Goal: Task Accomplishment & Management: Manage account settings

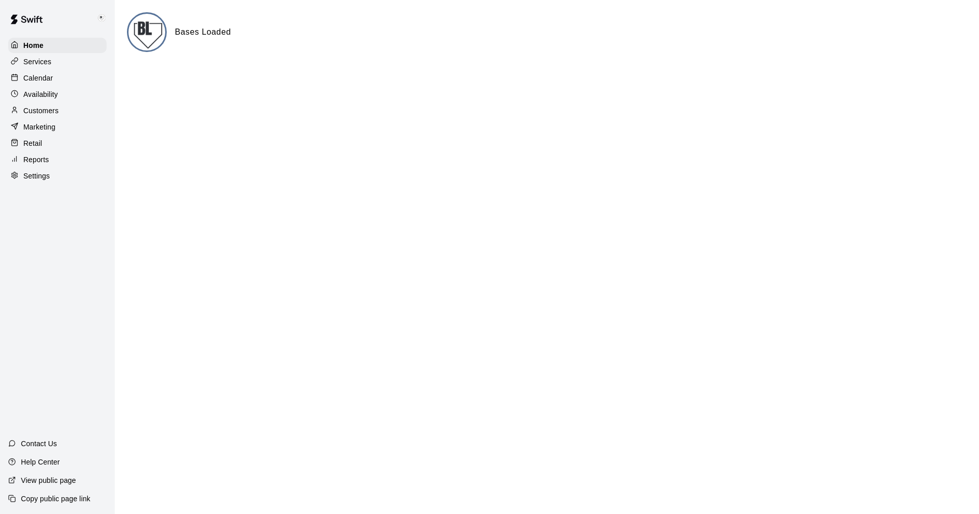
click at [39, 181] on p "Settings" at bounding box center [36, 176] width 27 height 10
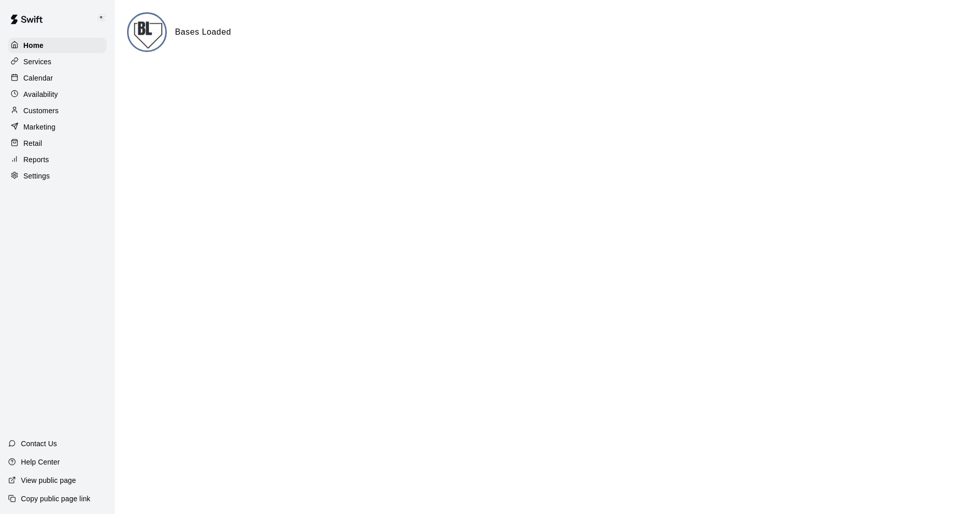
select select "**"
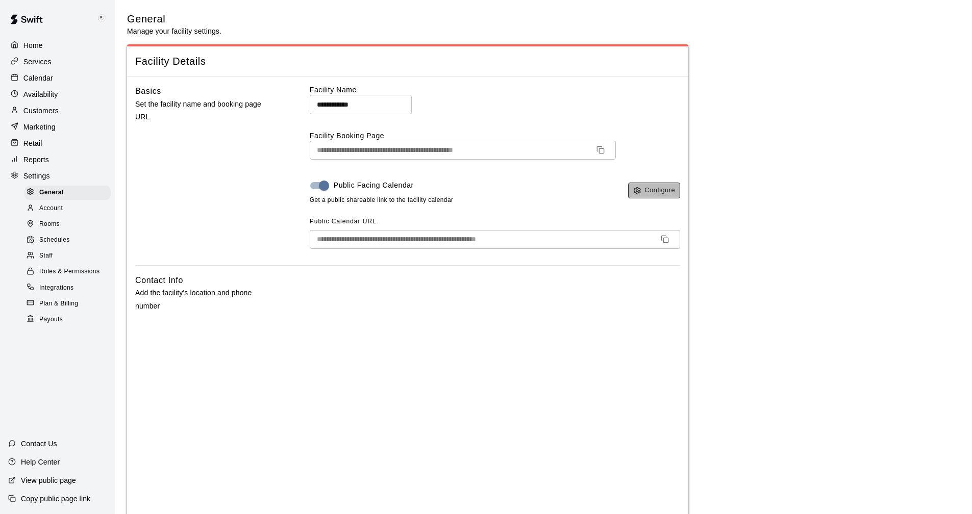
click at [641, 192] on icon "button" at bounding box center [637, 191] width 8 height 8
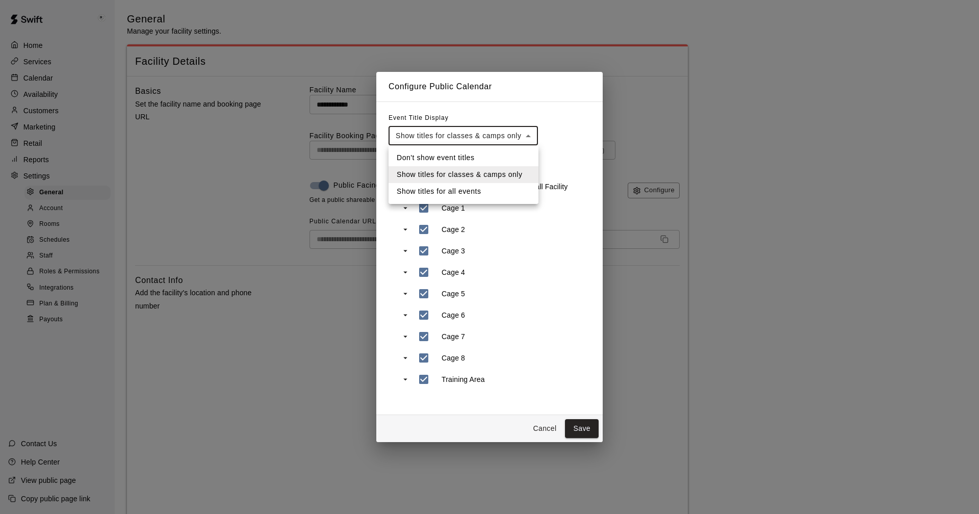
click at [532, 138] on div at bounding box center [489, 257] width 979 height 514
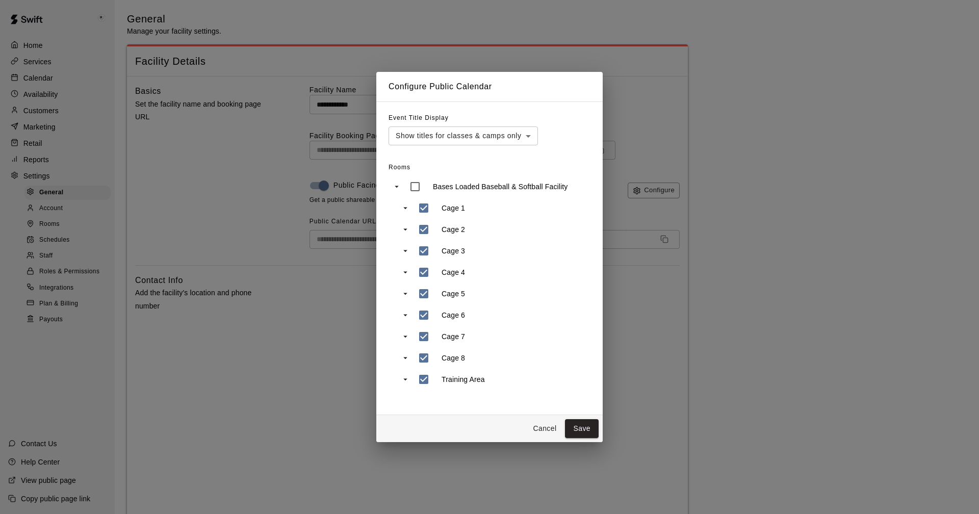
click at [754, 127] on div "**********" at bounding box center [489, 257] width 979 height 514
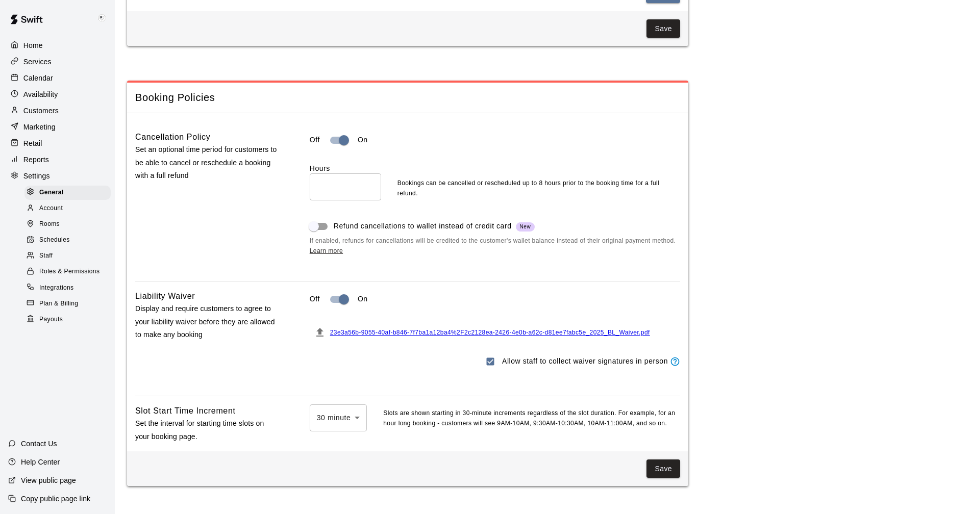
scroll to position [867, 0]
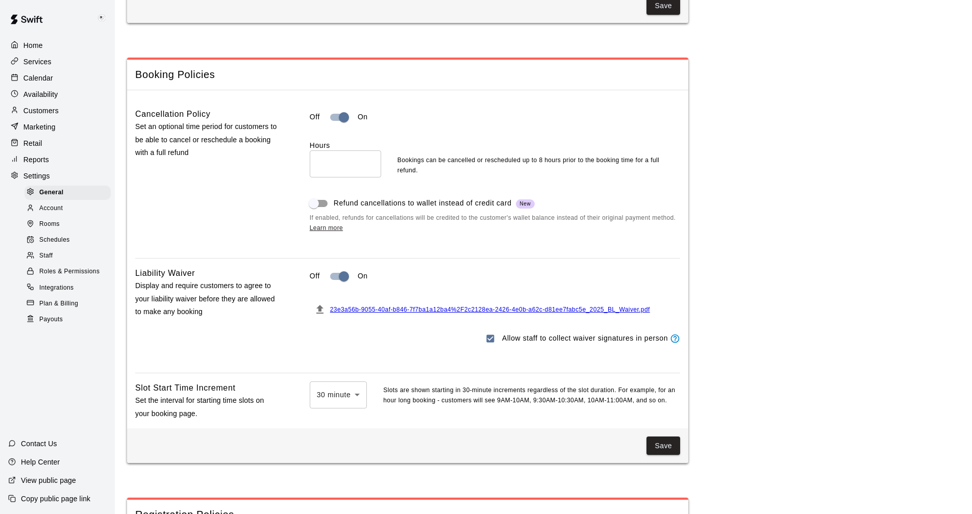
click at [331, 232] on link "Learn more" at bounding box center [326, 227] width 33 height 7
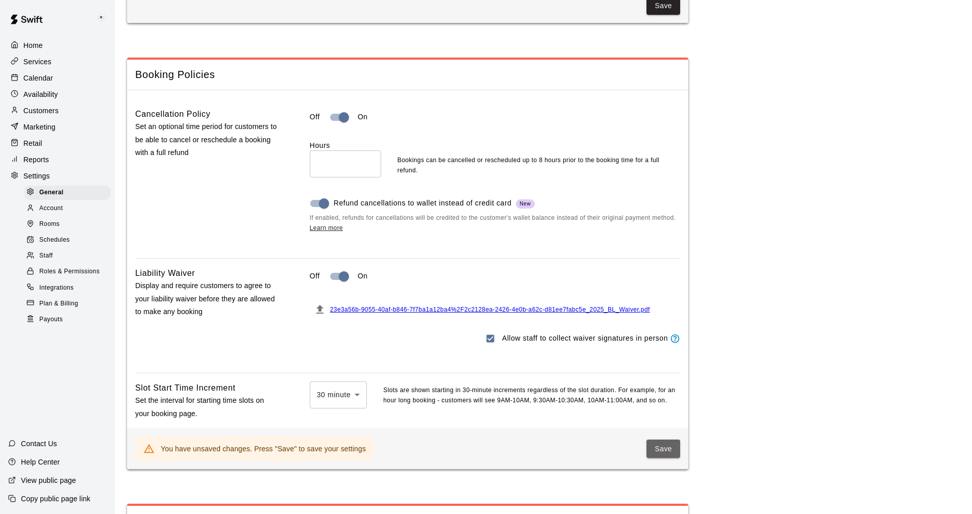
drag, startPoint x: 666, startPoint y: 461, endPoint x: 660, endPoint y: 462, distance: 6.1
click at [660, 459] on button "Save" at bounding box center [663, 449] width 34 height 19
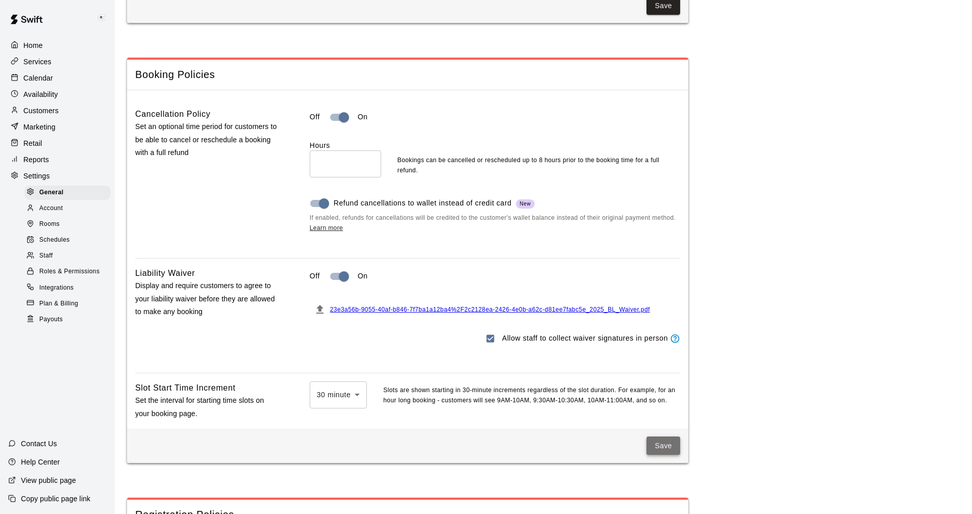
click at [661, 456] on button "Save" at bounding box center [663, 446] width 34 height 19
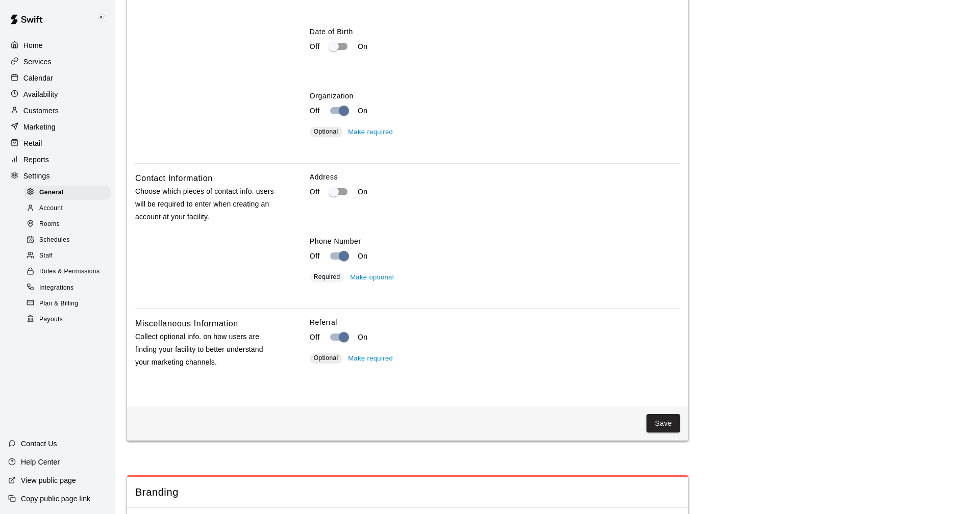
scroll to position [1683, 0]
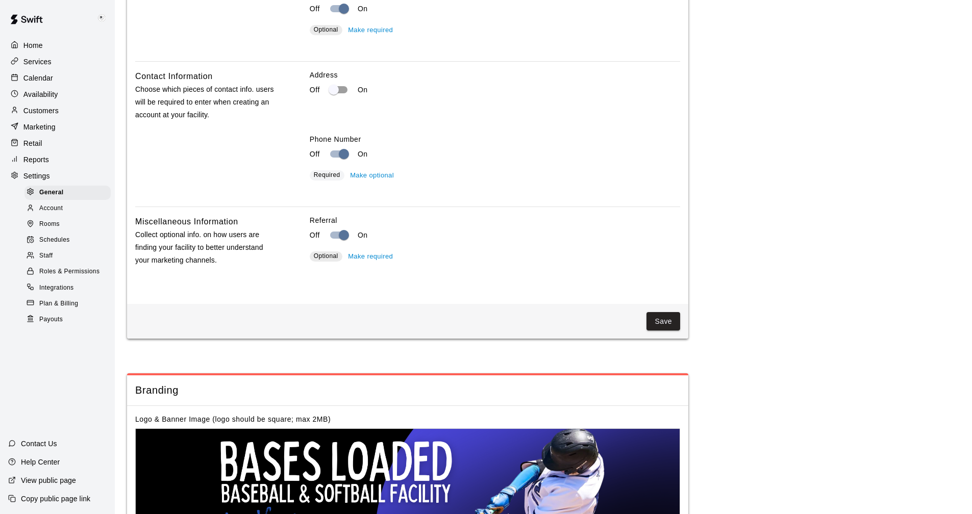
click at [58, 211] on span "Account" at bounding box center [50, 209] width 23 height 10
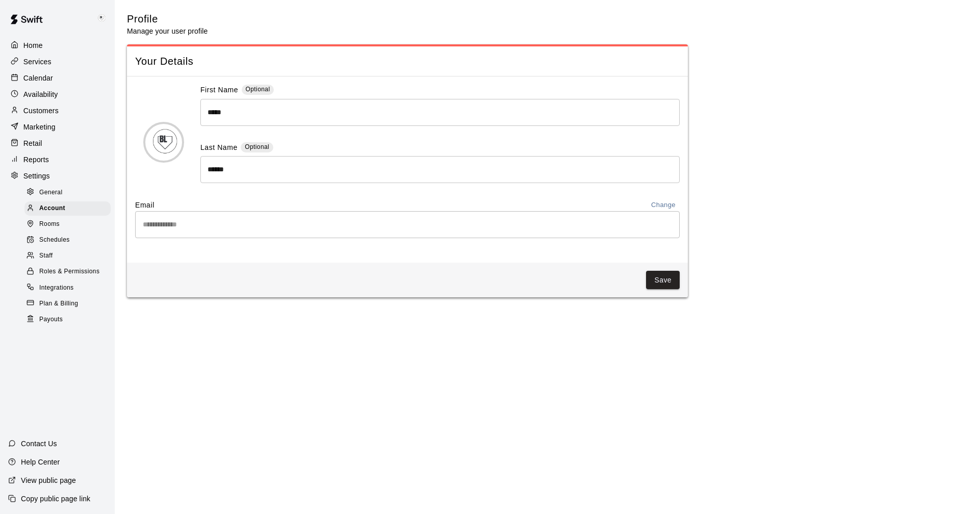
click at [53, 230] on span "Rooms" at bounding box center [49, 224] width 20 height 10
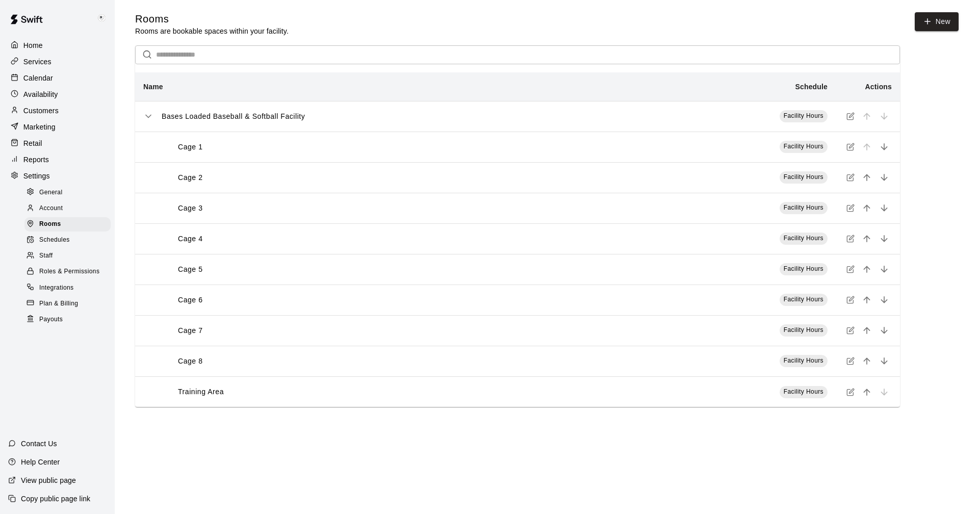
click at [52, 245] on span "Schedules" at bounding box center [54, 240] width 31 height 10
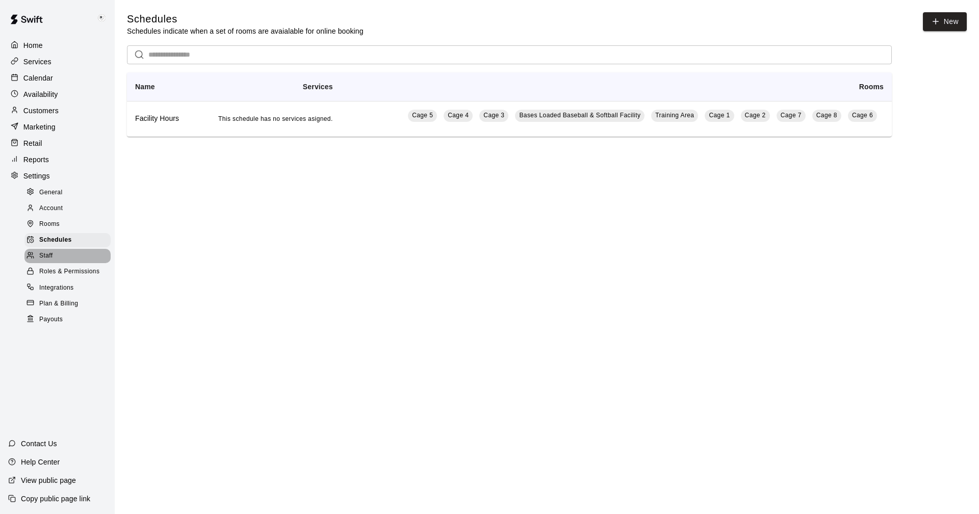
click at [49, 261] on span "Staff" at bounding box center [45, 256] width 13 height 10
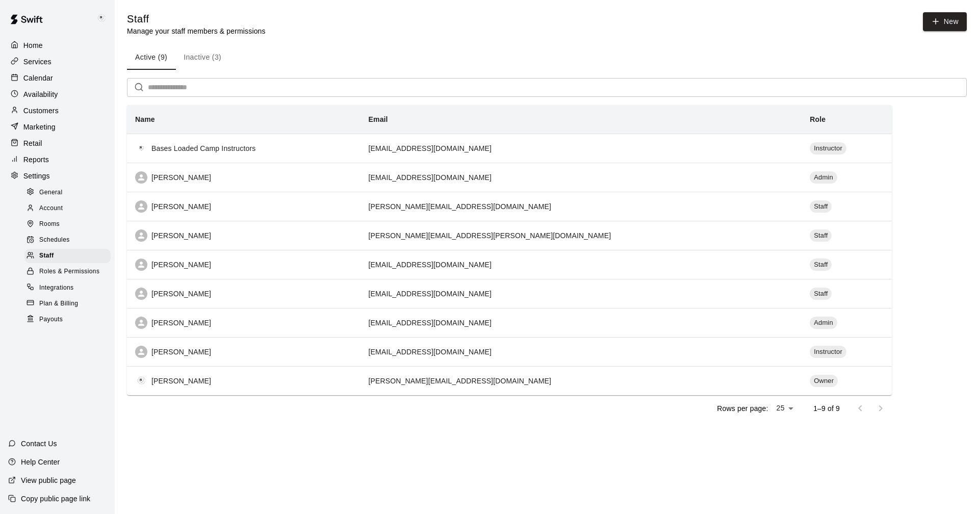
click at [56, 277] on span "Roles & Permissions" at bounding box center [69, 272] width 60 height 10
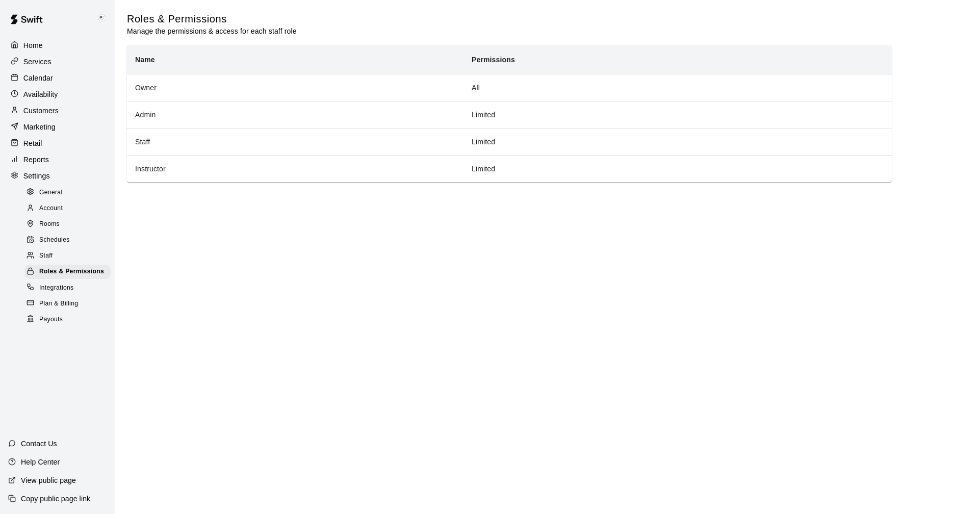
click at [58, 293] on span "Integrations" at bounding box center [56, 288] width 35 height 10
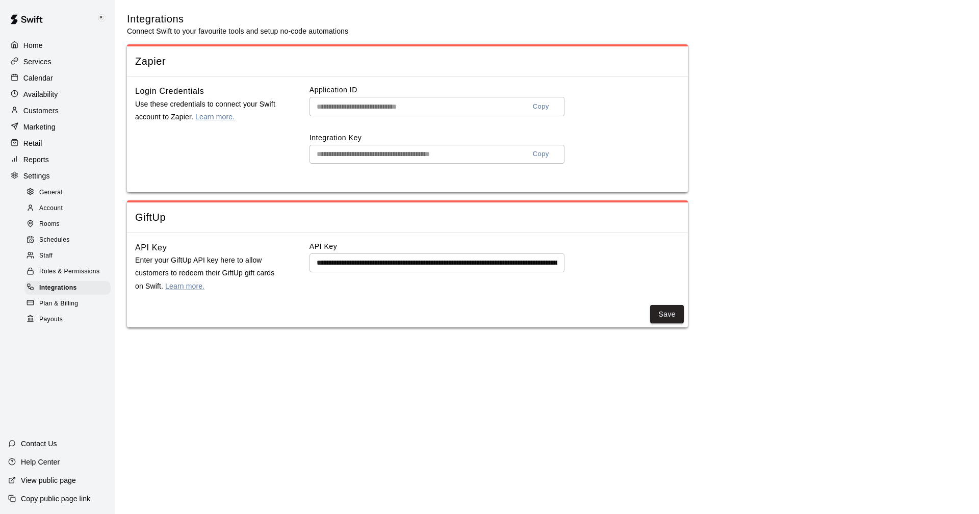
click at [58, 309] on span "Plan & Billing" at bounding box center [58, 304] width 39 height 10
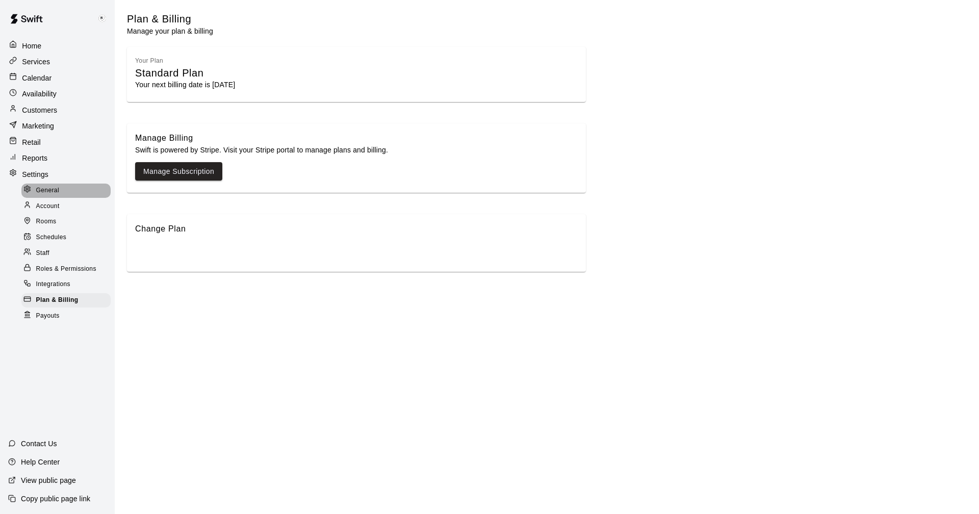
click at [51, 189] on span "General" at bounding box center [47, 191] width 23 height 10
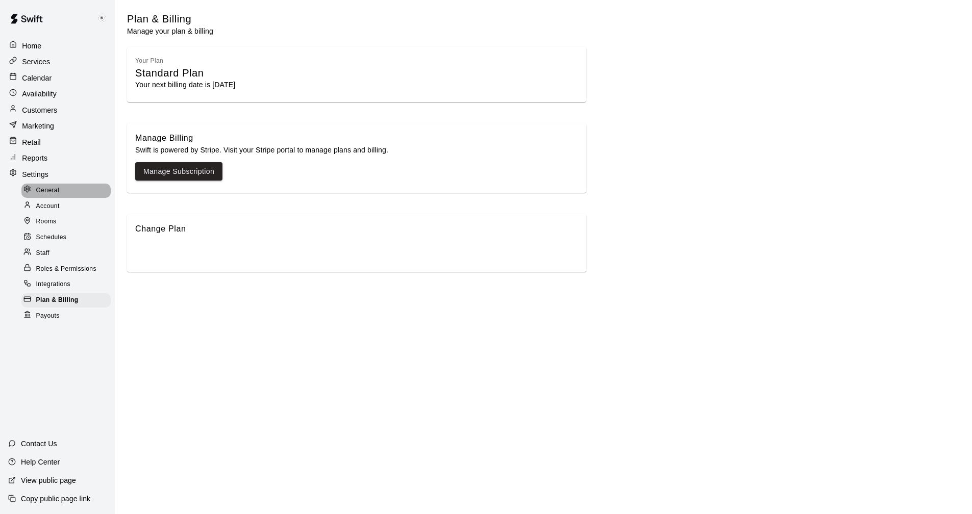
select select "**"
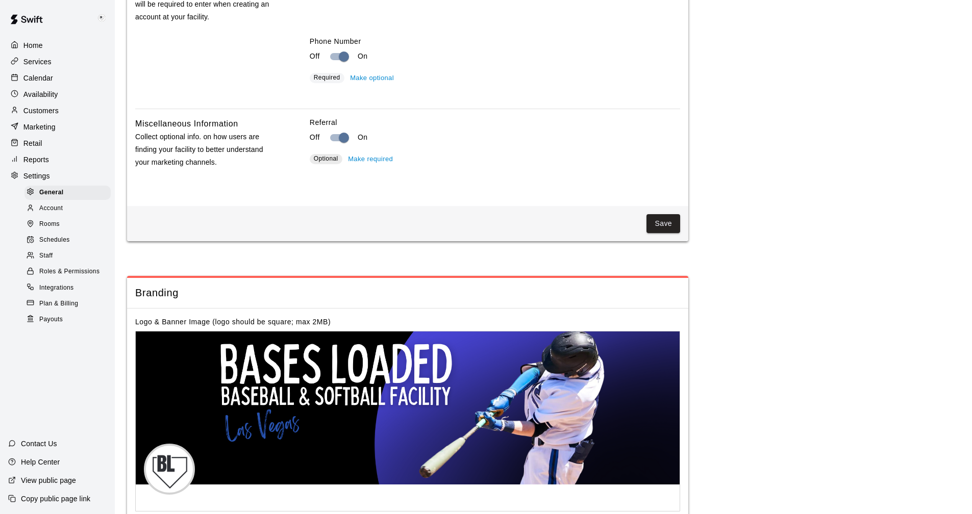
scroll to position [1775, 0]
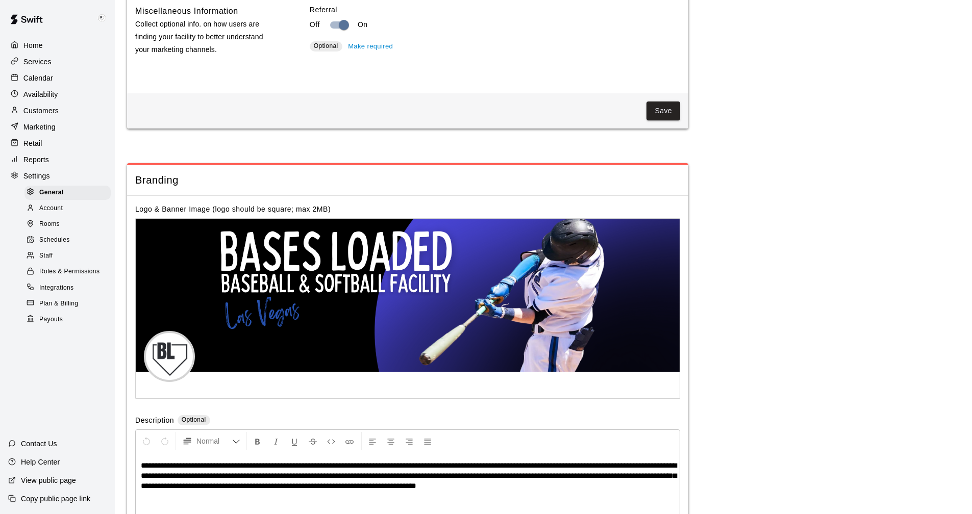
click at [41, 164] on p "Reports" at bounding box center [36, 160] width 26 height 10
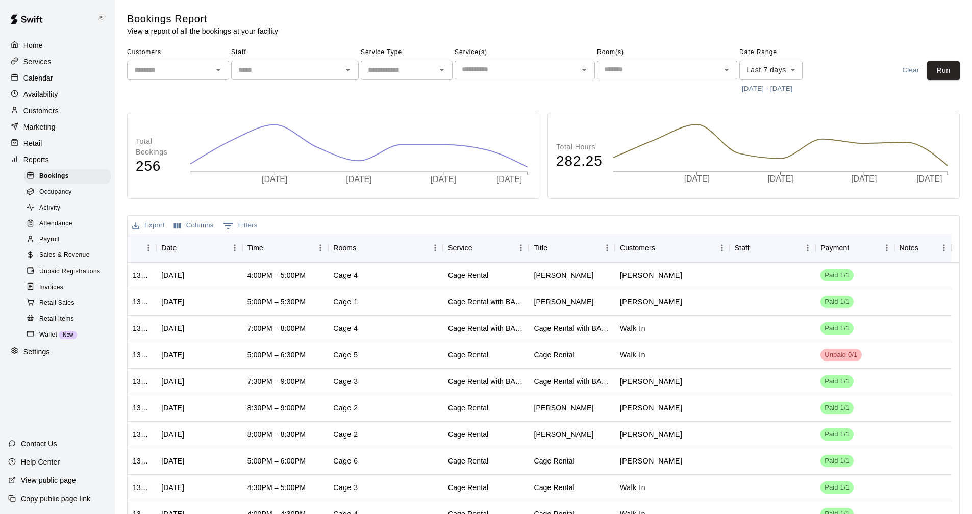
click at [53, 340] on span "Wallet" at bounding box center [48, 335] width 18 height 10
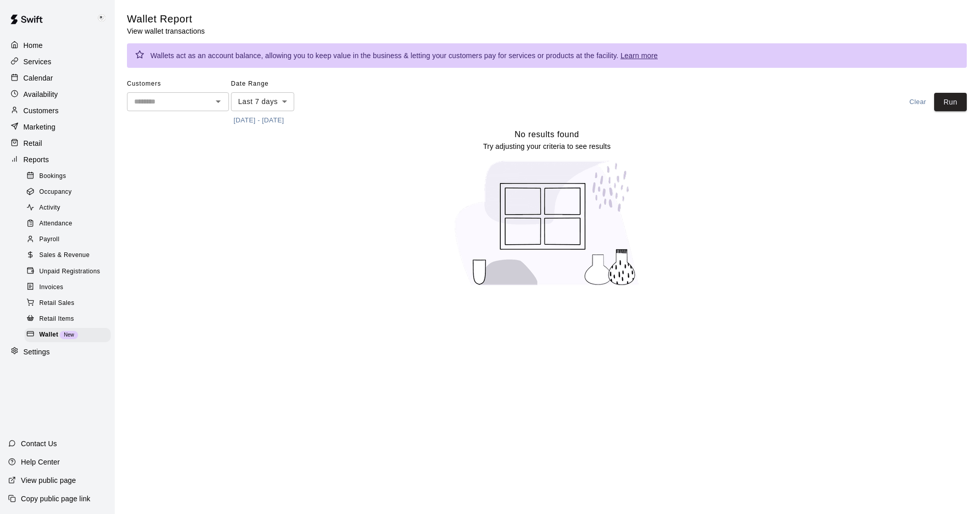
click at [38, 144] on p "Retail" at bounding box center [32, 143] width 19 height 10
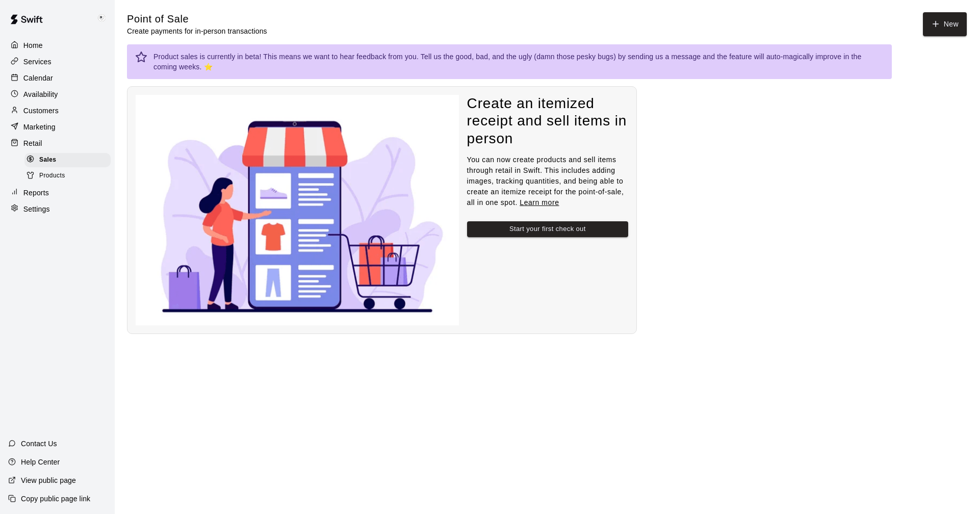
click at [43, 131] on p "Marketing" at bounding box center [39, 127] width 32 height 10
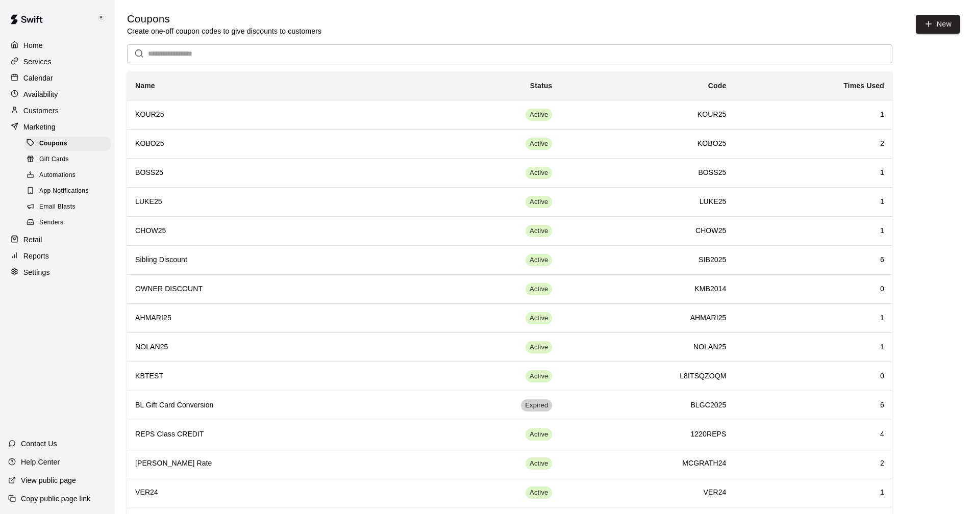
click at [49, 112] on p "Customers" at bounding box center [40, 111] width 35 height 10
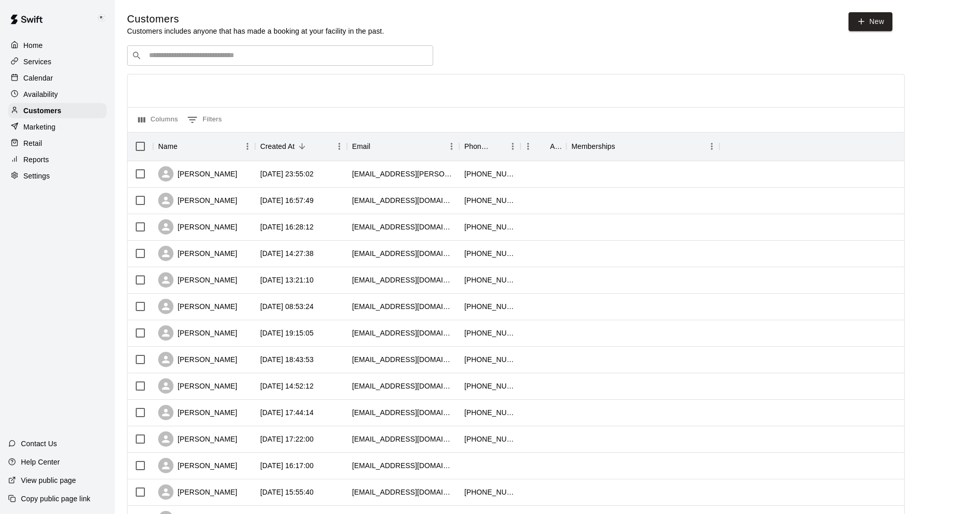
click at [37, 91] on p "Availability" at bounding box center [40, 94] width 35 height 10
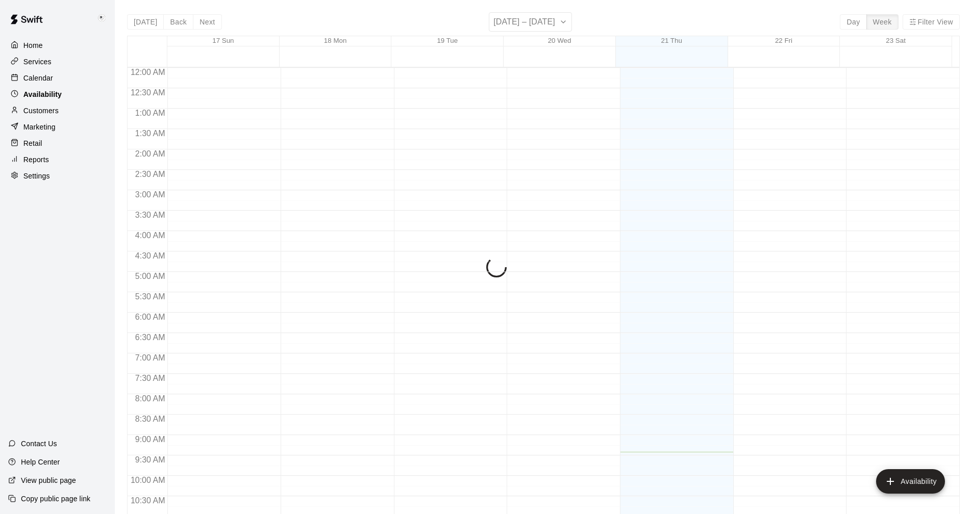
scroll to position [385, 0]
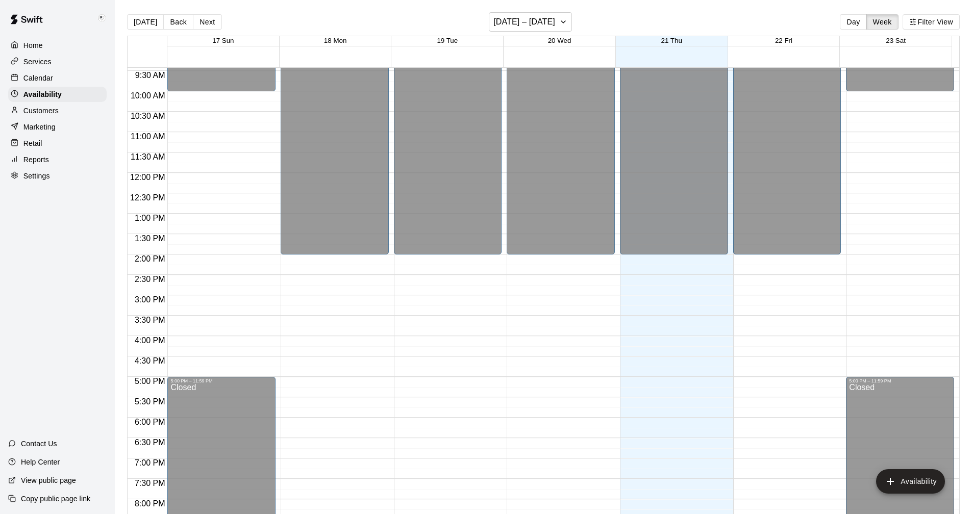
click at [37, 79] on p "Calendar" at bounding box center [38, 78] width 30 height 10
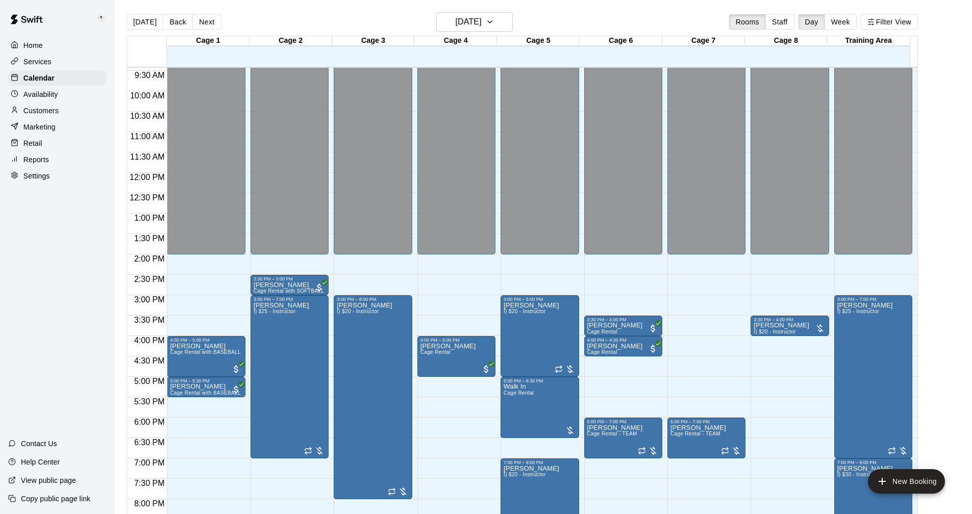
scroll to position [487, 0]
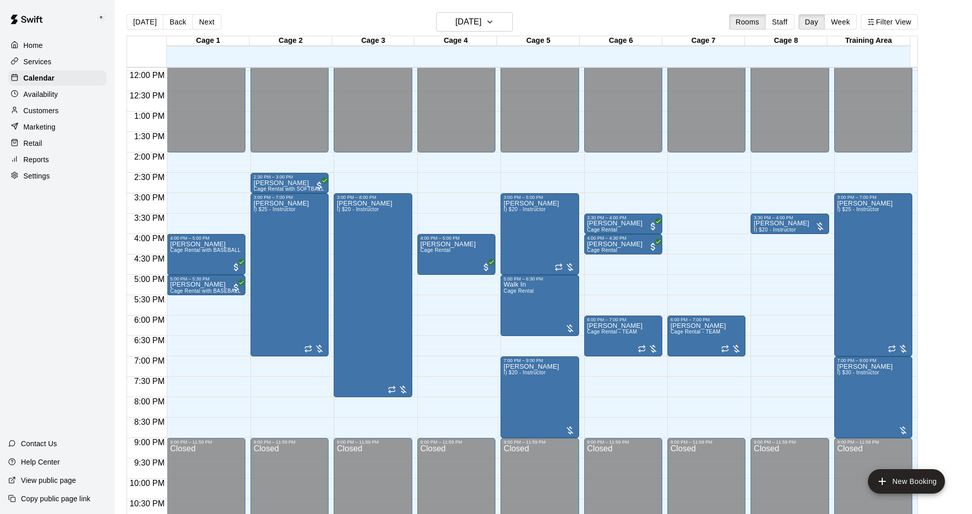
click at [37, 160] on p "Reports" at bounding box center [36, 160] width 26 height 10
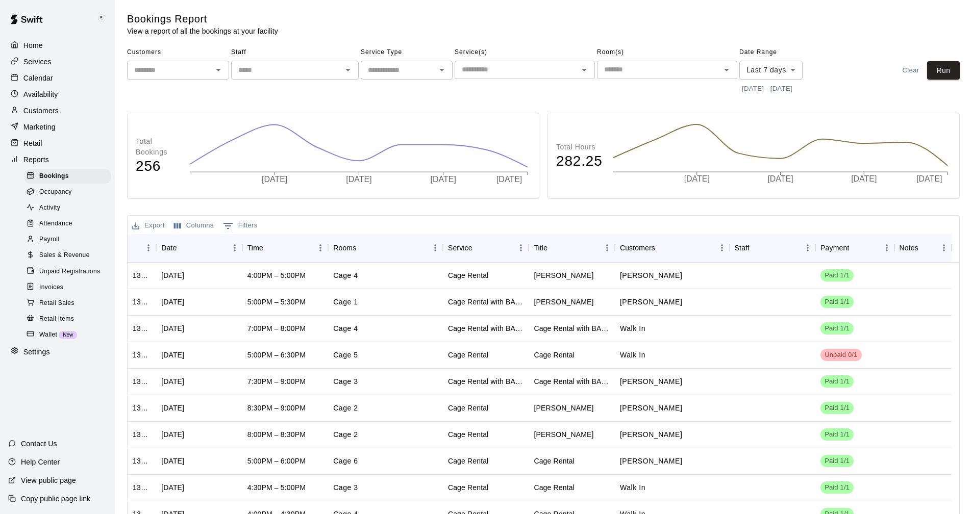
click at [58, 259] on span "Sales & Revenue" at bounding box center [64, 255] width 50 height 10
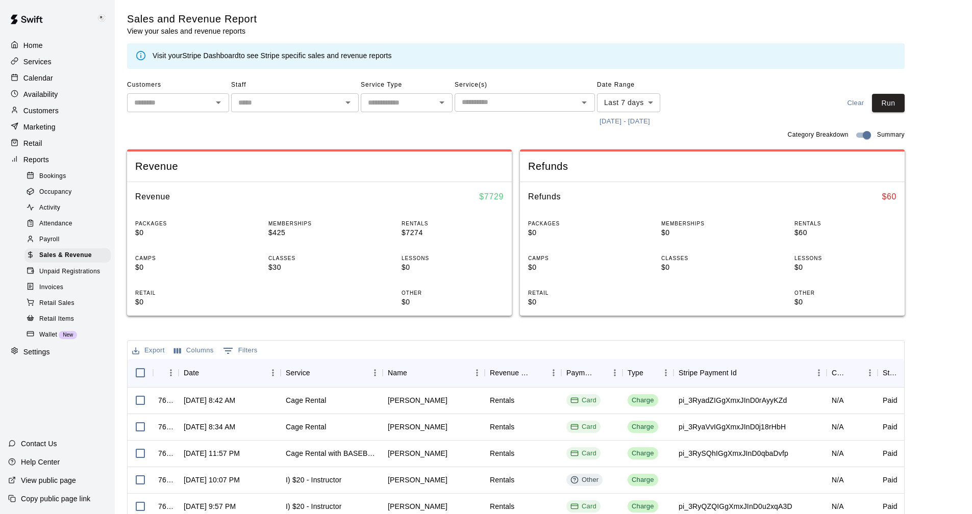
click at [651, 99] on body "Home Services Calendar Availability Customers Marketing Retail Reports Bookings…" at bounding box center [486, 350] width 972 height 701
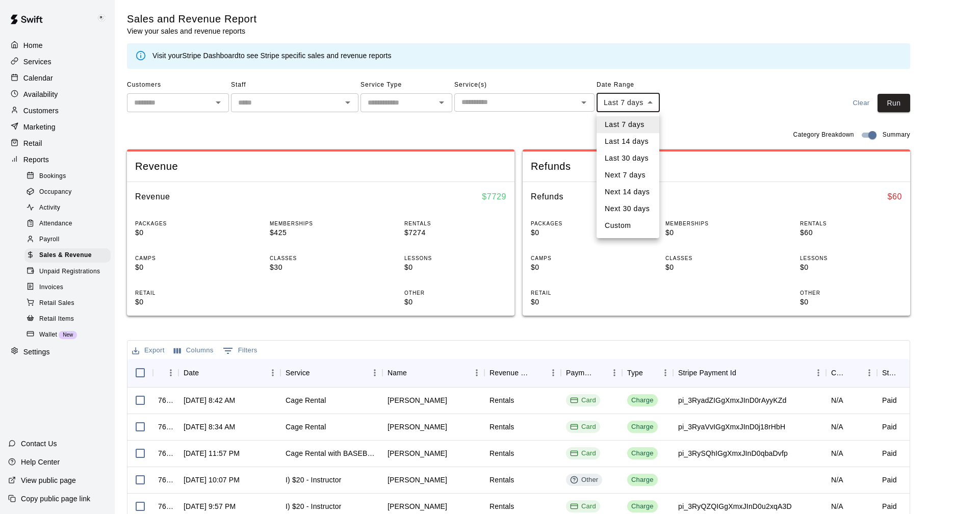
click at [651, 99] on div at bounding box center [489, 257] width 979 height 514
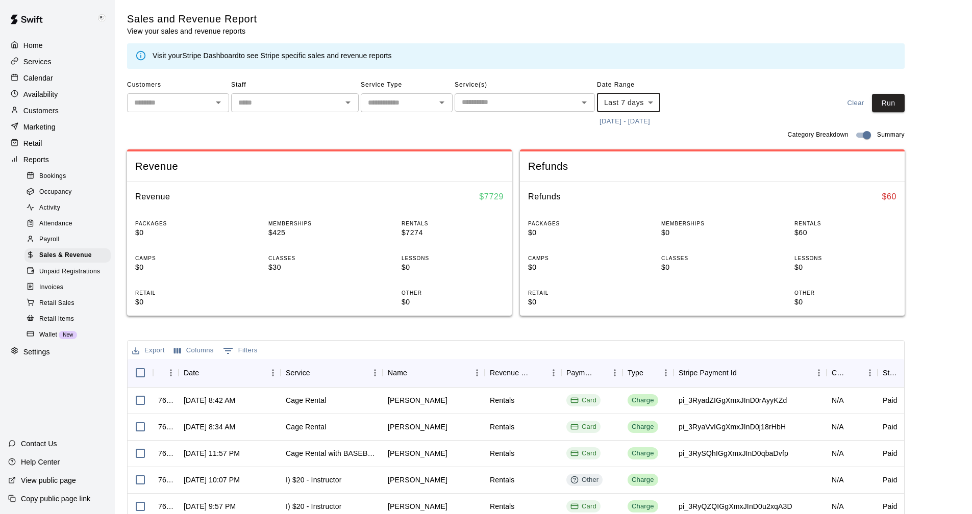
click at [649, 104] on body "Home Services Calendar Availability Customers Marketing Retail Reports Bookings…" at bounding box center [486, 350] width 972 height 701
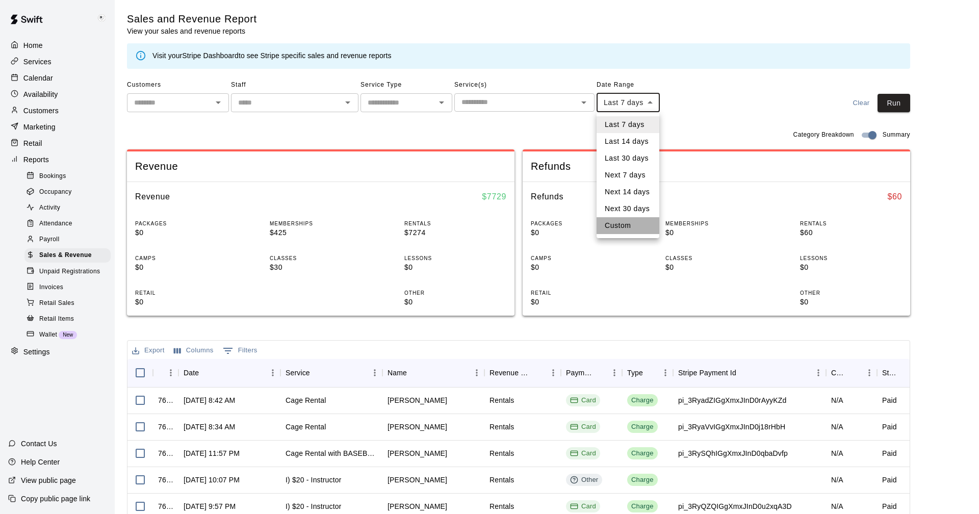
click at [620, 227] on li "Custom" at bounding box center [628, 225] width 63 height 17
type input "******"
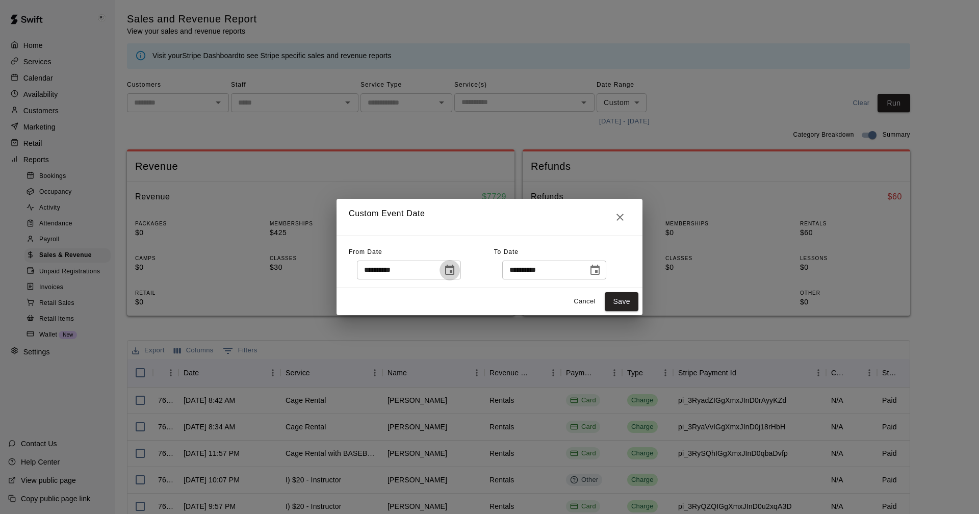
click at [456, 272] on icon "Choose date, selected date is Aug 14, 2025" at bounding box center [450, 270] width 12 height 12
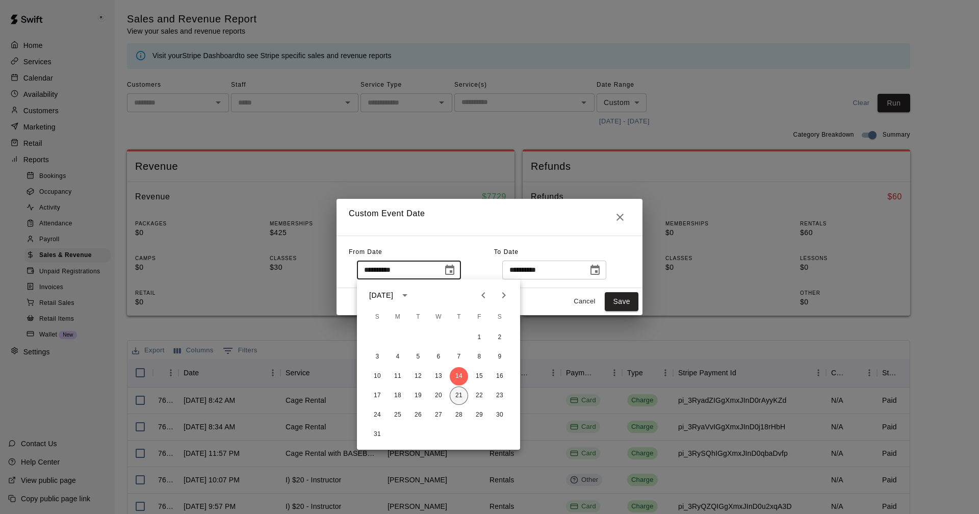
click at [462, 395] on button "21" at bounding box center [459, 396] width 18 height 18
type input "**********"
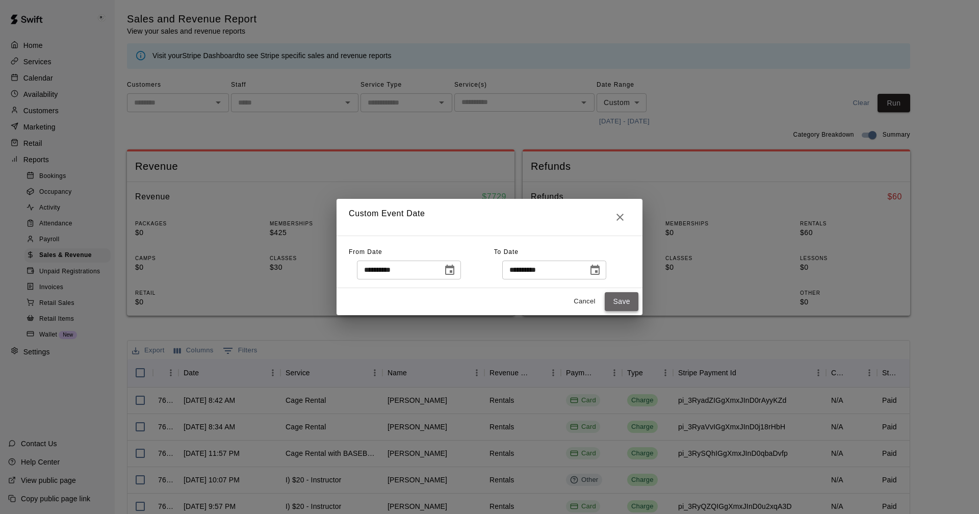
click at [623, 301] on button "Save" at bounding box center [622, 301] width 34 height 19
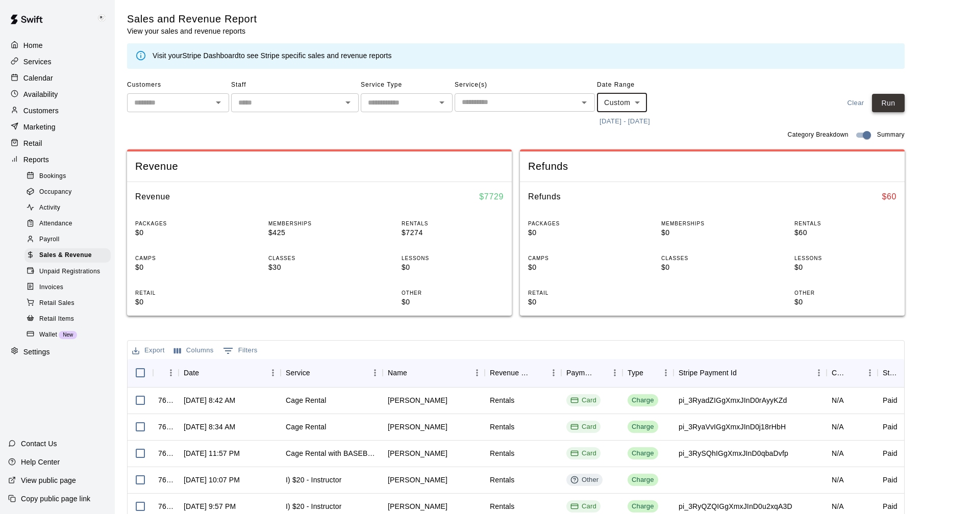
click at [894, 96] on button "Run" at bounding box center [888, 103] width 33 height 19
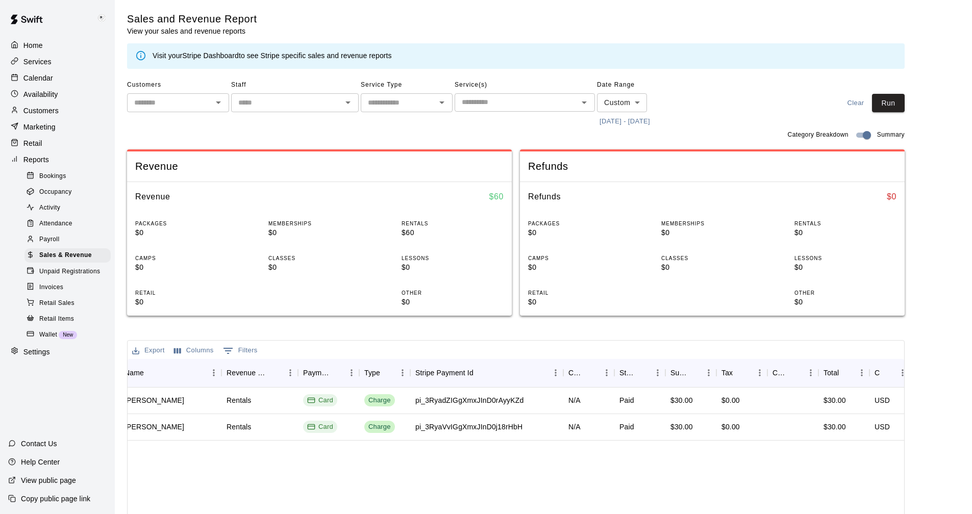
click at [55, 275] on span "Unpaid Registrations" at bounding box center [69, 272] width 61 height 10
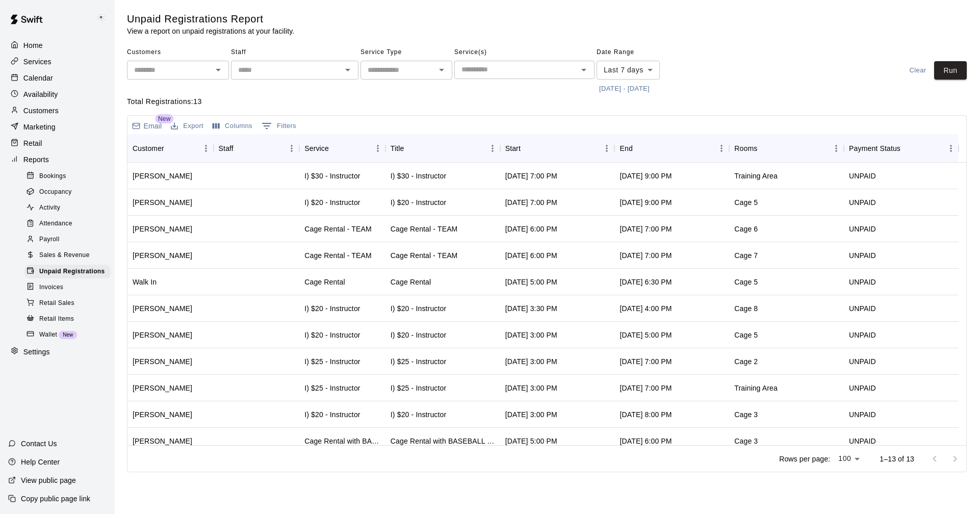
click at [36, 82] on p "Calendar" at bounding box center [38, 78] width 30 height 10
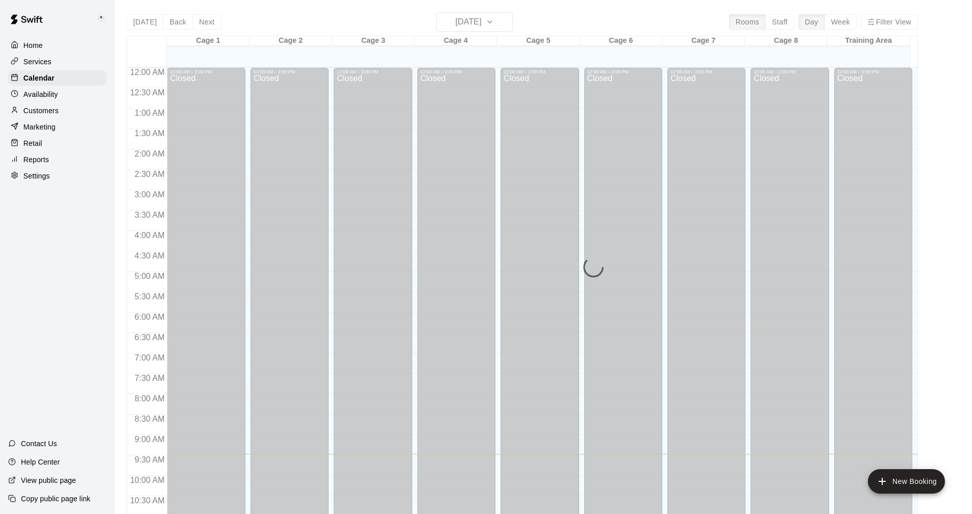
scroll to position [386, 0]
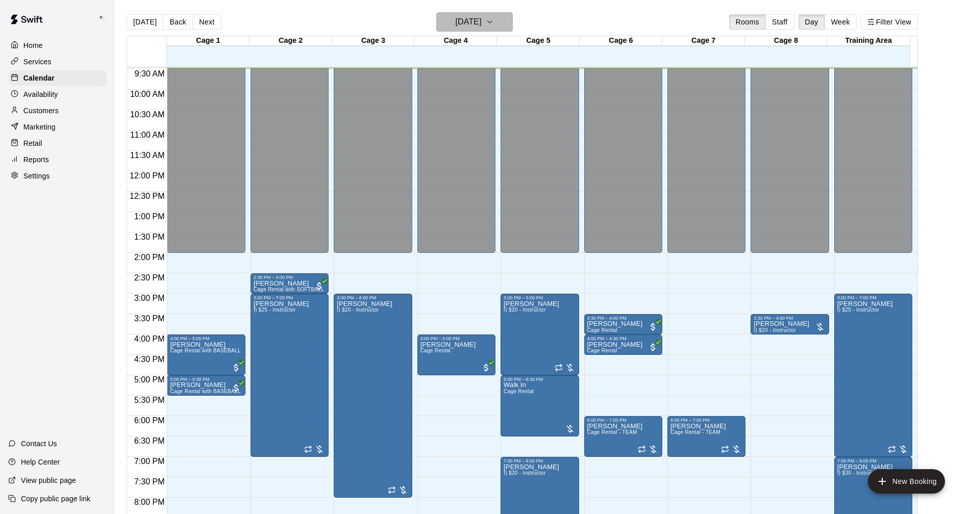
click at [513, 20] on button "[DATE]" at bounding box center [474, 21] width 77 height 19
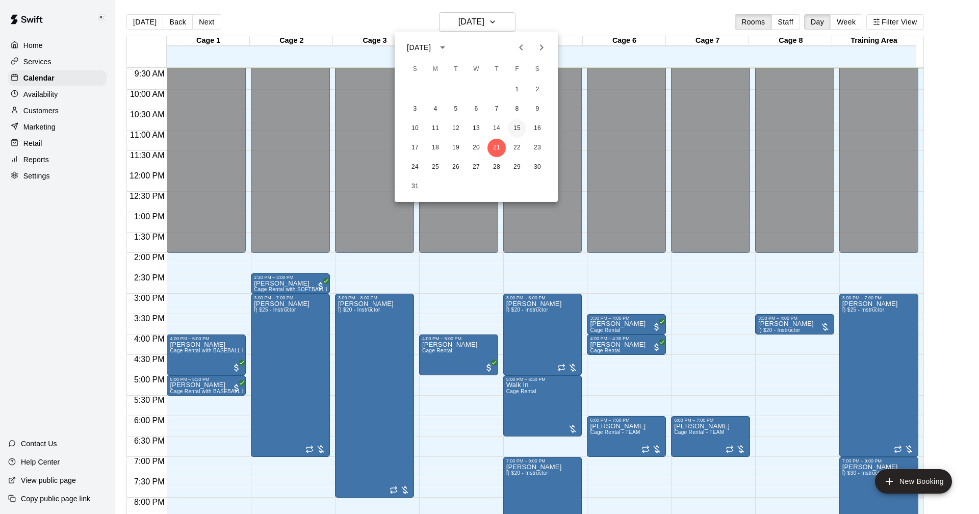
click at [517, 129] on button "15" at bounding box center [517, 128] width 18 height 18
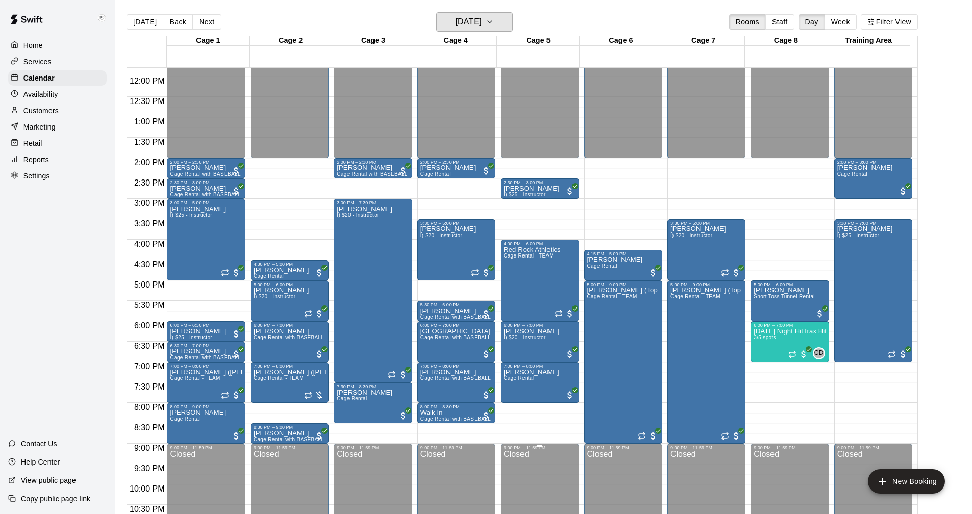
scroll to position [488, 0]
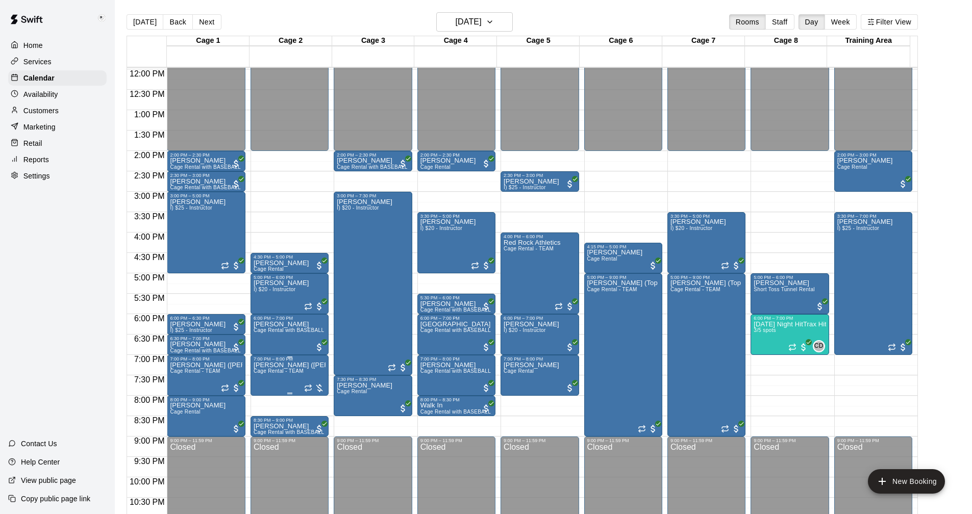
click at [282, 370] on span "Cage Rental - TEAM" at bounding box center [279, 371] width 50 height 6
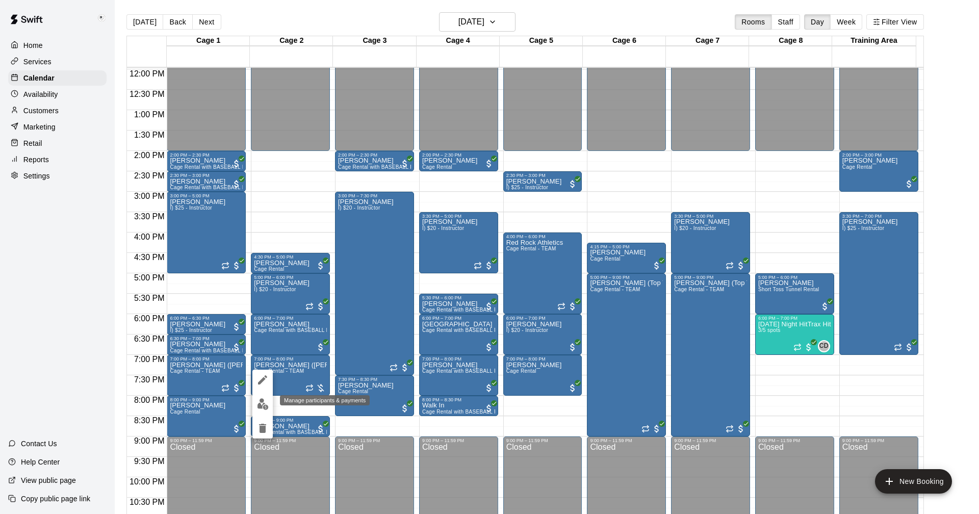
click at [263, 403] on img "edit" at bounding box center [263, 404] width 12 height 12
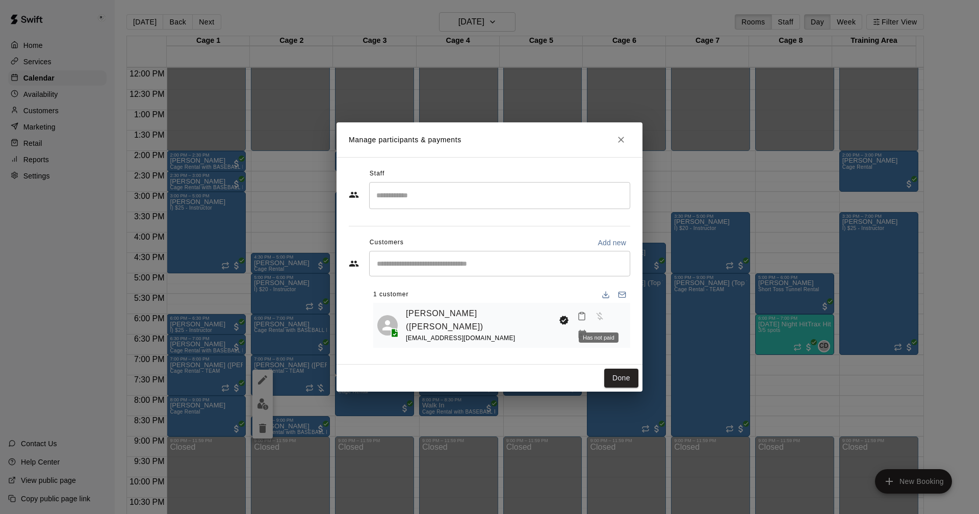
click at [599, 320] on span "Has not paid" at bounding box center [600, 315] width 18 height 9
click at [588, 330] on icon "Manage bookings & payment" at bounding box center [582, 335] width 10 height 10
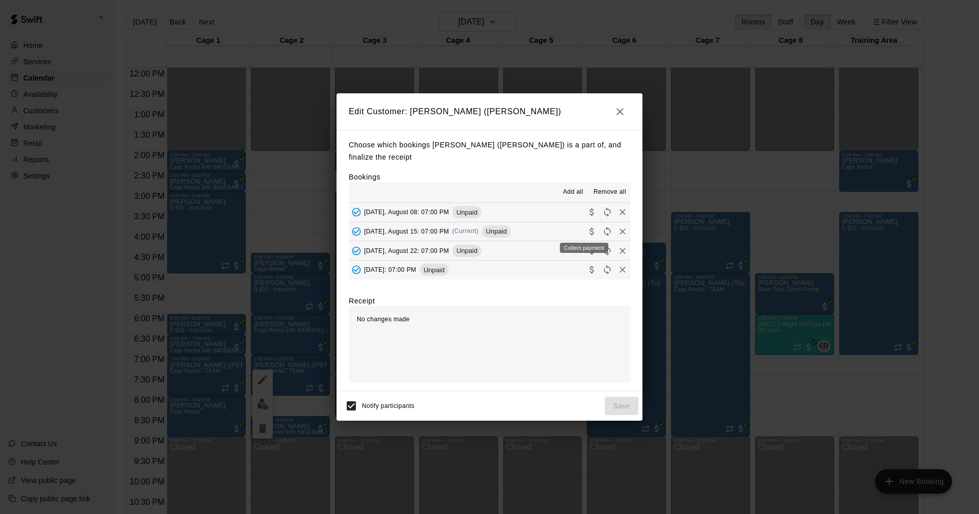
click at [587, 228] on icon "Collect payment" at bounding box center [592, 231] width 10 height 10
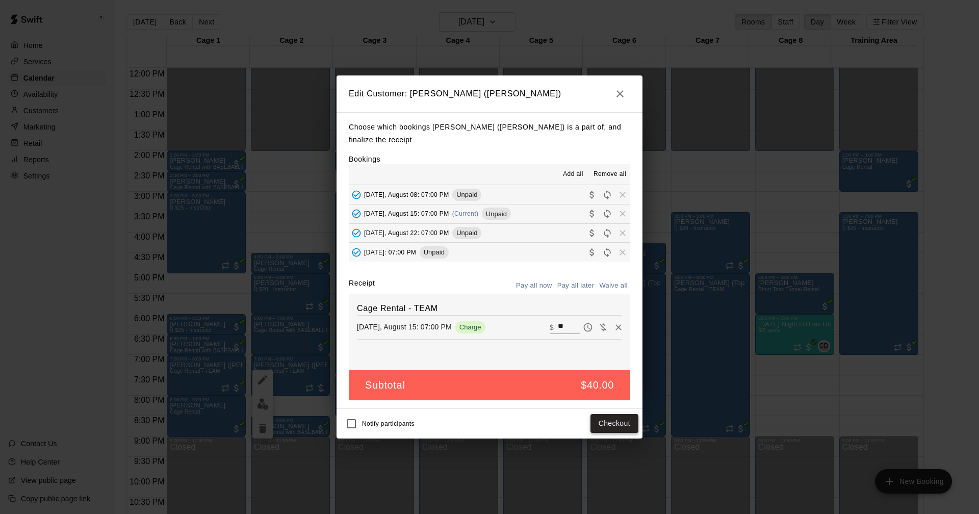
click at [610, 422] on button "Checkout" at bounding box center [615, 423] width 48 height 19
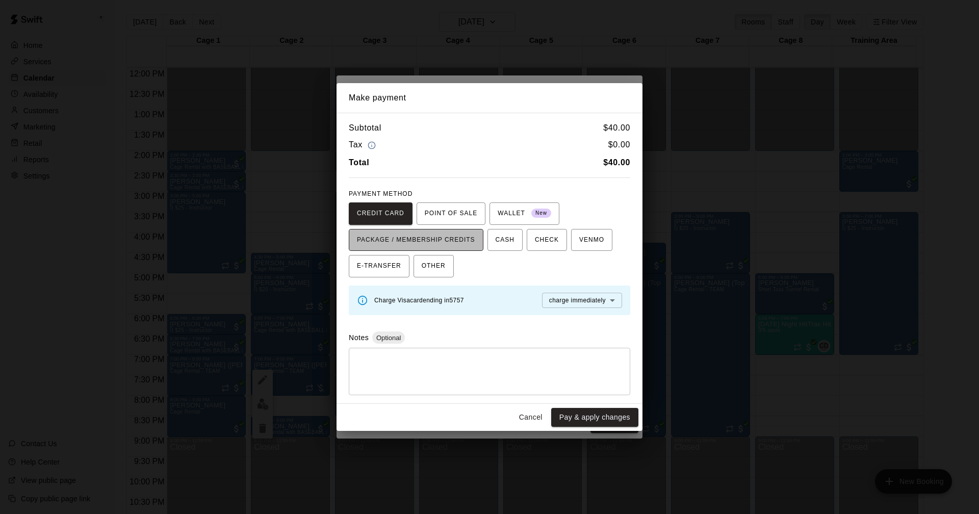
click at [432, 238] on span "PACKAGE / MEMBERSHIP CREDITS" at bounding box center [416, 240] width 118 height 16
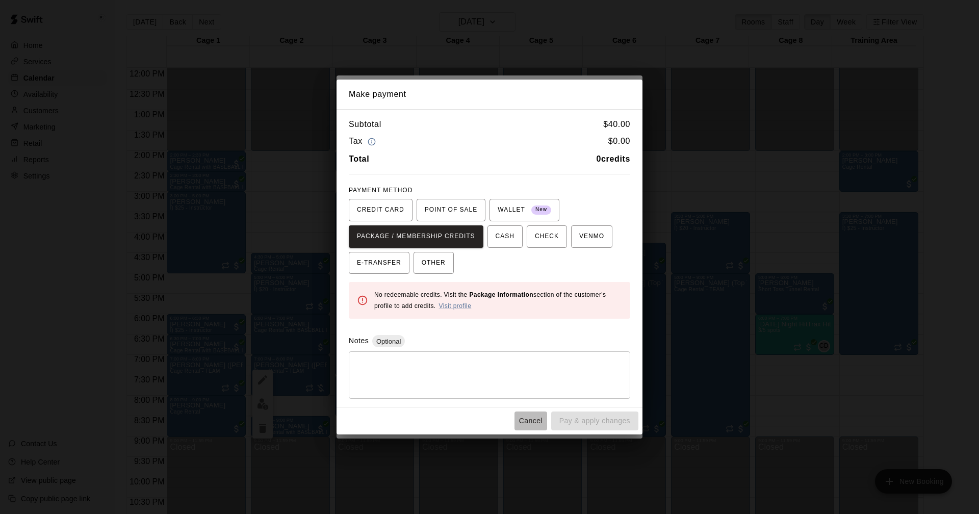
click at [532, 421] on button "Cancel" at bounding box center [531, 421] width 33 height 19
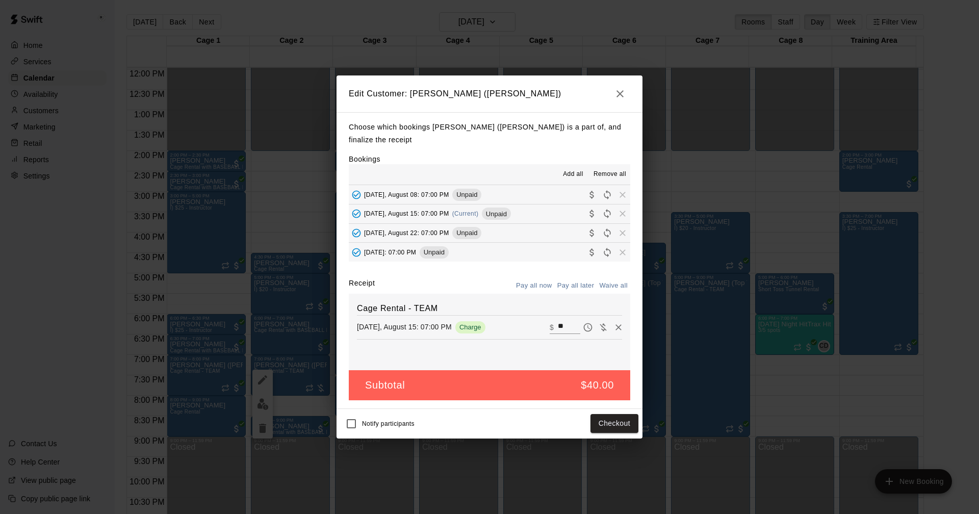
click at [617, 94] on icon "button" at bounding box center [620, 94] width 12 height 12
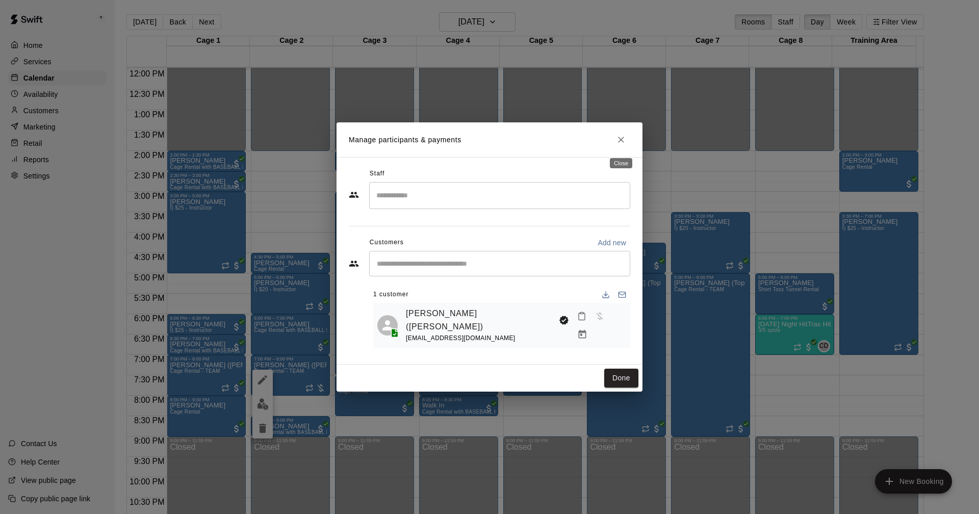
click at [623, 140] on icon "Close" at bounding box center [621, 140] width 6 height 6
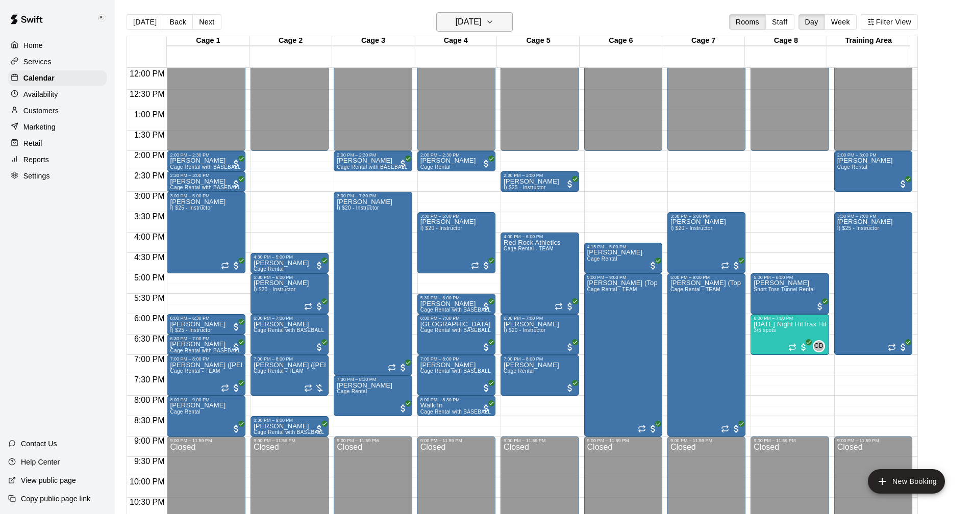
click at [492, 22] on icon "button" at bounding box center [490, 22] width 4 height 2
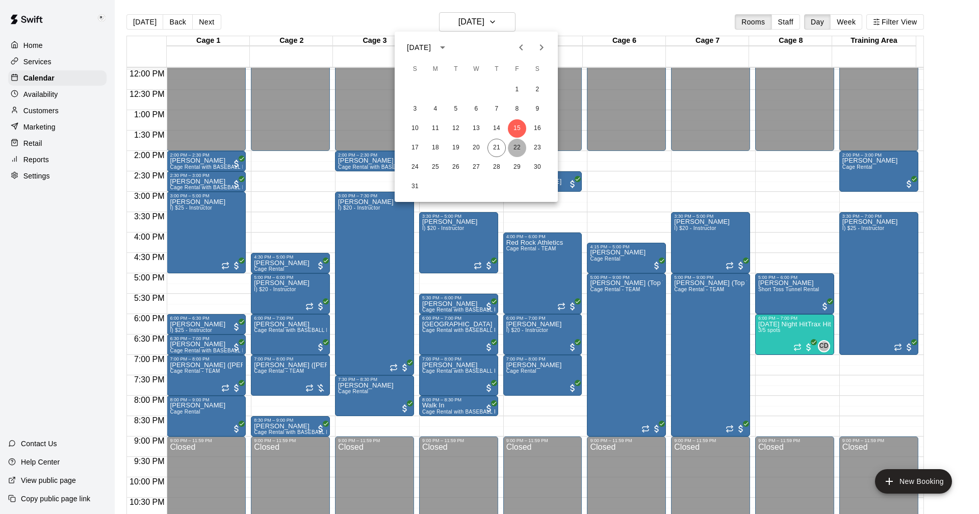
click at [514, 148] on button "22" at bounding box center [517, 148] width 18 height 18
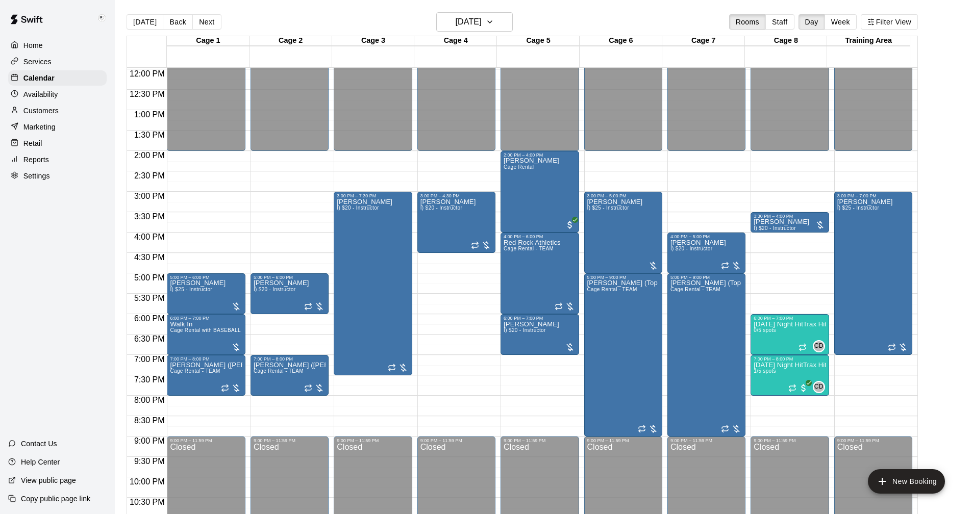
click at [38, 110] on p "Customers" at bounding box center [40, 111] width 35 height 10
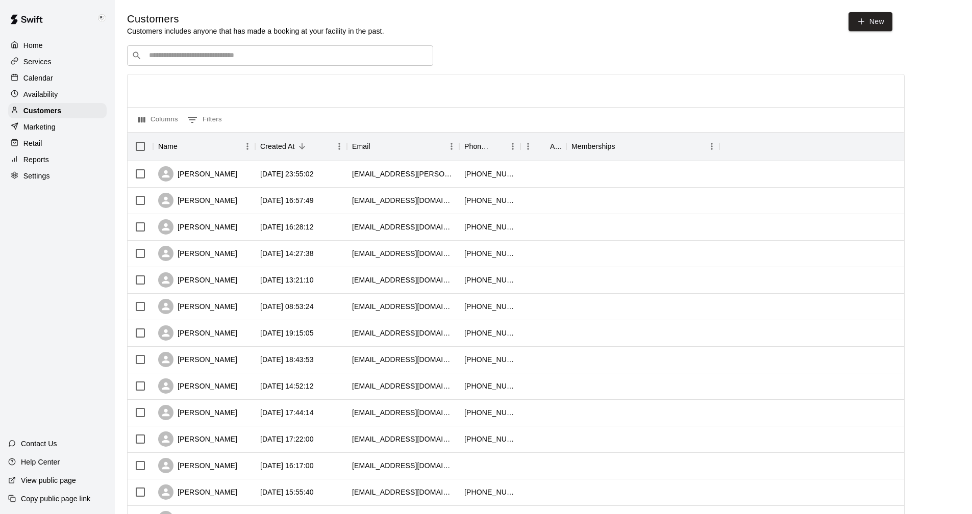
click at [194, 56] on input "Search customers by name or email" at bounding box center [287, 55] width 283 height 10
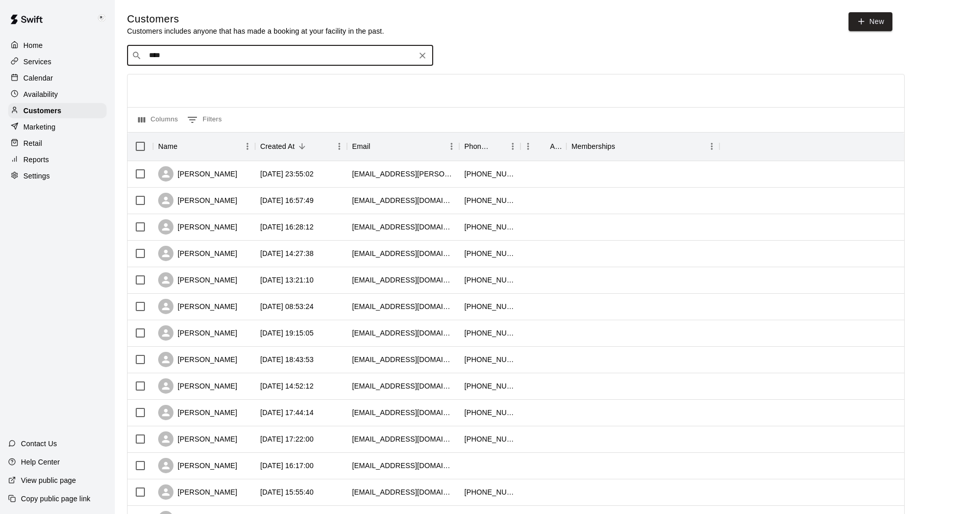
type input "*****"
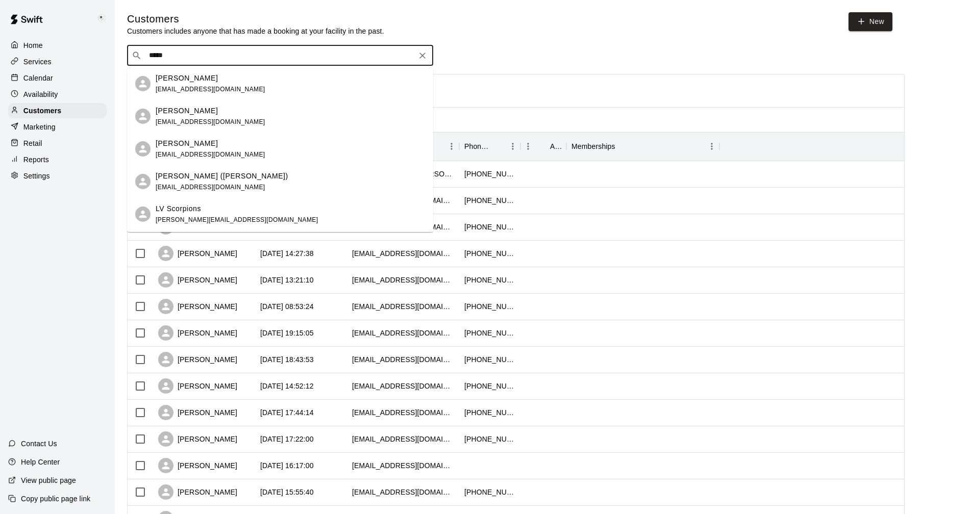
click at [181, 185] on span "[EMAIL_ADDRESS][DOMAIN_NAME]" at bounding box center [211, 187] width 110 height 7
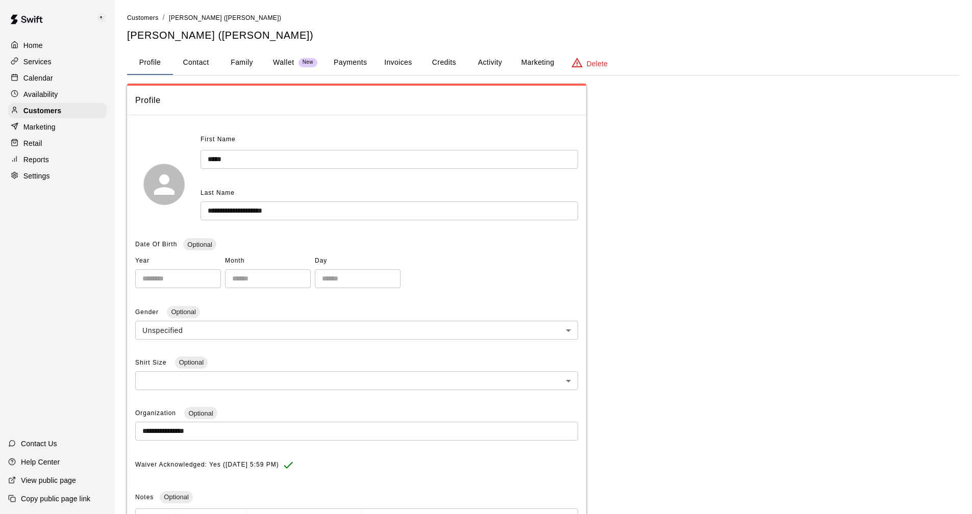
click at [433, 64] on button "Credits" at bounding box center [444, 62] width 46 height 24
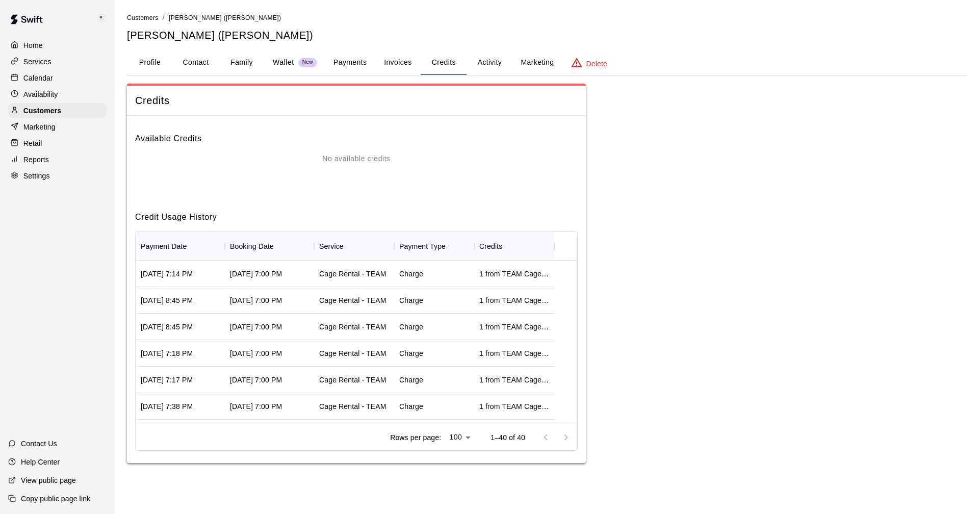
click at [45, 79] on p "Calendar" at bounding box center [38, 78] width 30 height 10
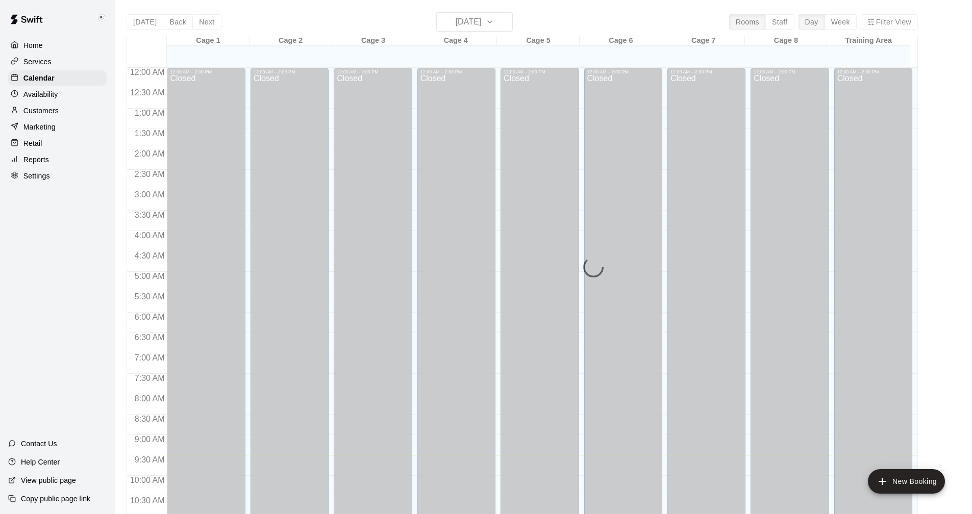
scroll to position [387, 0]
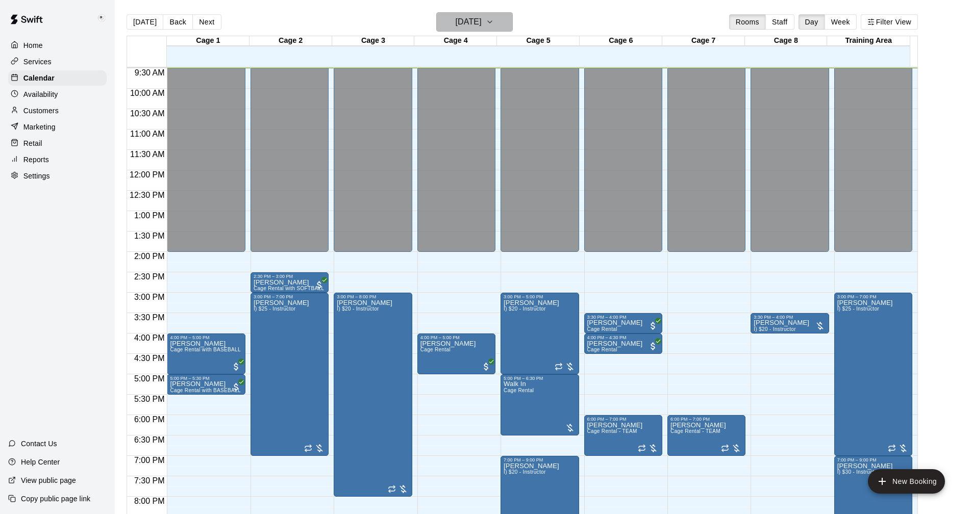
click at [494, 24] on icon "button" at bounding box center [490, 22] width 8 height 12
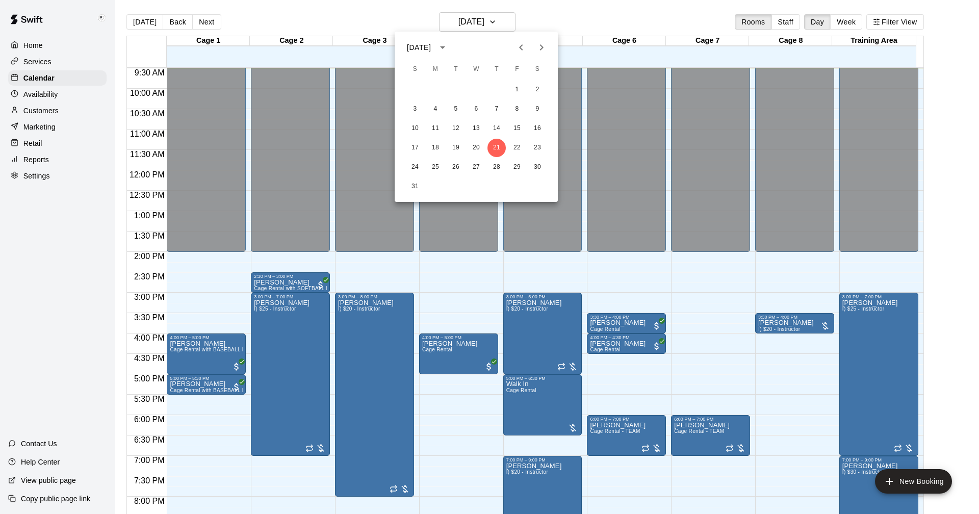
click at [542, 48] on icon "Next month" at bounding box center [542, 47] width 4 height 6
click at [518, 89] on button "5" at bounding box center [517, 90] width 18 height 18
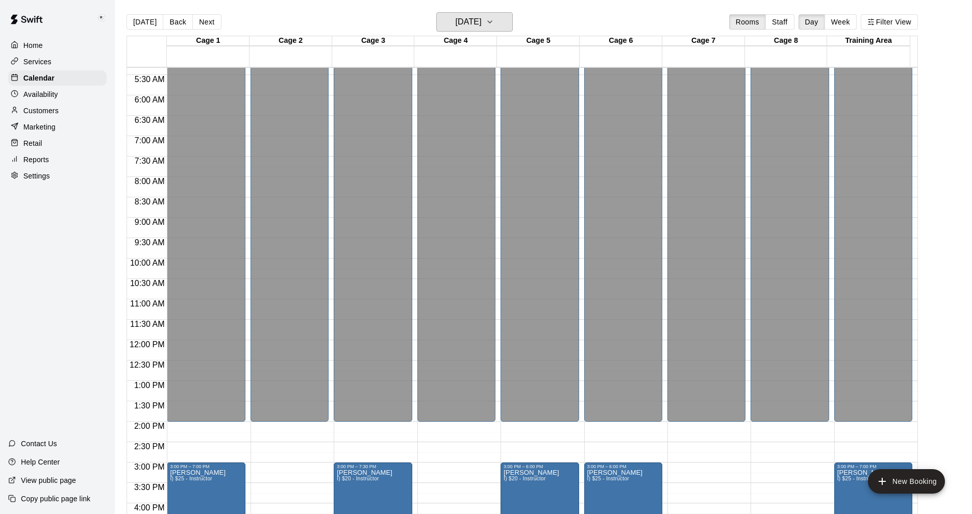
scroll to position [216, 0]
click at [45, 115] on p "Customers" at bounding box center [40, 111] width 35 height 10
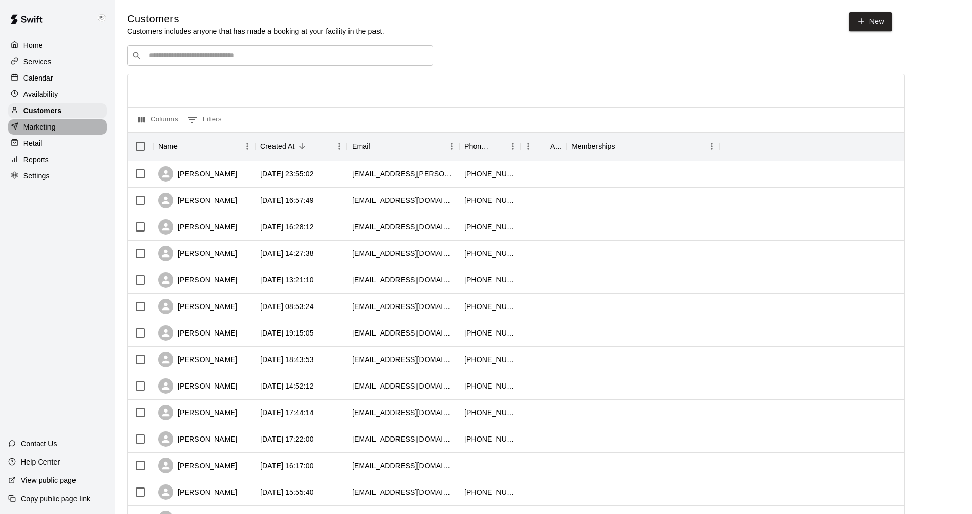
click at [52, 132] on p "Marketing" at bounding box center [39, 127] width 32 height 10
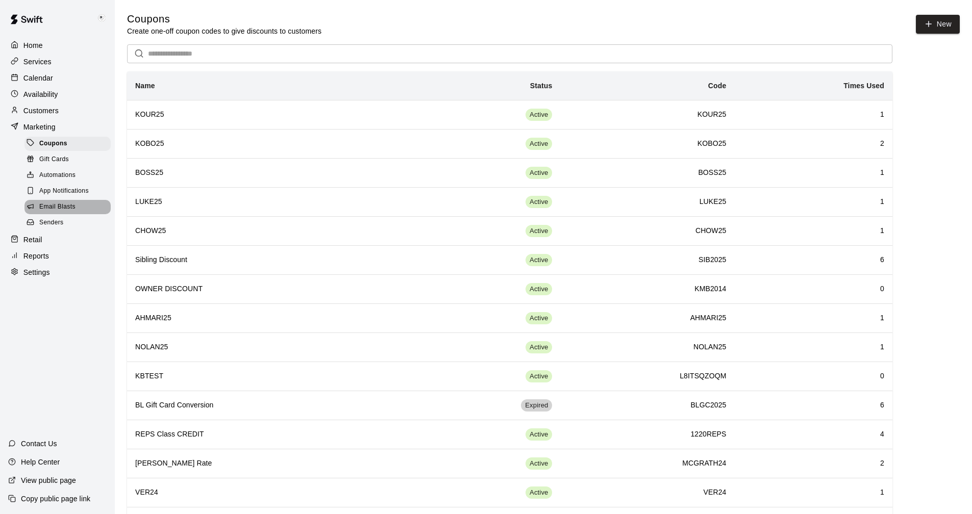
click at [61, 211] on span "Email Blasts" at bounding box center [57, 207] width 36 height 10
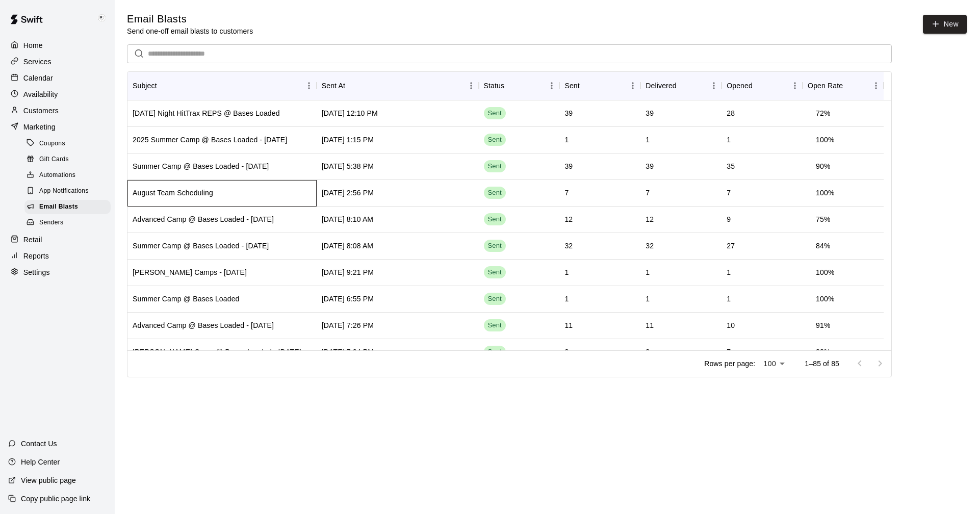
click at [240, 197] on div "August Team Scheduling" at bounding box center [222, 193] width 189 height 27
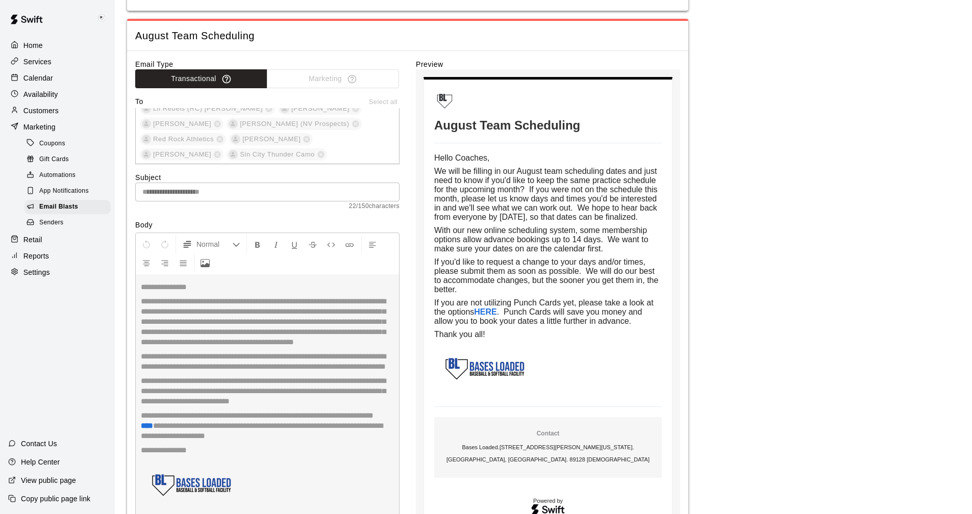
scroll to position [27, 0]
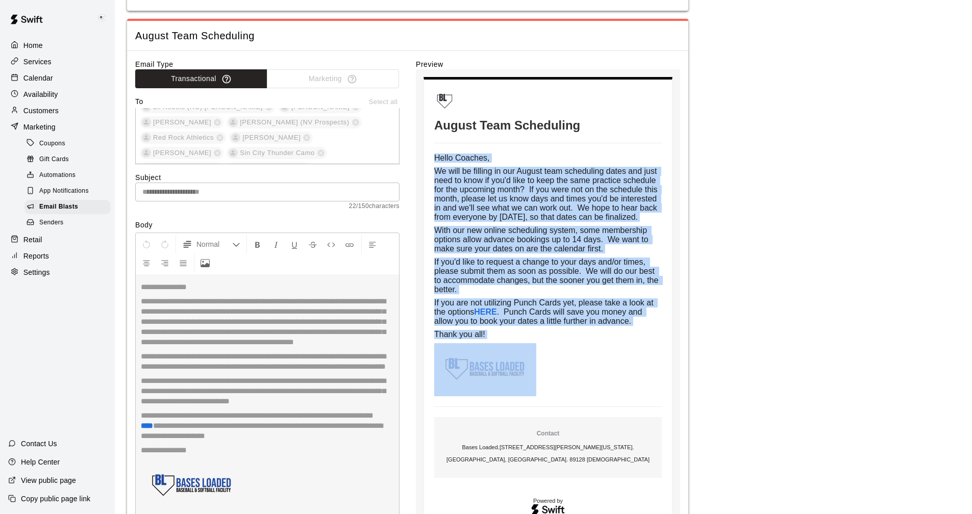
drag, startPoint x: 435, startPoint y: 161, endPoint x: 506, endPoint y: 390, distance: 239.4
click at [506, 390] on td "Hello Coaches, We will be filling in our August team scheduling dates and just …" at bounding box center [547, 275] width 227 height 243
drag, startPoint x: 506, startPoint y: 390, endPoint x: 492, endPoint y: 389, distance: 13.8
copy td "Hello Coaches, We will be filling in our August team scheduling dates and just …"
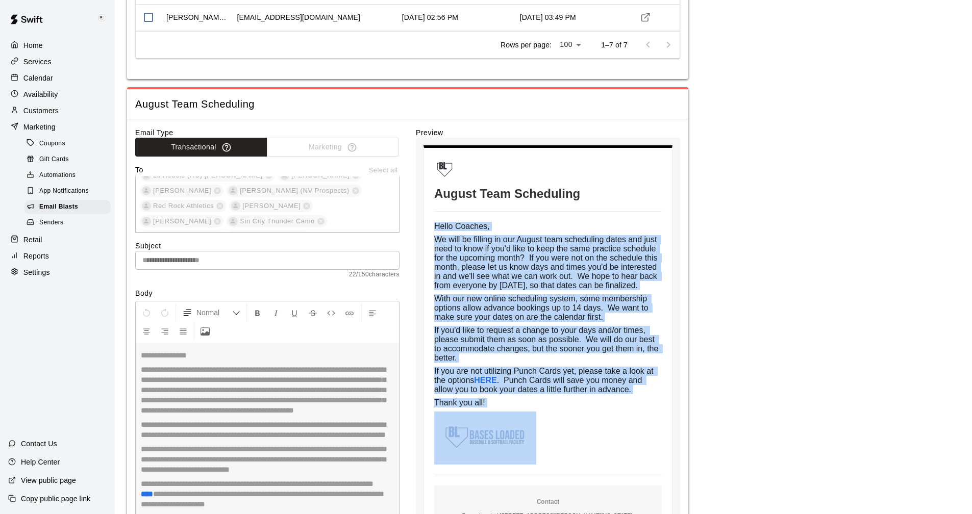
scroll to position [204, 0]
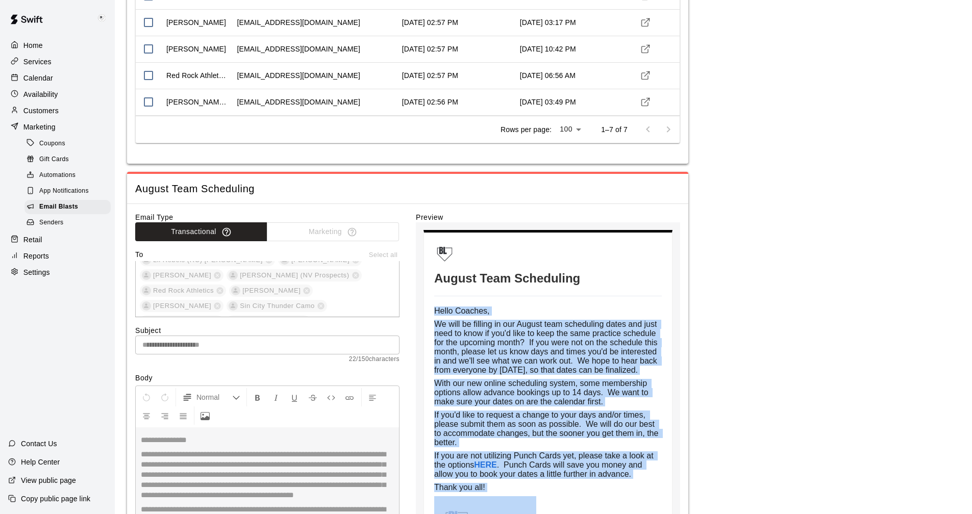
click at [36, 77] on p "Calendar" at bounding box center [38, 78] width 30 height 10
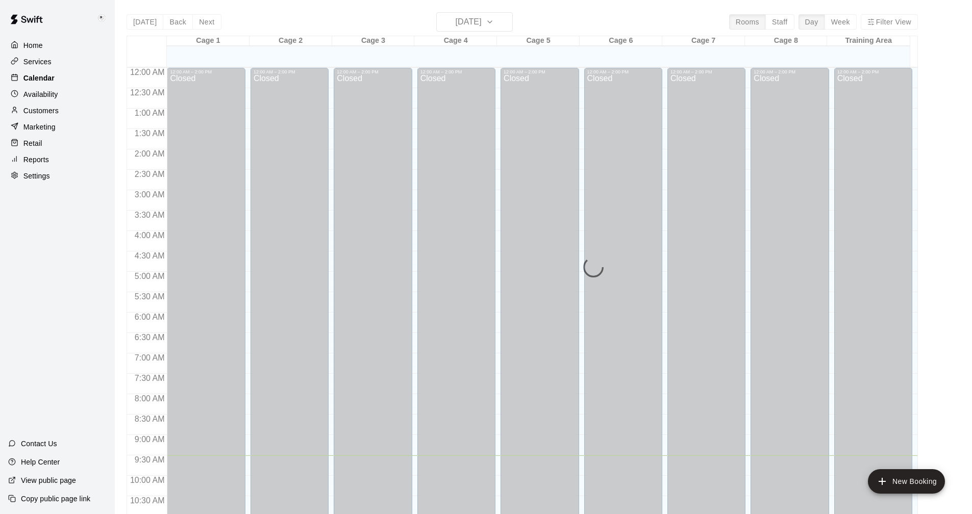
scroll to position [388, 0]
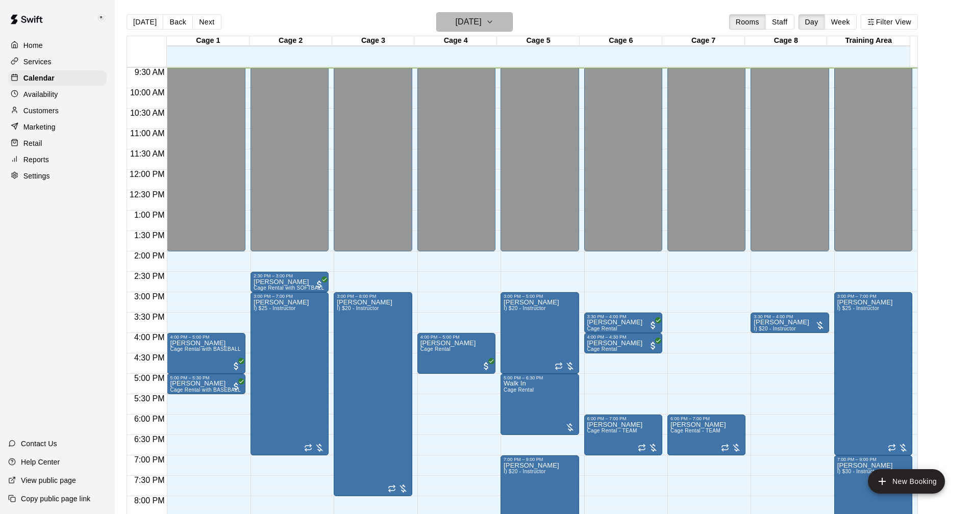
click at [494, 21] on icon "button" at bounding box center [490, 22] width 8 height 12
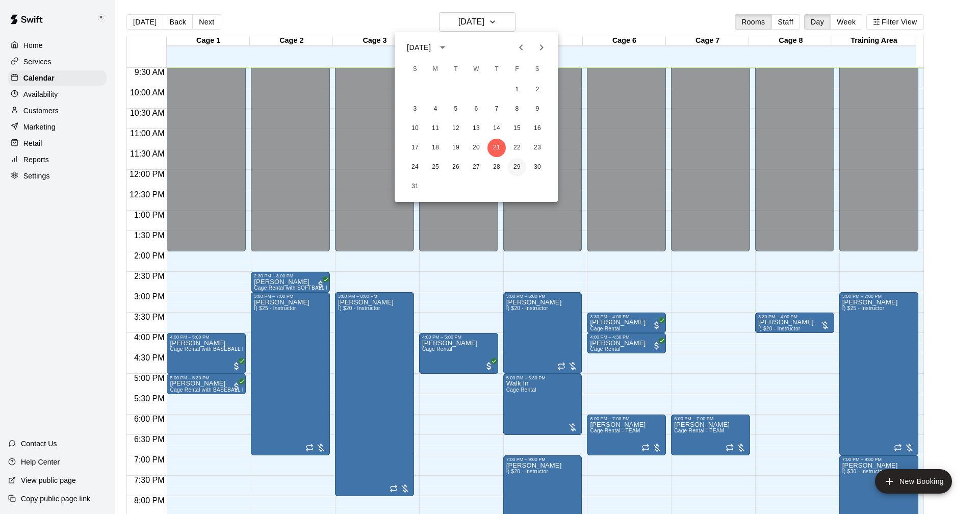
click at [517, 165] on button "29" at bounding box center [517, 167] width 18 height 18
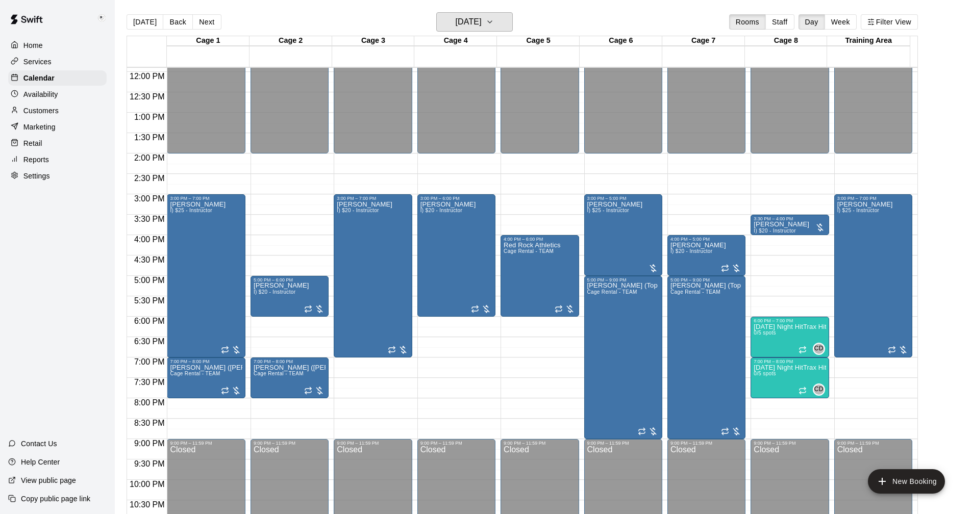
scroll to position [490, 0]
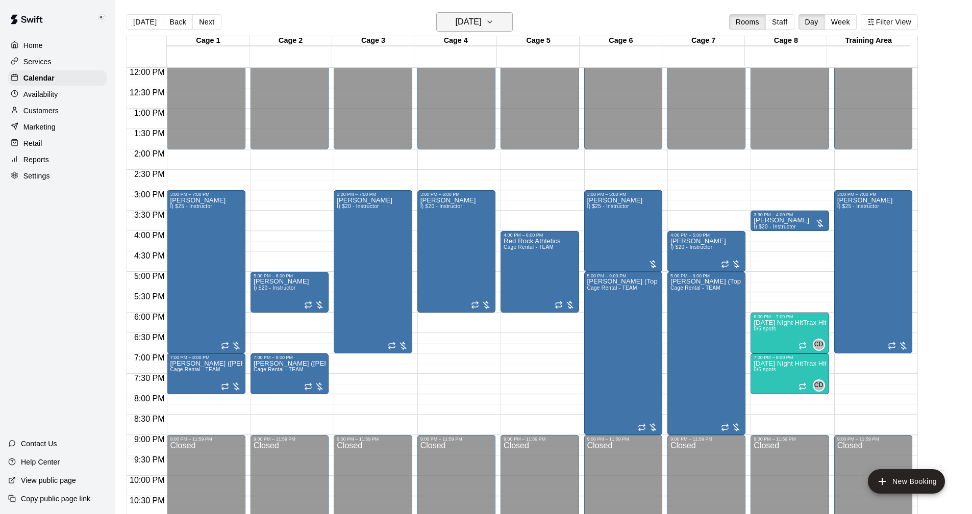
click at [494, 23] on icon "button" at bounding box center [490, 22] width 8 height 12
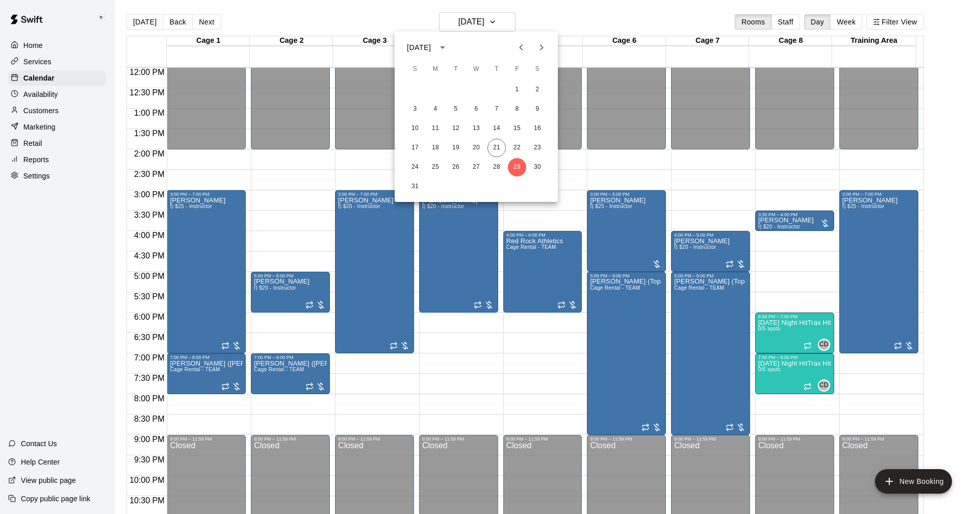
click at [542, 46] on icon "Next month" at bounding box center [542, 47] width 4 height 6
click at [517, 95] on button "5" at bounding box center [517, 90] width 18 height 18
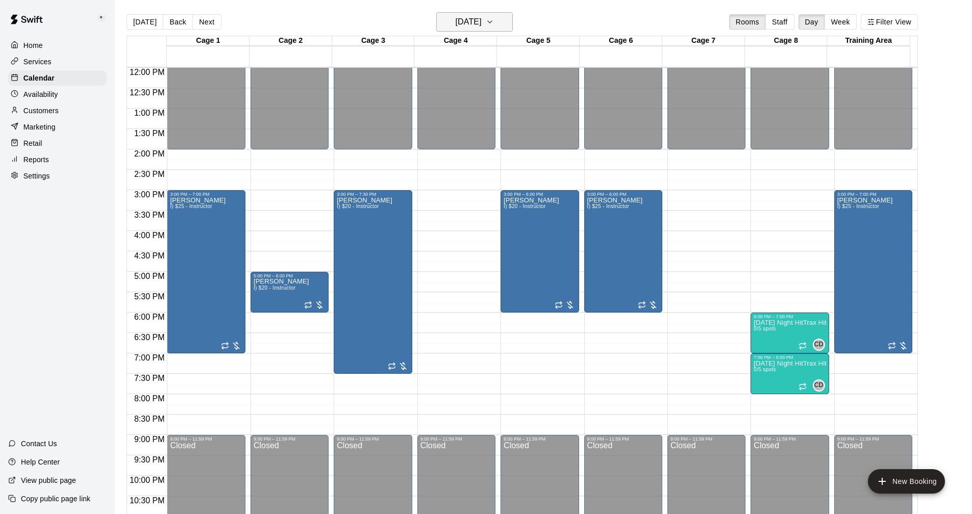
click at [494, 23] on icon "button" at bounding box center [490, 22] width 8 height 12
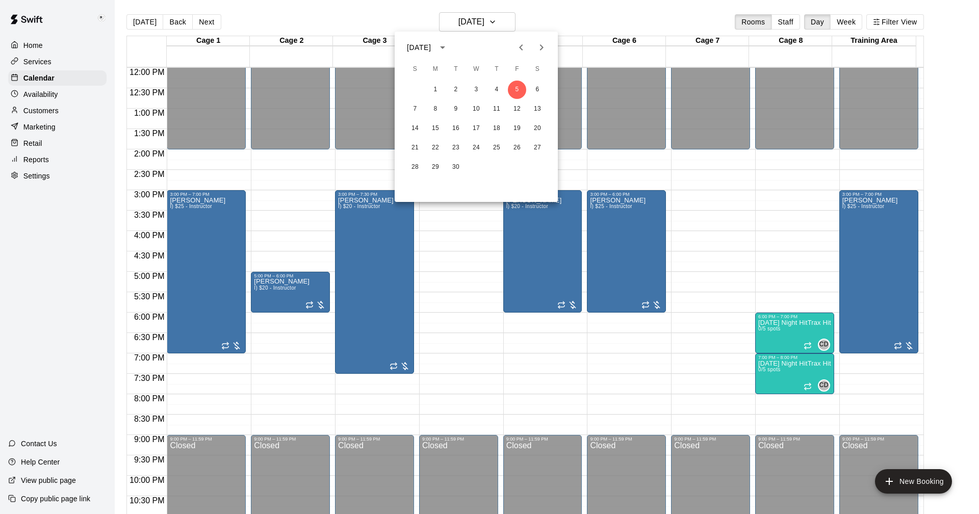
click at [522, 45] on icon "Previous month" at bounding box center [521, 47] width 4 height 6
click at [516, 164] on button "29" at bounding box center [517, 167] width 18 height 18
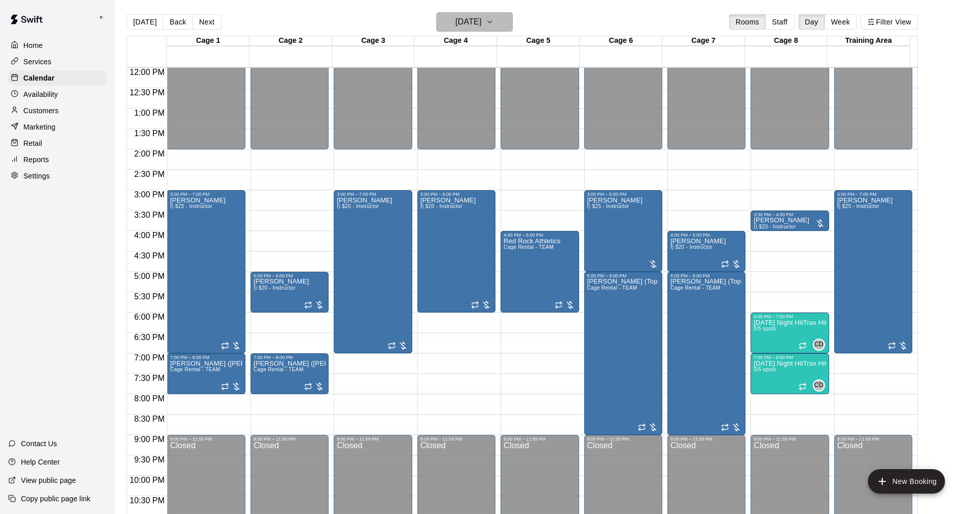
click at [494, 21] on icon "button" at bounding box center [490, 22] width 8 height 12
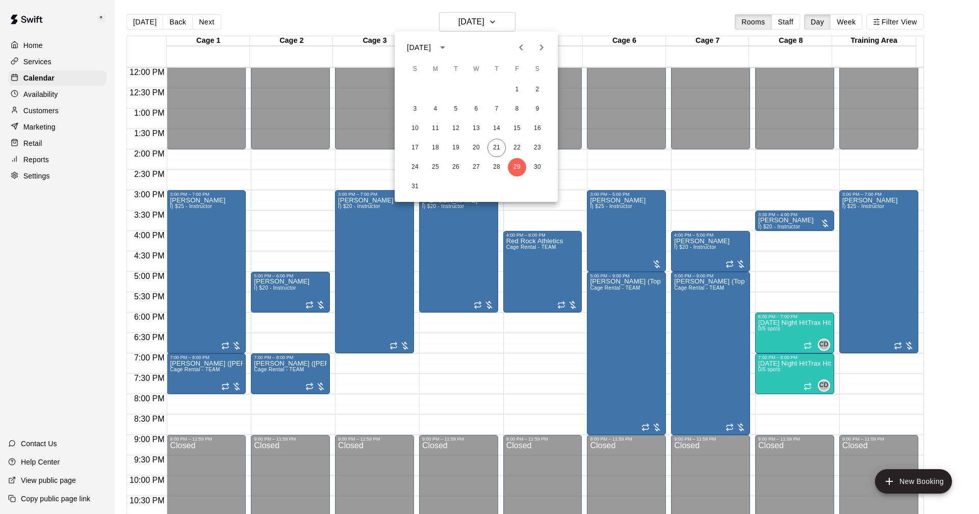
click at [541, 45] on icon "Next month" at bounding box center [542, 47] width 4 height 6
click at [519, 92] on button "5" at bounding box center [517, 90] width 18 height 18
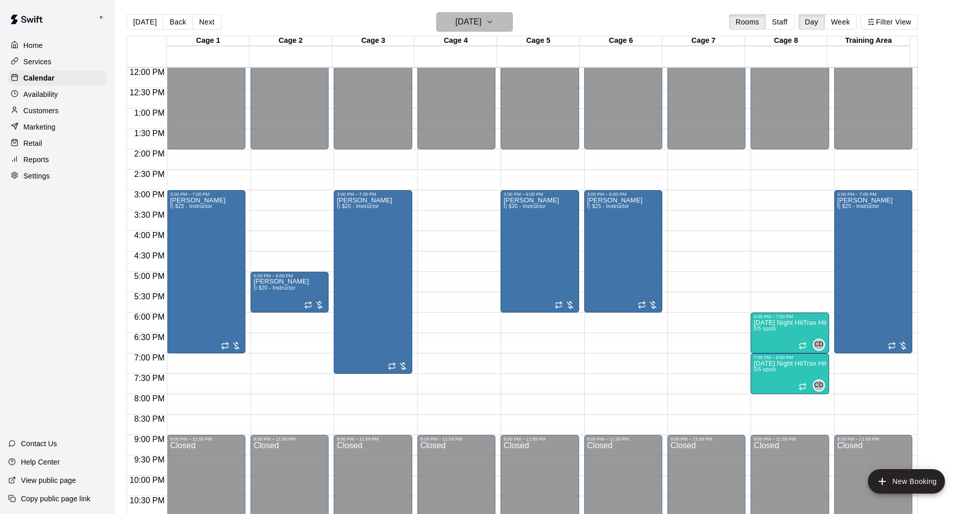
click at [494, 20] on icon "button" at bounding box center [490, 22] width 8 height 12
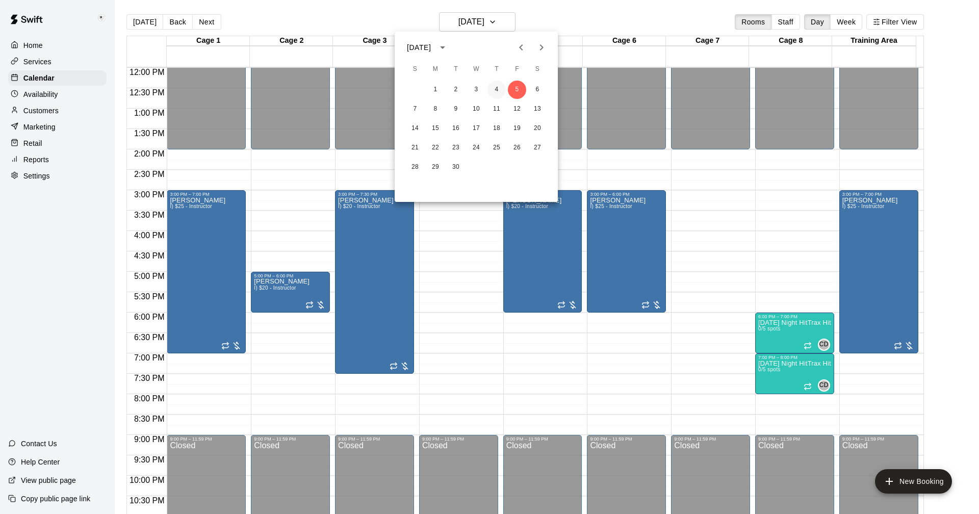
click at [495, 87] on button "4" at bounding box center [497, 90] width 18 height 18
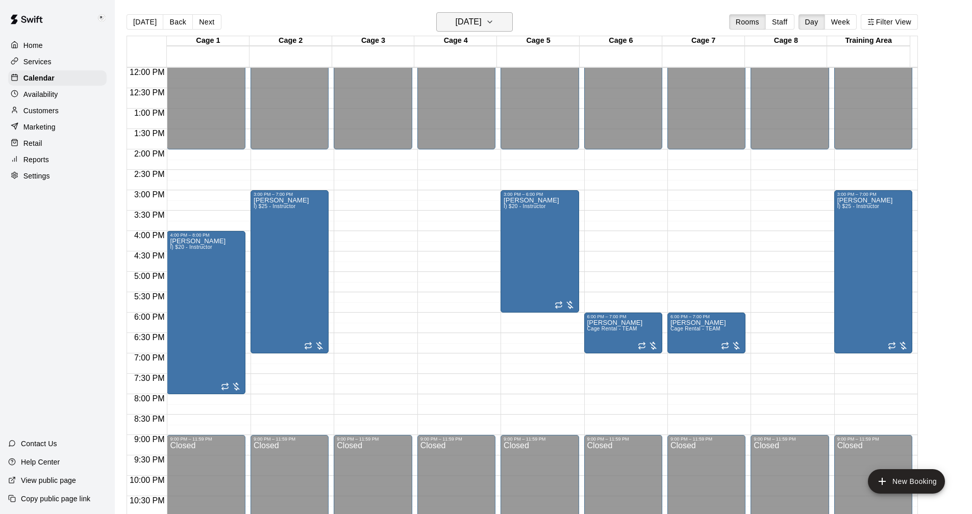
click at [494, 22] on icon "button" at bounding box center [490, 22] width 8 height 12
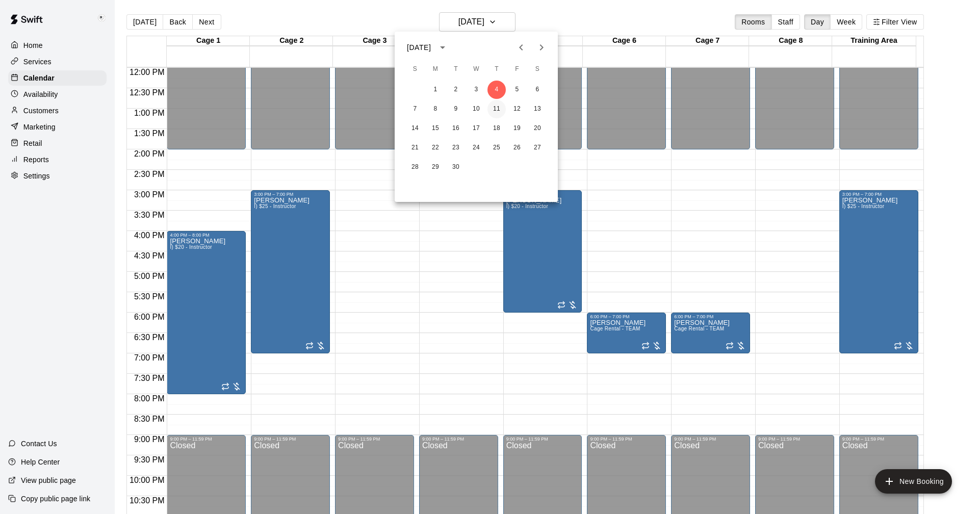
click at [500, 107] on button "11" at bounding box center [497, 109] width 18 height 18
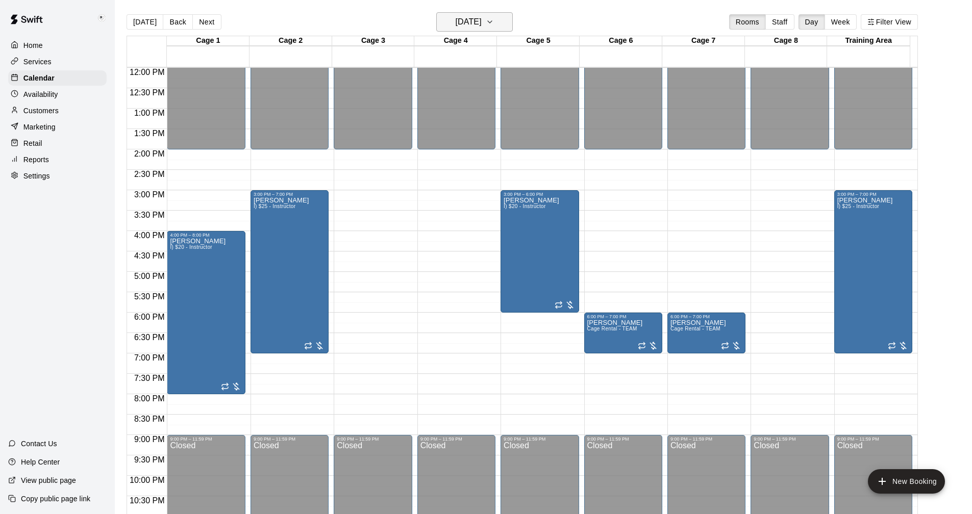
click at [494, 23] on icon "button" at bounding box center [490, 22] width 8 height 12
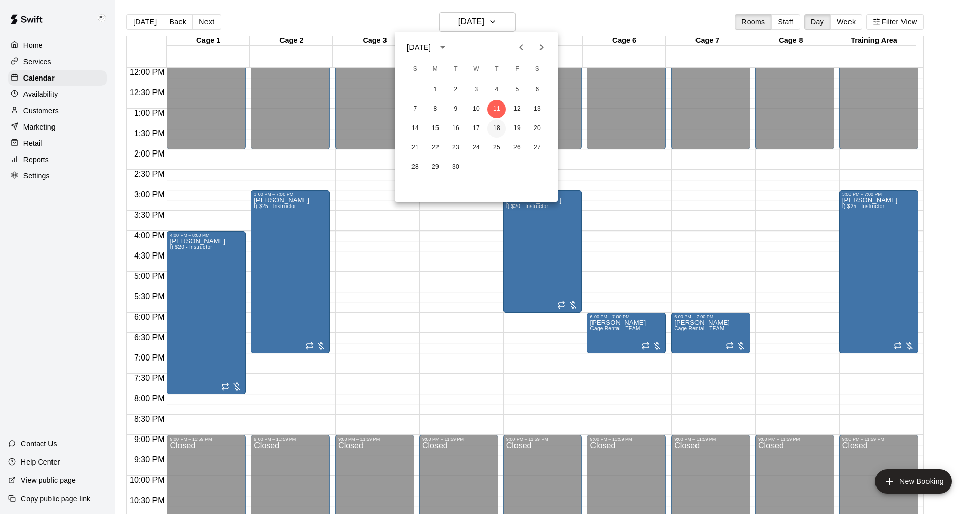
click at [496, 126] on button "18" at bounding box center [497, 128] width 18 height 18
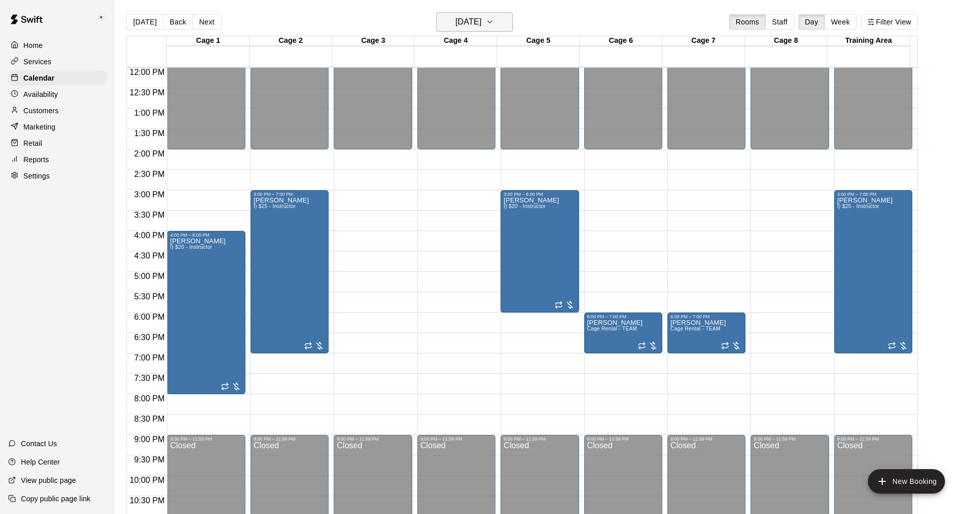
click at [494, 21] on icon "button" at bounding box center [490, 22] width 8 height 12
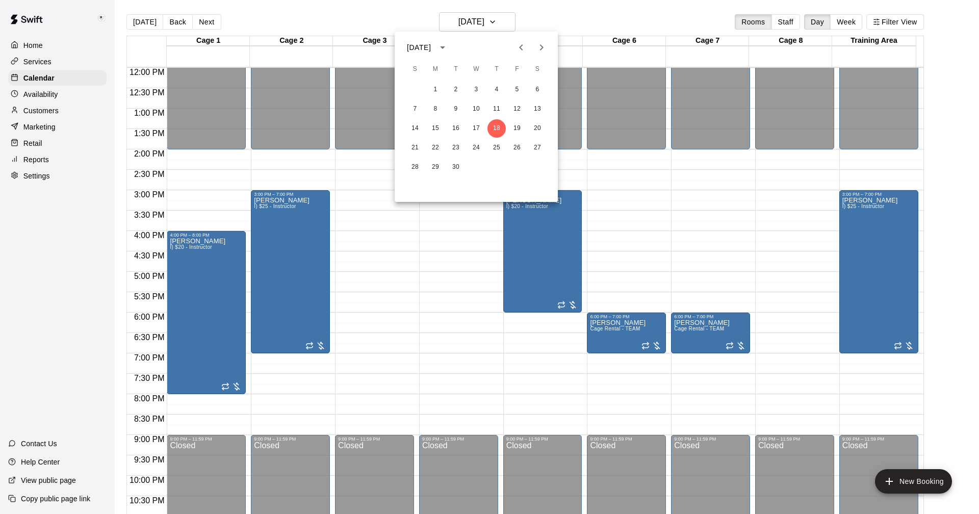
click at [518, 47] on icon "Previous month" at bounding box center [521, 47] width 12 height 12
click at [515, 167] on button "29" at bounding box center [517, 167] width 18 height 18
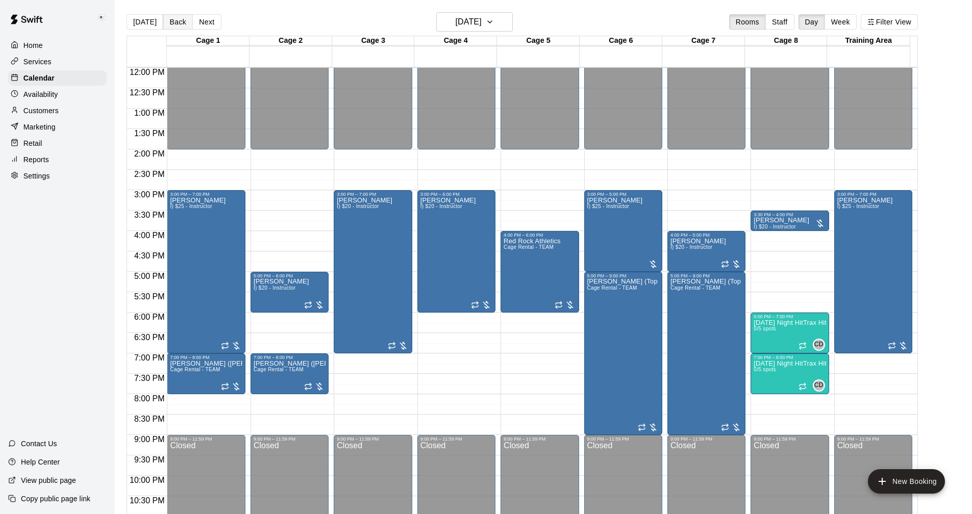
click at [175, 21] on button "Back" at bounding box center [178, 21] width 30 height 15
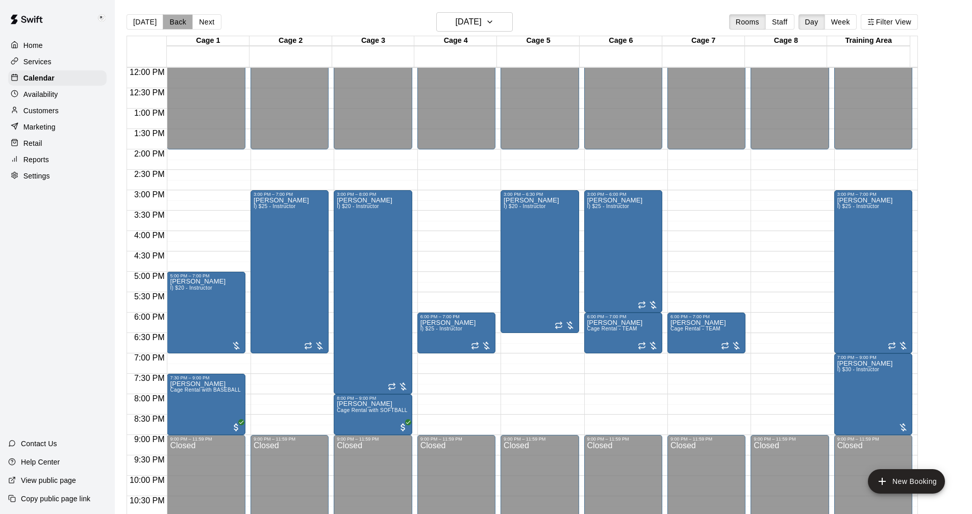
click at [175, 21] on button "Back" at bounding box center [178, 21] width 30 height 15
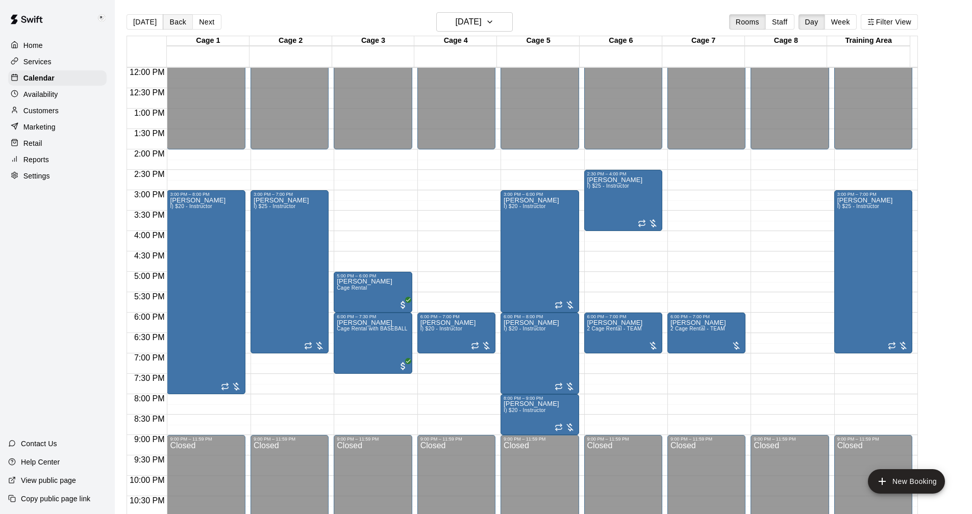
click at [175, 21] on button "Back" at bounding box center [178, 21] width 30 height 15
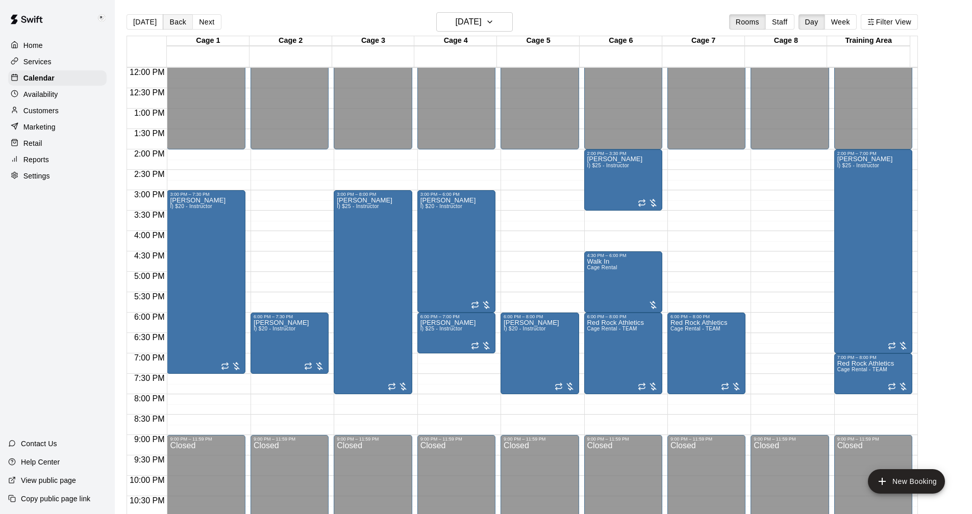
click at [175, 21] on button "Back" at bounding box center [178, 21] width 30 height 15
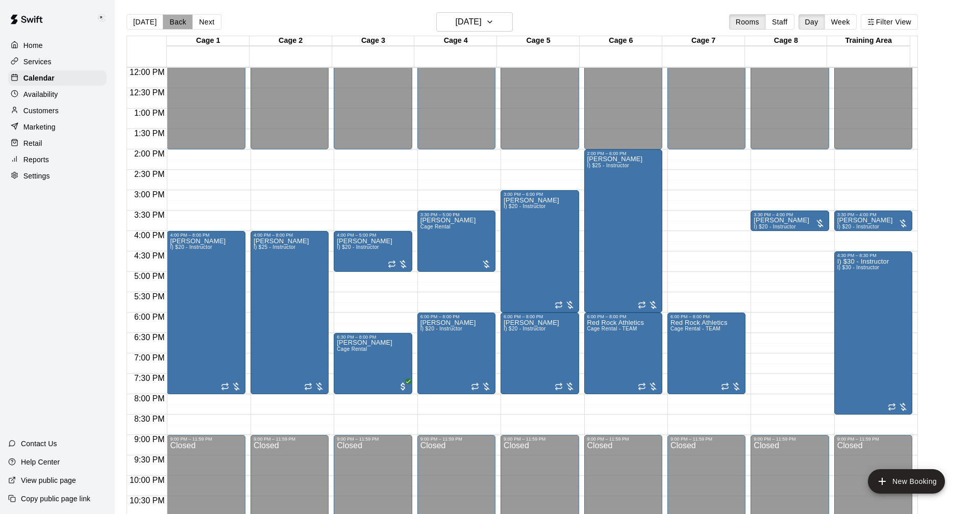
click at [175, 21] on button "Back" at bounding box center [178, 21] width 30 height 15
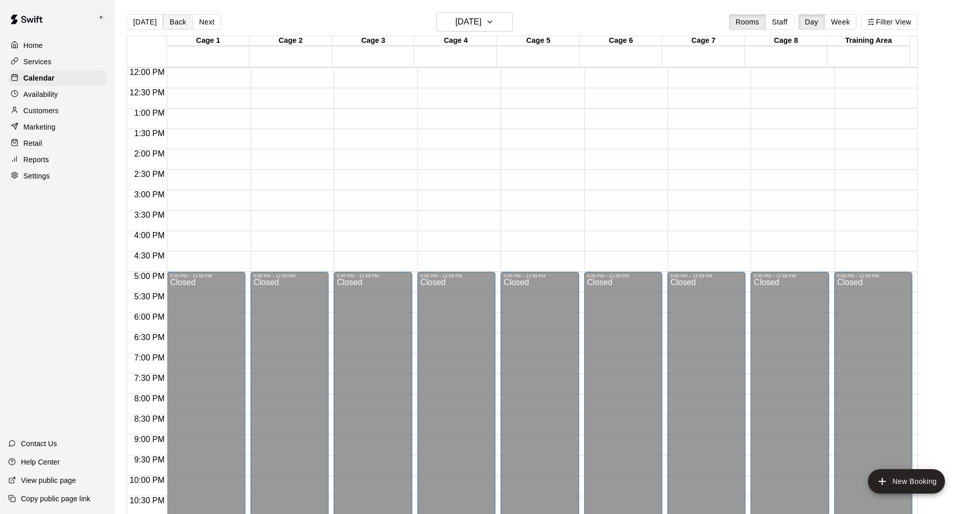
click at [175, 21] on button "Back" at bounding box center [178, 21] width 30 height 15
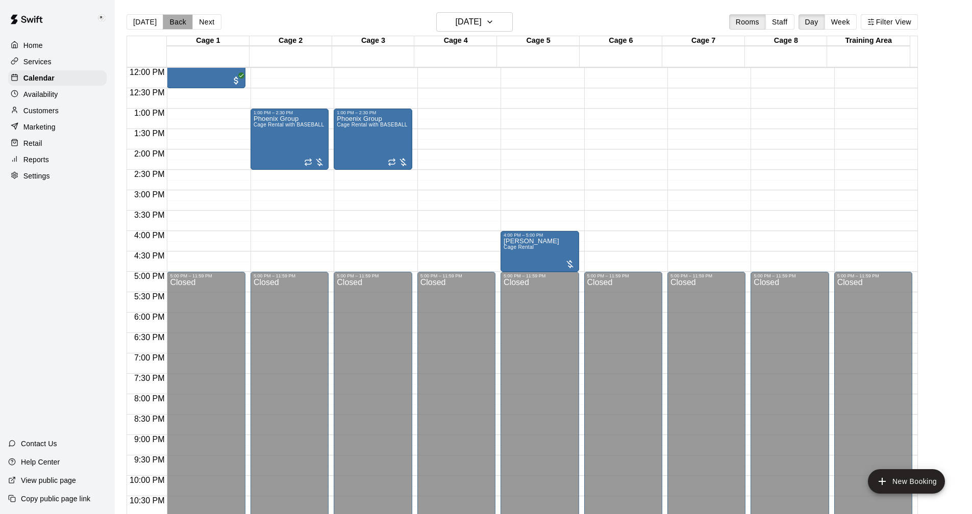
click at [175, 21] on button "Back" at bounding box center [178, 21] width 30 height 15
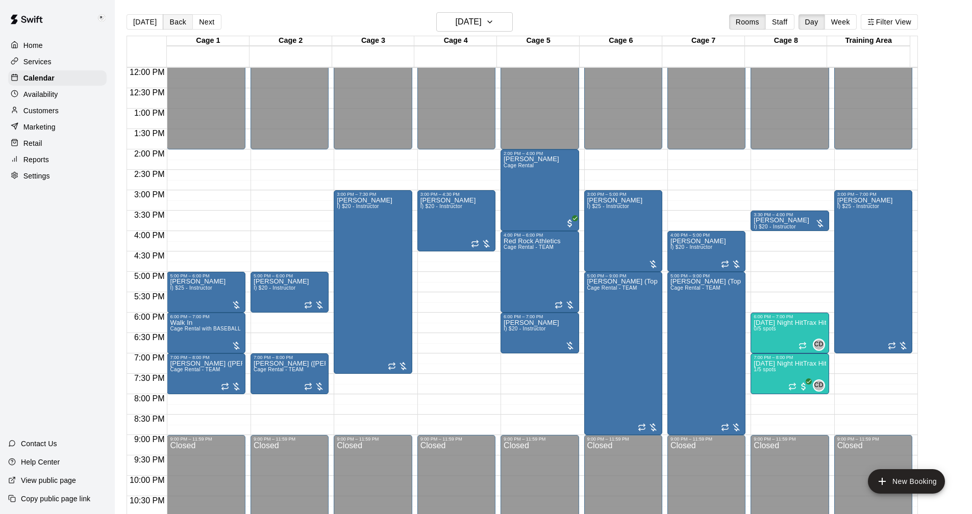
click at [175, 21] on button "Back" at bounding box center [178, 21] width 30 height 15
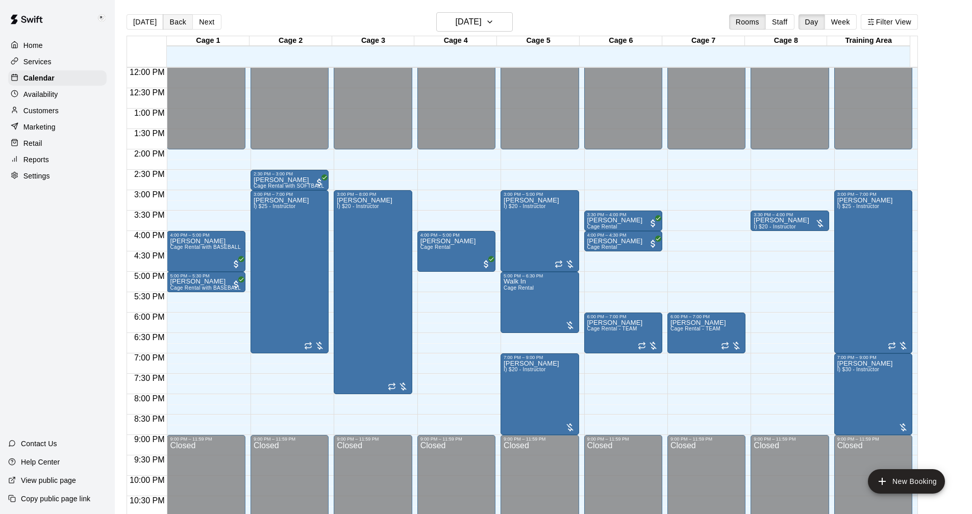
click at [175, 21] on button "Back" at bounding box center [178, 21] width 30 height 15
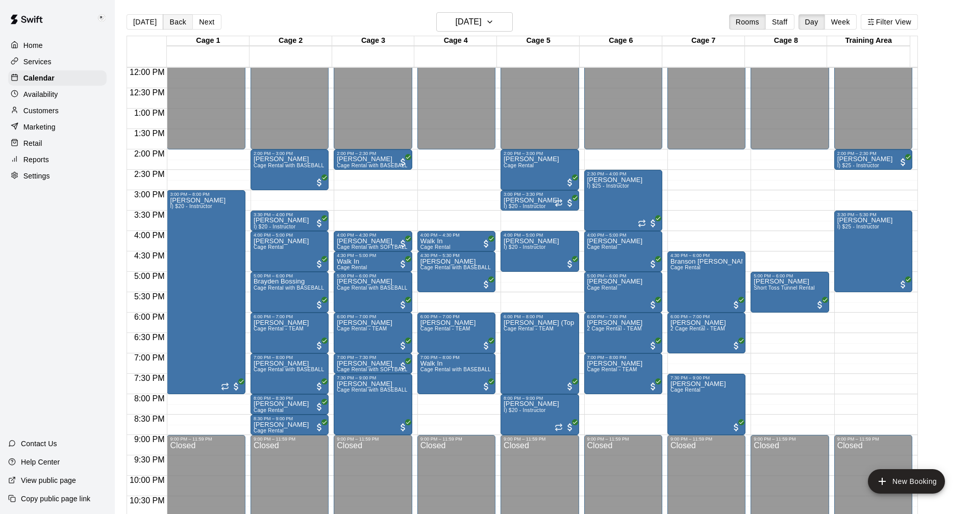
click at [175, 21] on button "Back" at bounding box center [178, 21] width 30 height 15
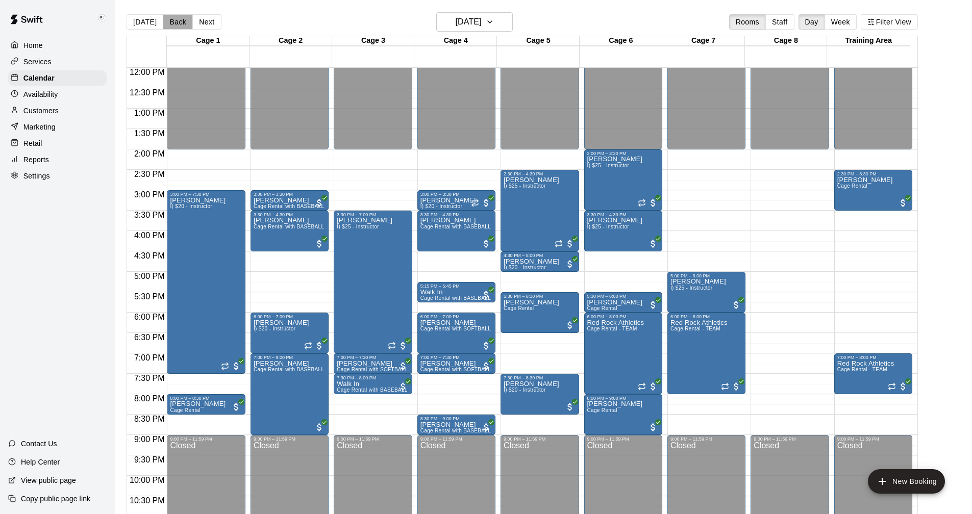
click at [175, 21] on button "Back" at bounding box center [178, 21] width 30 height 15
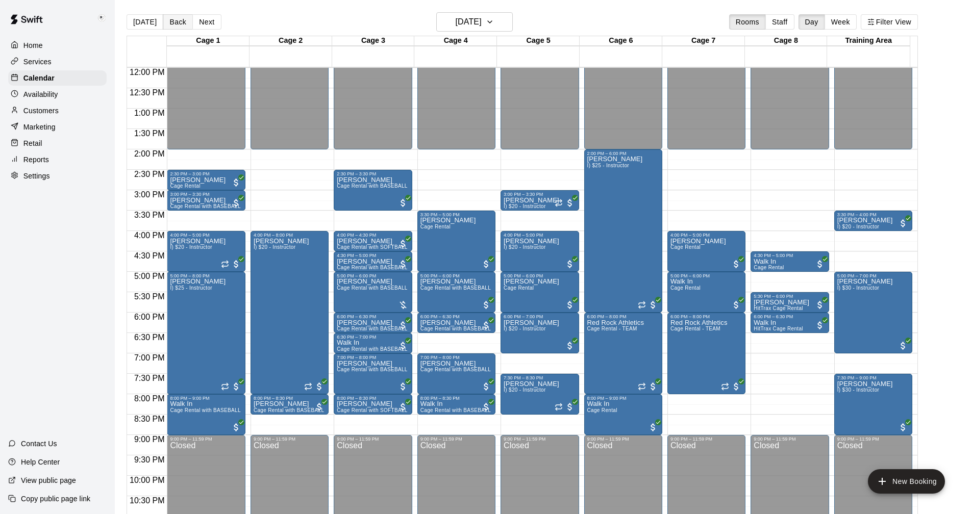
click at [175, 21] on button "Back" at bounding box center [178, 21] width 30 height 15
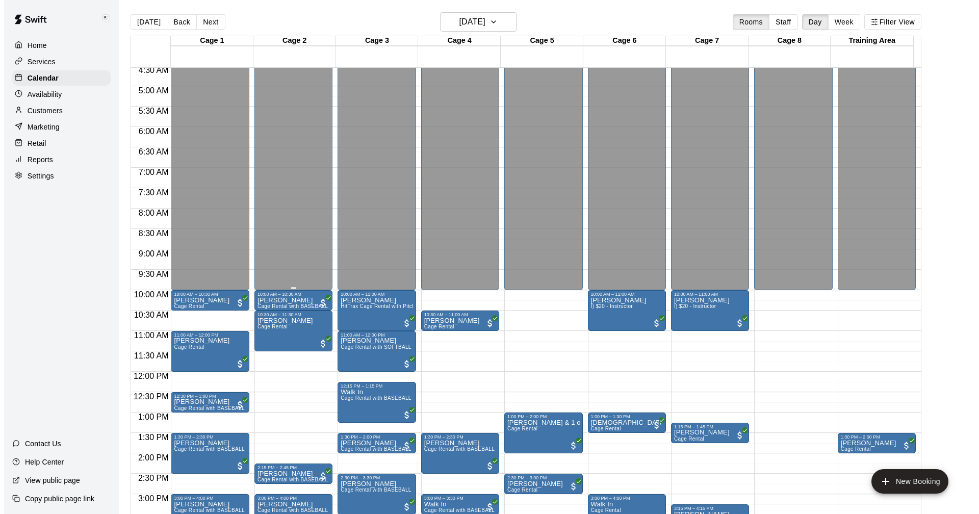
scroll to position [184, 0]
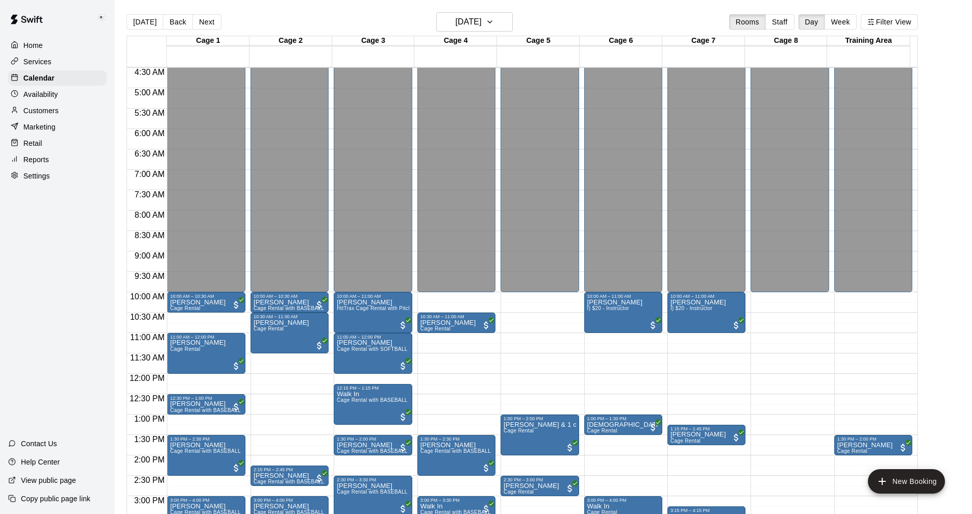
click at [40, 129] on p "Marketing" at bounding box center [39, 127] width 32 height 10
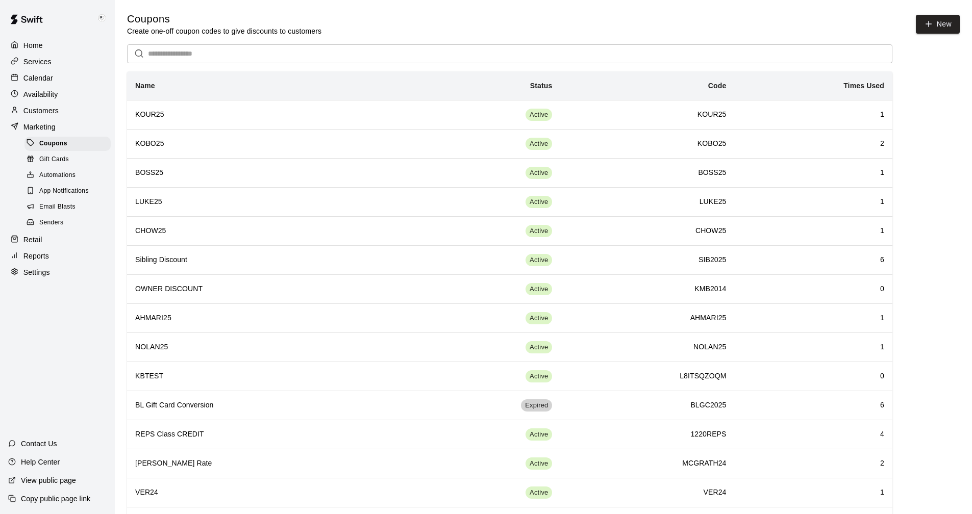
click at [60, 212] on span "Email Blasts" at bounding box center [57, 207] width 36 height 10
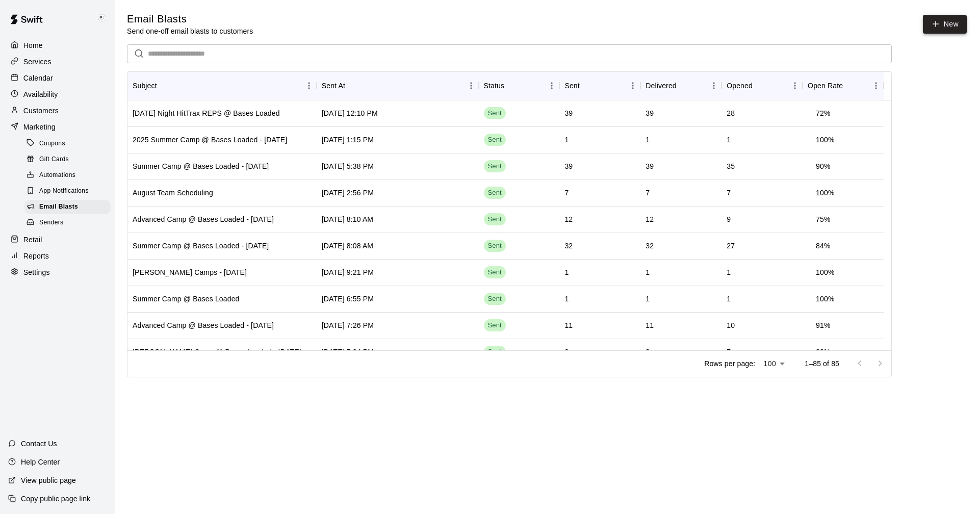
click at [937, 25] on icon at bounding box center [935, 23] width 9 height 9
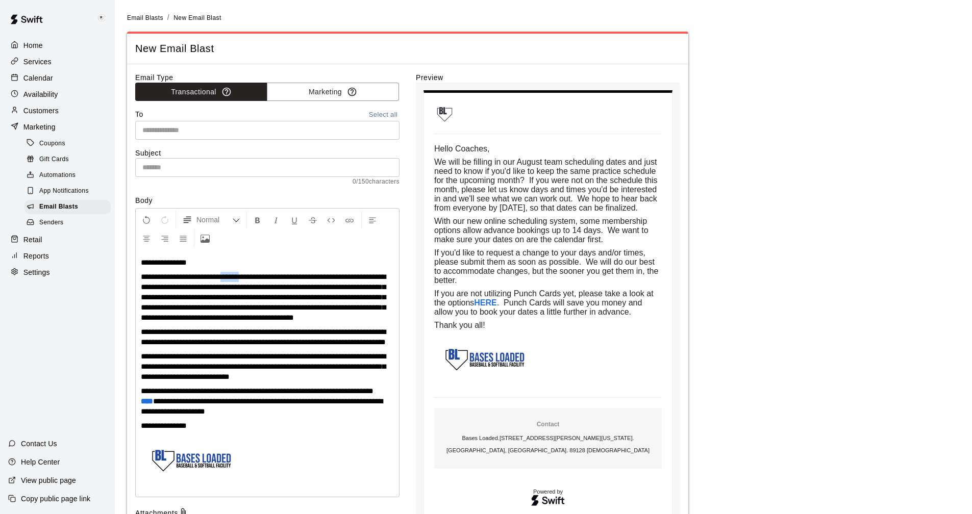
drag, startPoint x: 243, startPoint y: 276, endPoint x: 221, endPoint y: 280, distance: 22.7
click at [221, 280] on span "**********" at bounding box center [263, 297] width 245 height 48
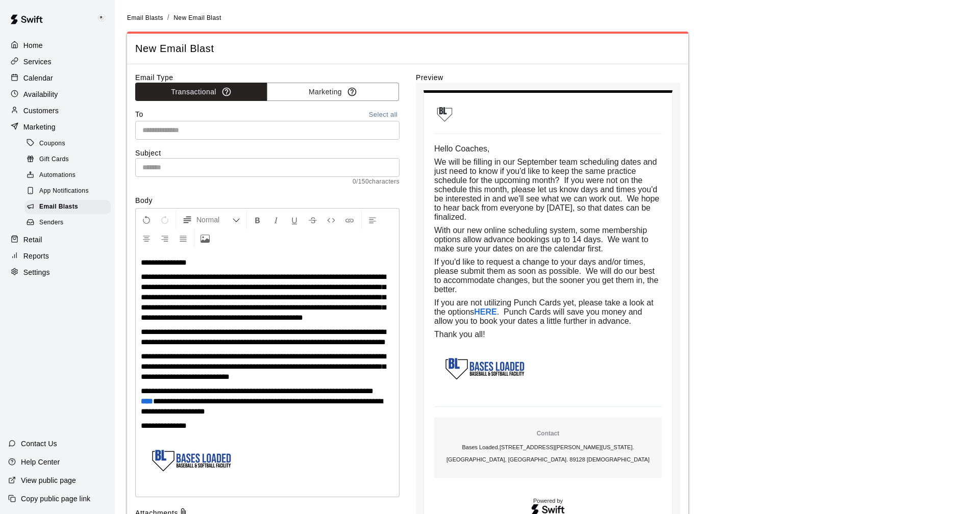
click at [189, 131] on input "text" at bounding box center [266, 130] width 257 height 13
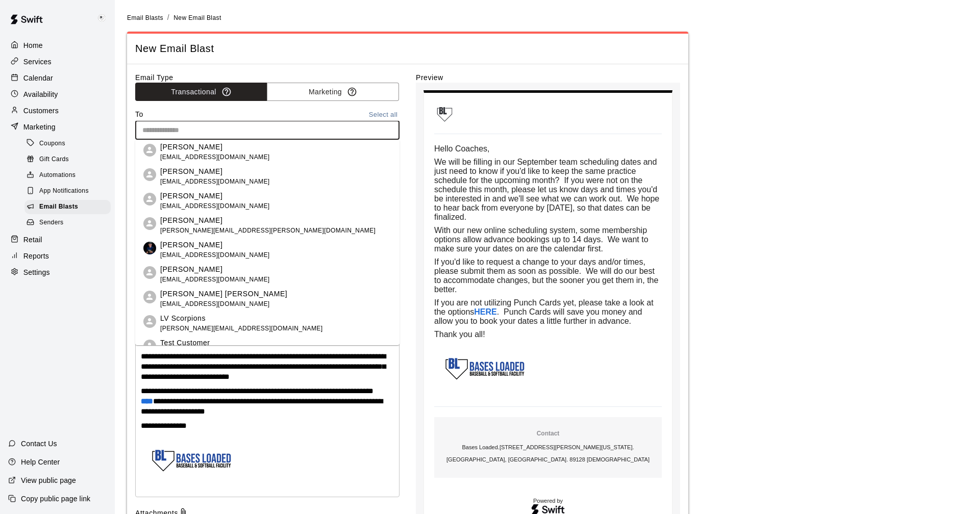
click at [763, 198] on main "**********" at bounding box center [543, 332] width 832 height 640
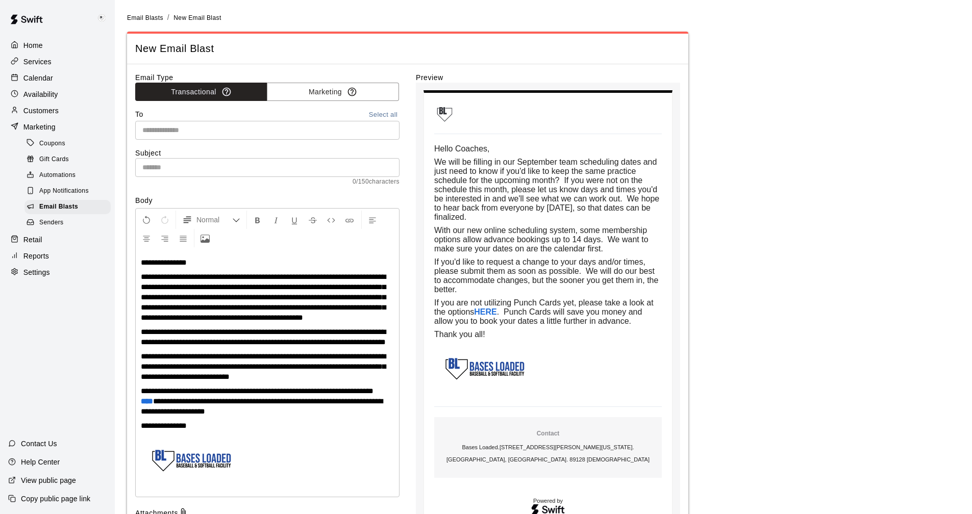
click at [179, 167] on input "text" at bounding box center [267, 167] width 264 height 19
type input "*"
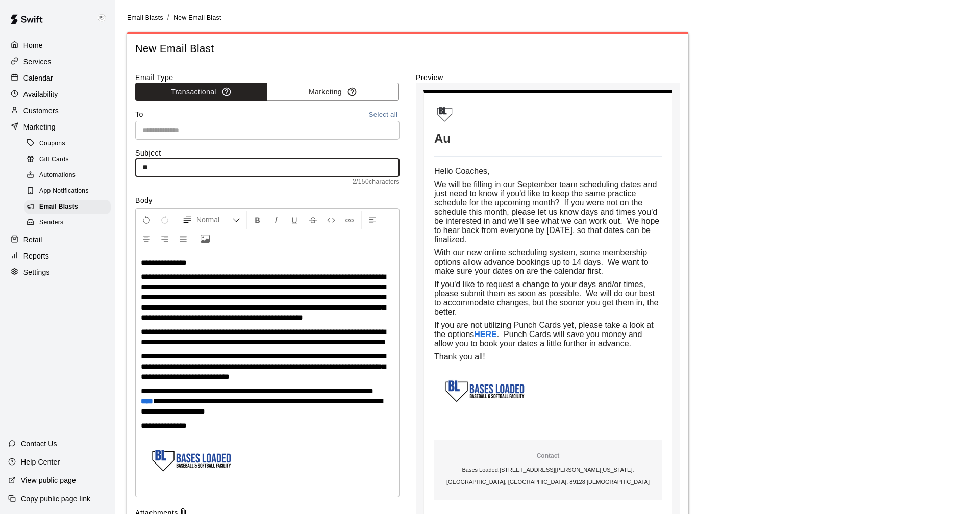
type input "*"
type input "**********"
click at [155, 132] on input "text" at bounding box center [266, 130] width 257 height 13
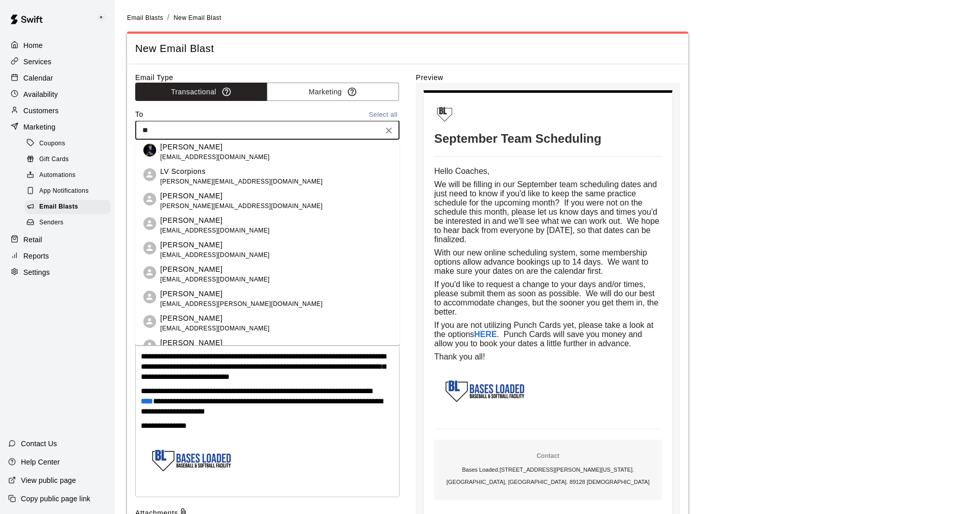
type input "***"
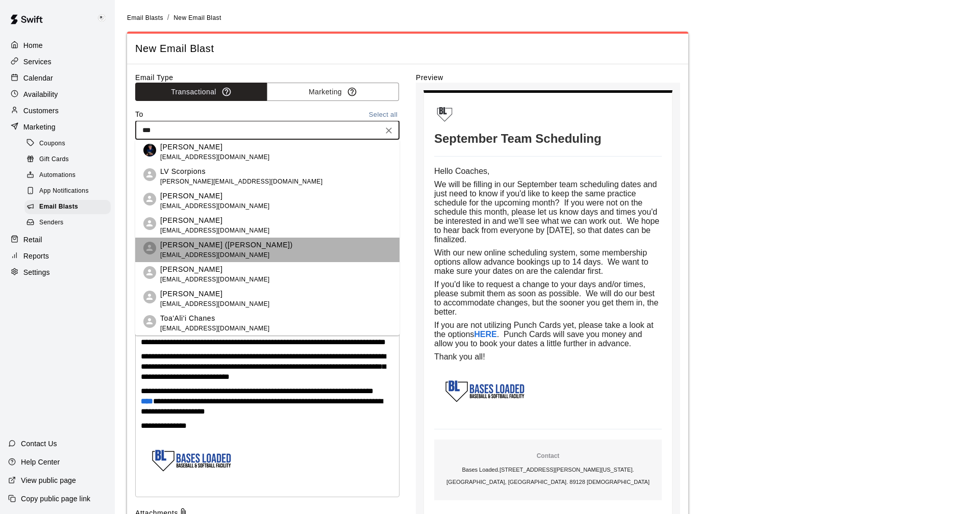
click at [189, 251] on span "[EMAIL_ADDRESS][DOMAIN_NAME]" at bounding box center [226, 255] width 133 height 10
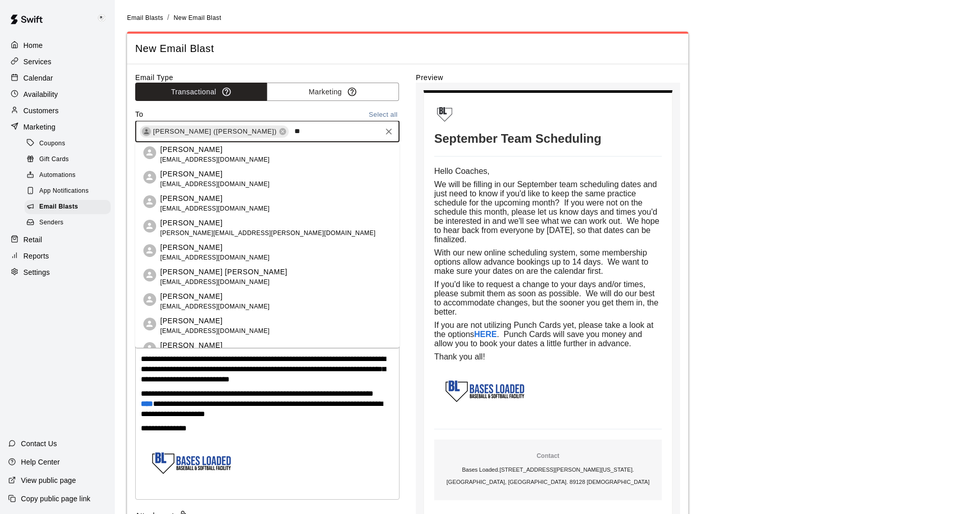
type input "*"
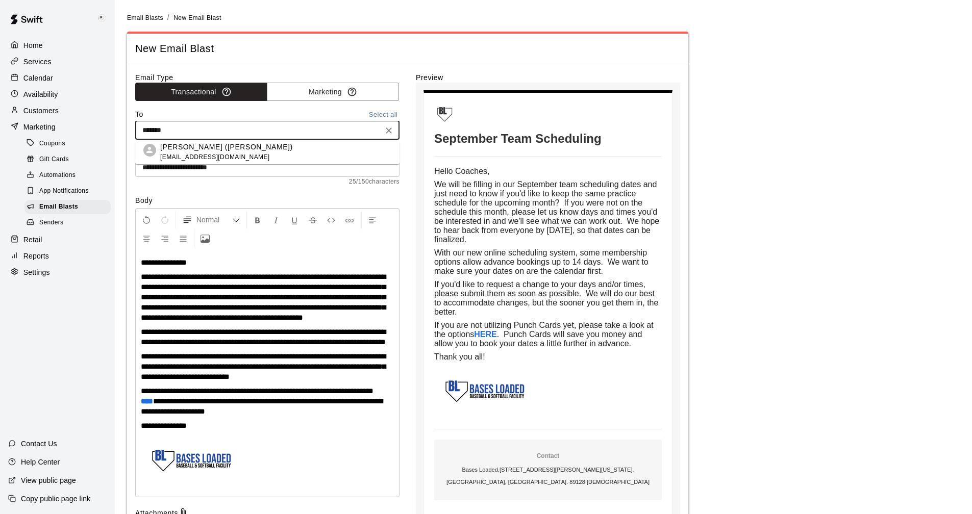
type input "********"
click at [195, 150] on p "[PERSON_NAME] ([PERSON_NAME])" at bounding box center [226, 147] width 133 height 11
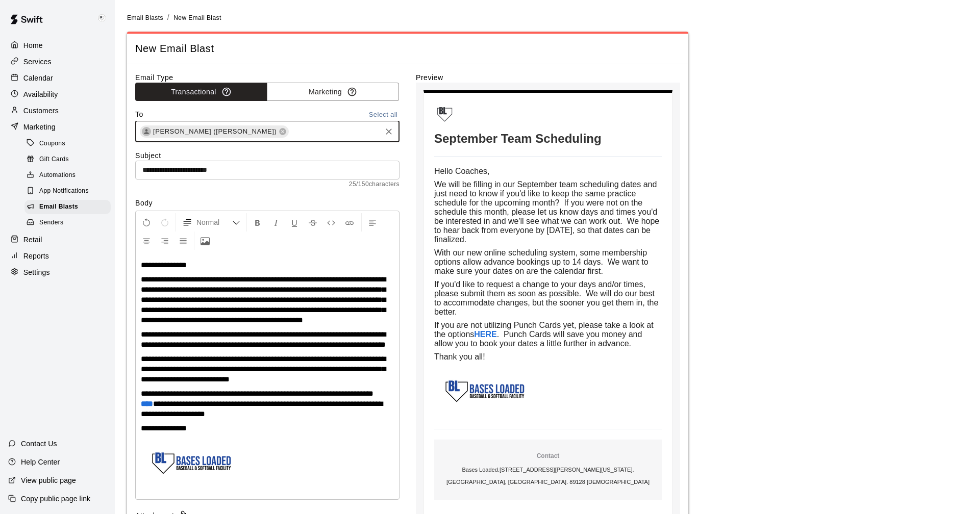
type input "*"
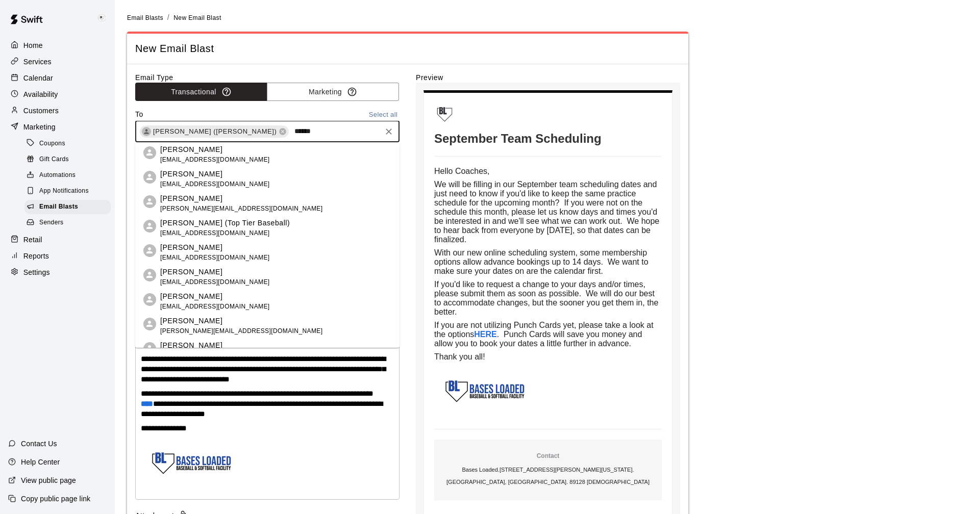
type input "*******"
click at [209, 199] on p "[PERSON_NAME] (Top Tier Baseball)" at bounding box center [225, 198] width 130 height 11
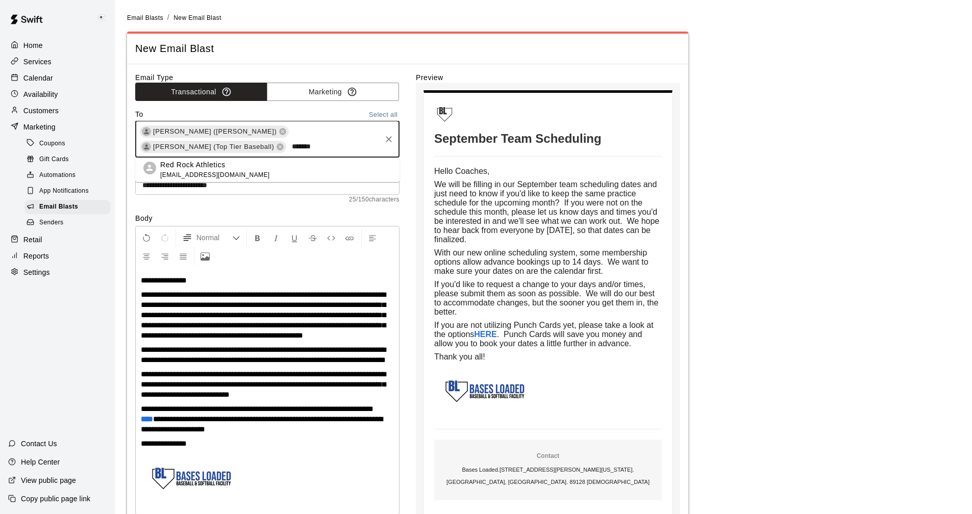
type input "********"
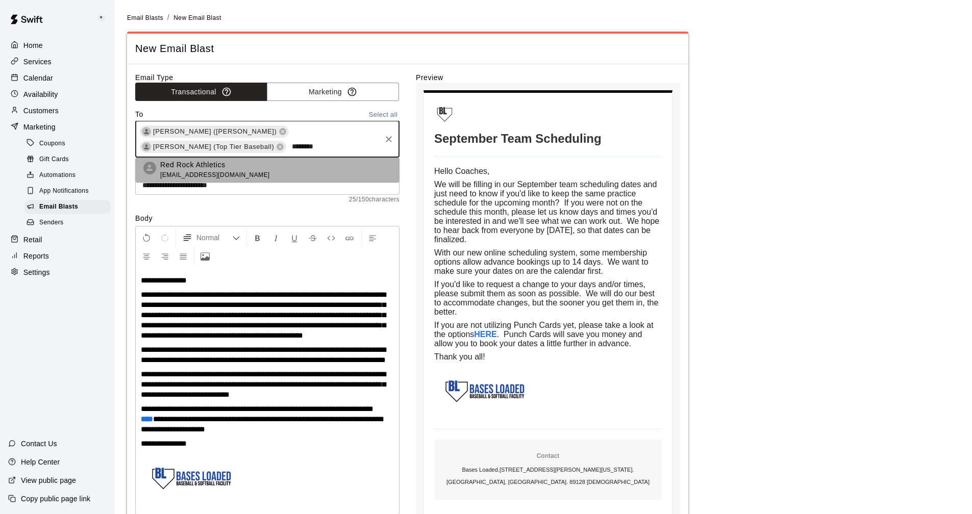
click at [193, 168] on p "Red Rock Athletics" at bounding box center [215, 165] width 110 height 11
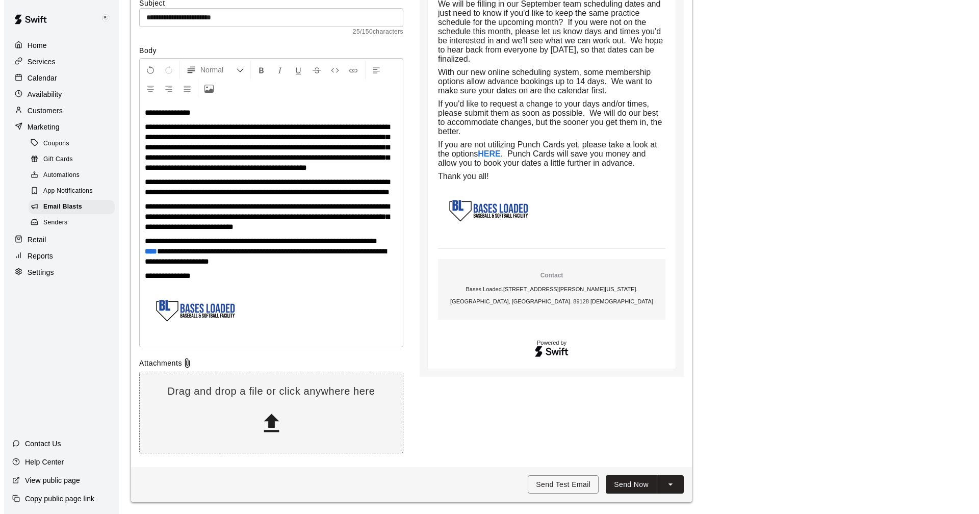
scroll to position [200, 0]
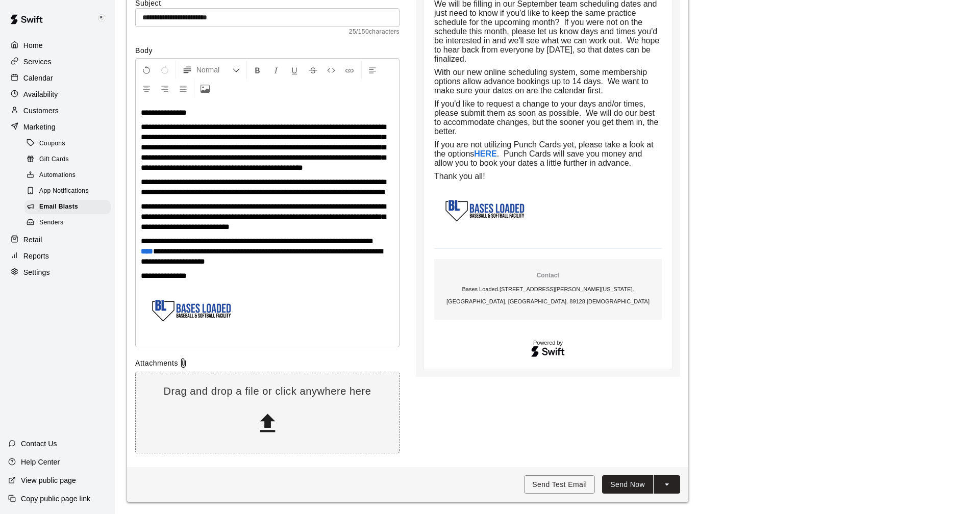
click at [630, 484] on button "Send Now" at bounding box center [627, 484] width 51 height 19
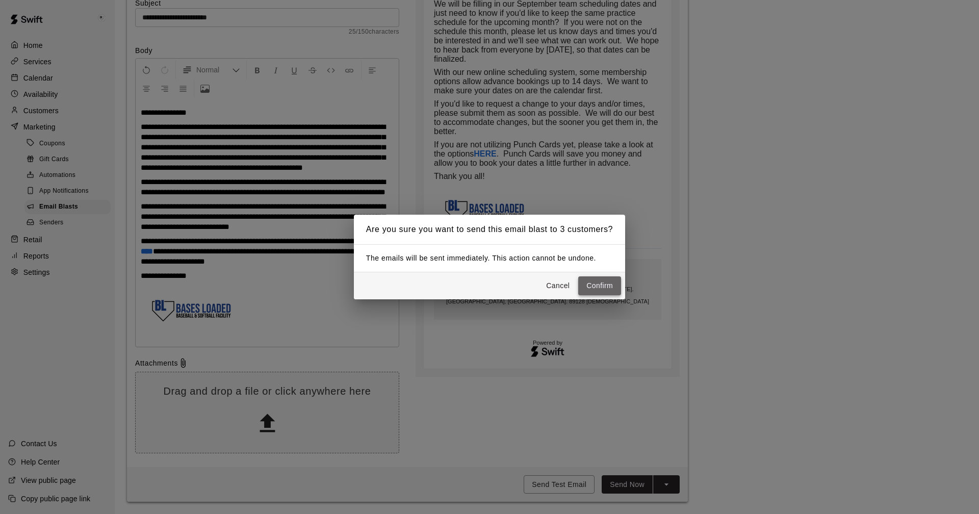
click at [603, 286] on button "Confirm" at bounding box center [599, 285] width 43 height 19
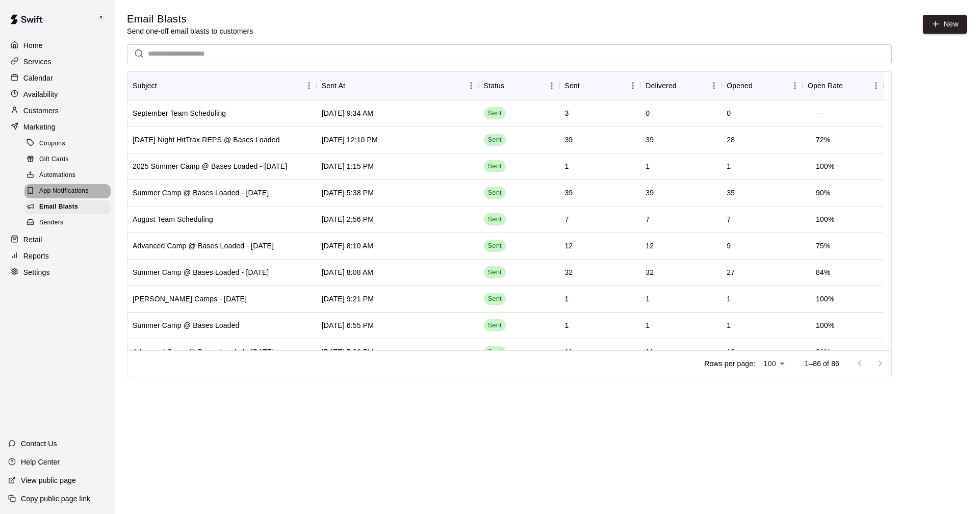
click at [60, 196] on span "App Notifications" at bounding box center [63, 191] width 49 height 10
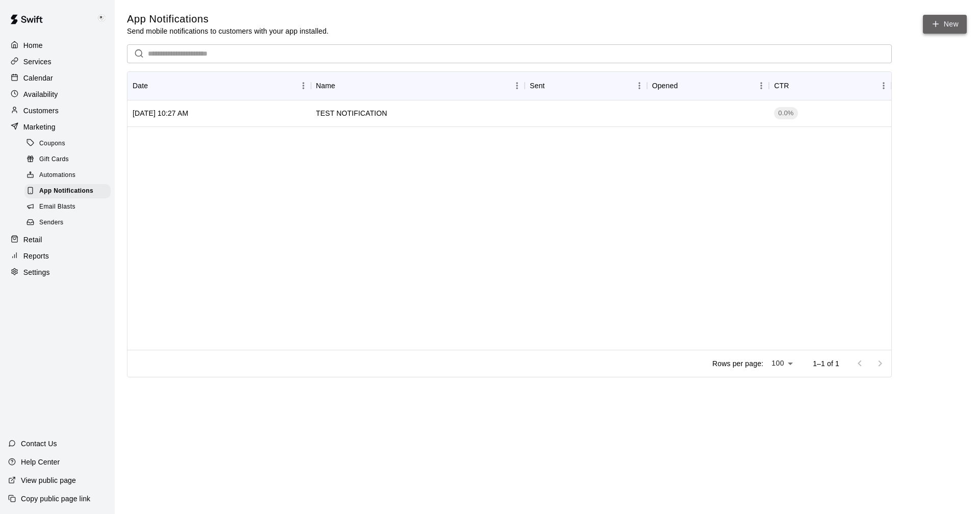
click at [944, 28] on link "New" at bounding box center [945, 24] width 44 height 19
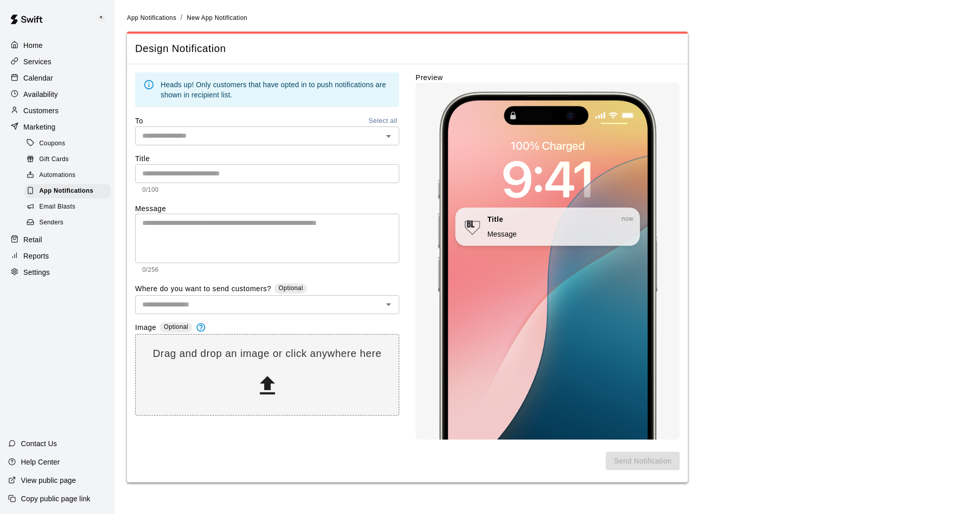
click at [368, 134] on input "text" at bounding box center [258, 136] width 241 height 13
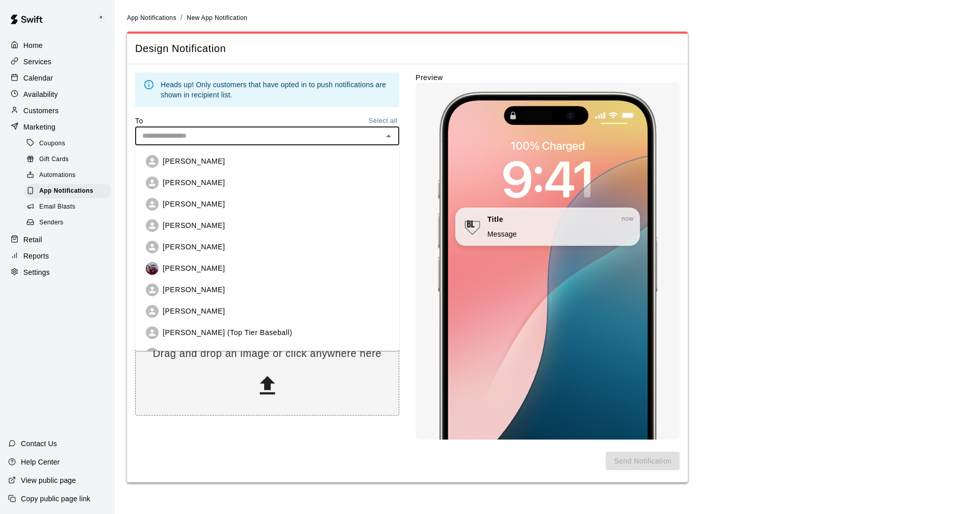
click at [381, 120] on button "Select all" at bounding box center [383, 121] width 33 height 12
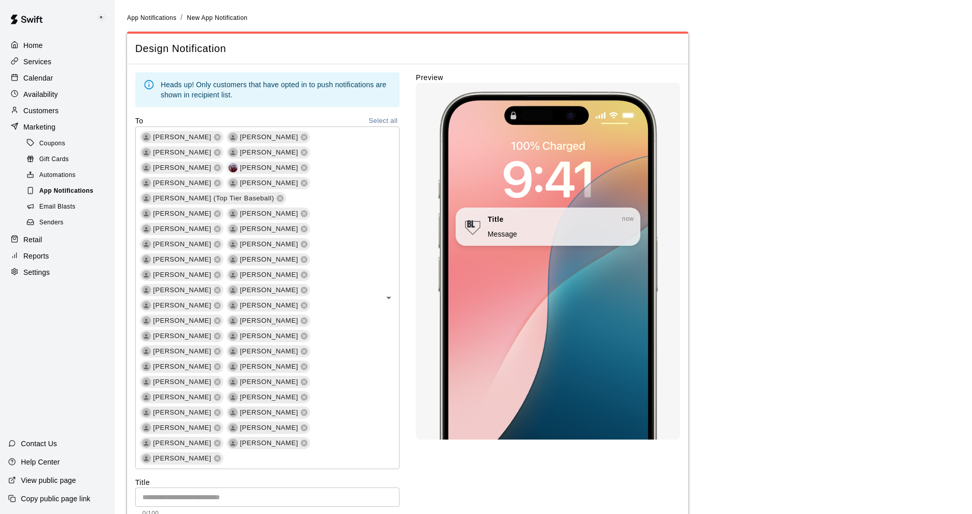
click at [64, 192] on span "App Notifications" at bounding box center [66, 191] width 54 height 10
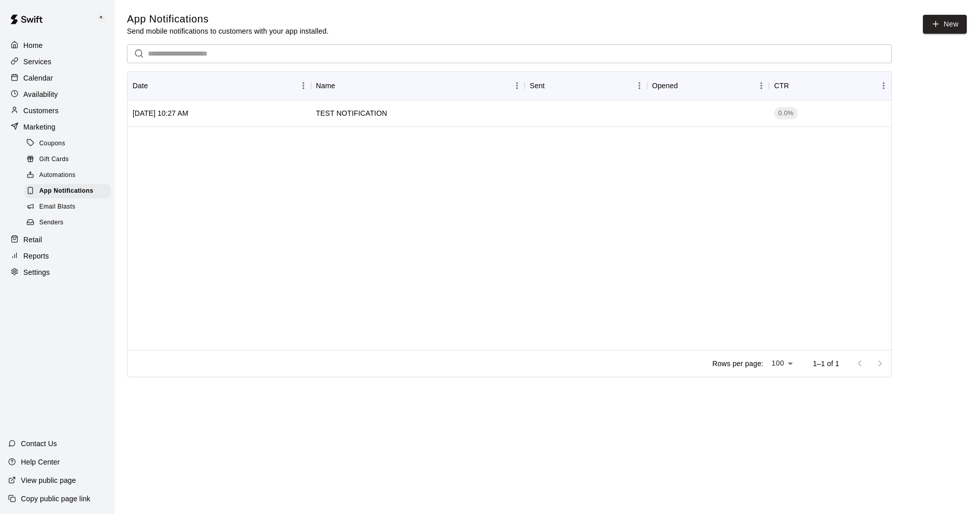
click at [39, 273] on div "Settings" at bounding box center [57, 272] width 98 height 15
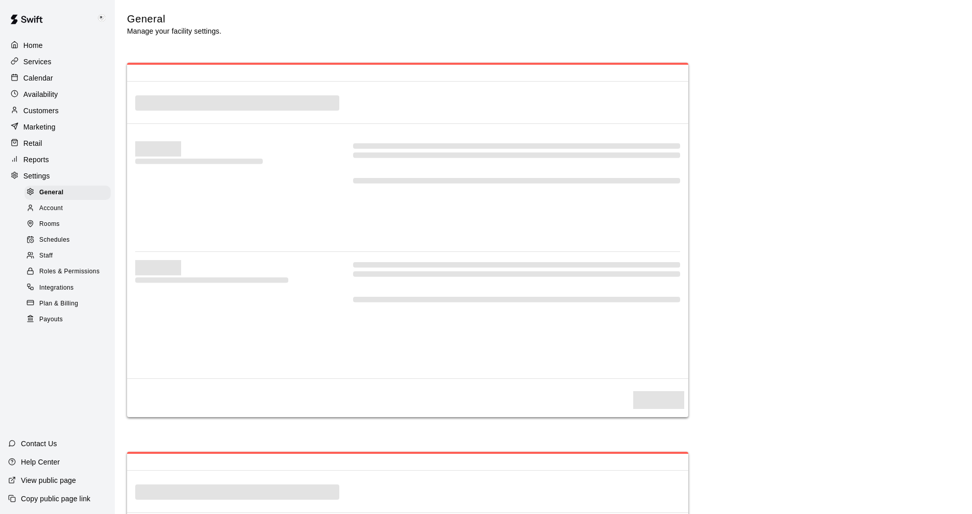
select select "**"
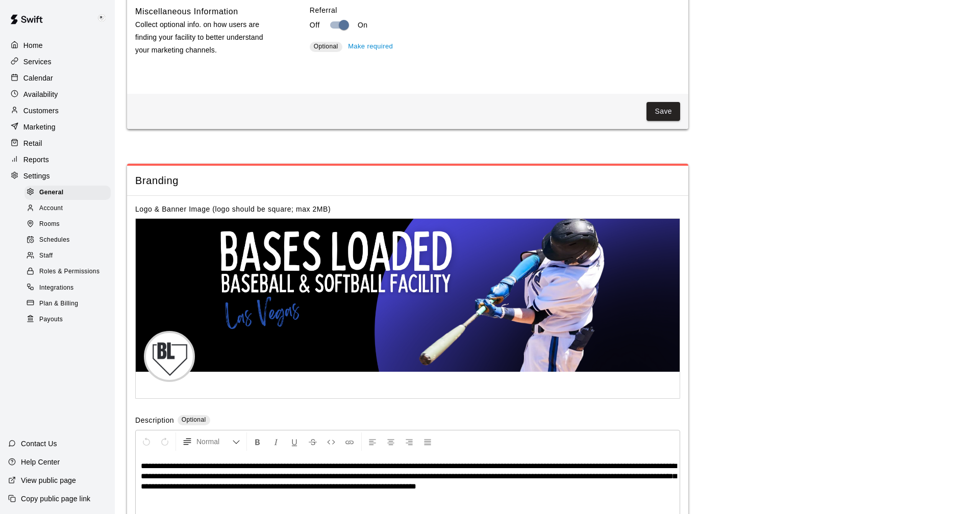
scroll to position [1775, 0]
click at [35, 77] on p "Calendar" at bounding box center [38, 78] width 30 height 10
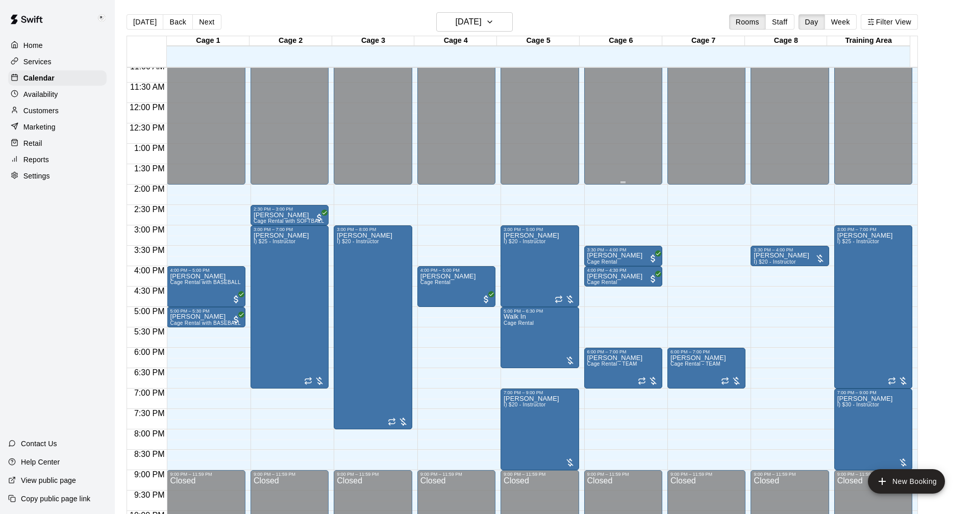
scroll to position [493, 0]
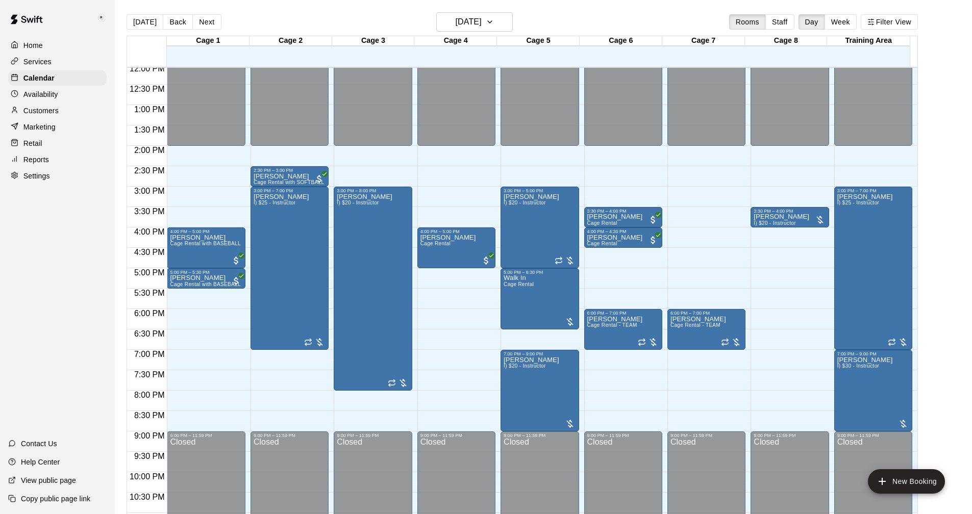
click at [32, 60] on p "Services" at bounding box center [37, 62] width 28 height 10
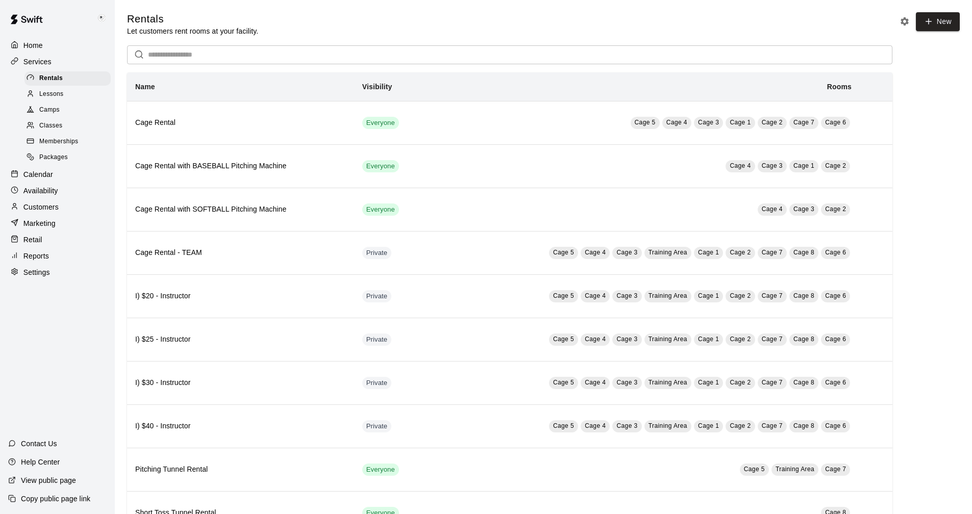
click at [53, 140] on div "Memberships" at bounding box center [67, 142] width 86 height 14
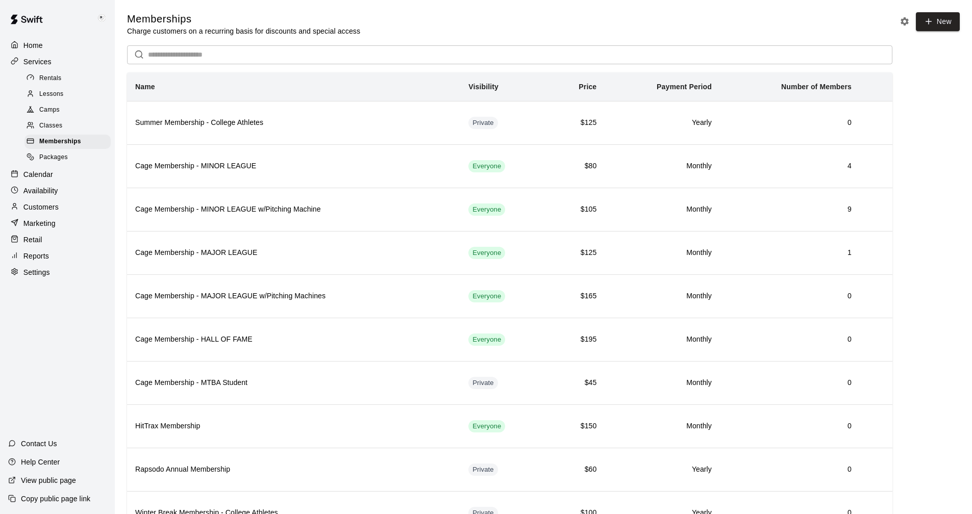
click at [47, 261] on p "Reports" at bounding box center [36, 256] width 26 height 10
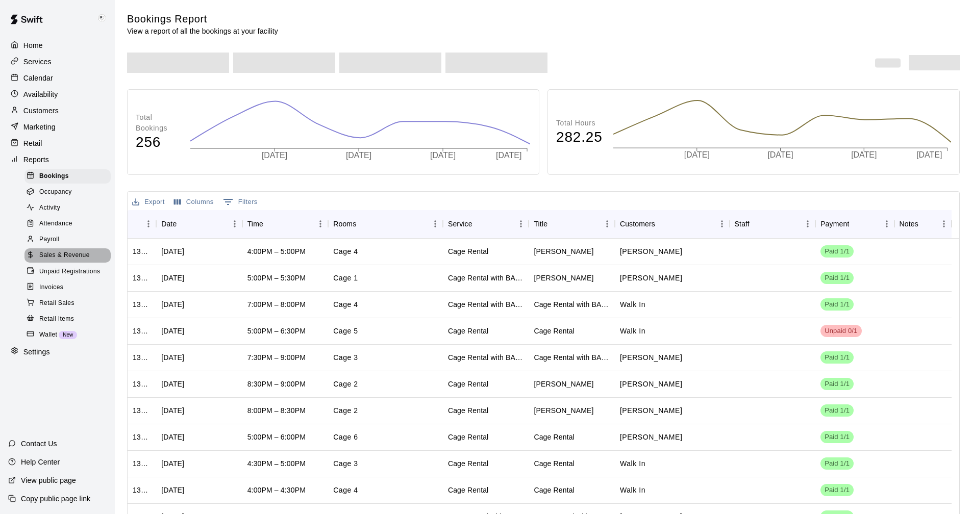
click at [57, 261] on span "Sales & Revenue" at bounding box center [64, 255] width 50 height 10
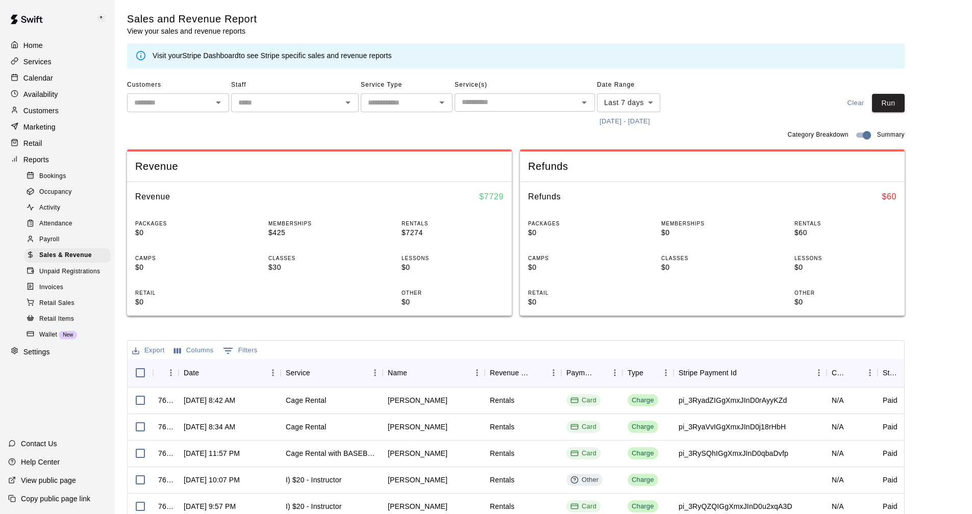
click at [438, 104] on icon "Open" at bounding box center [442, 102] width 12 height 12
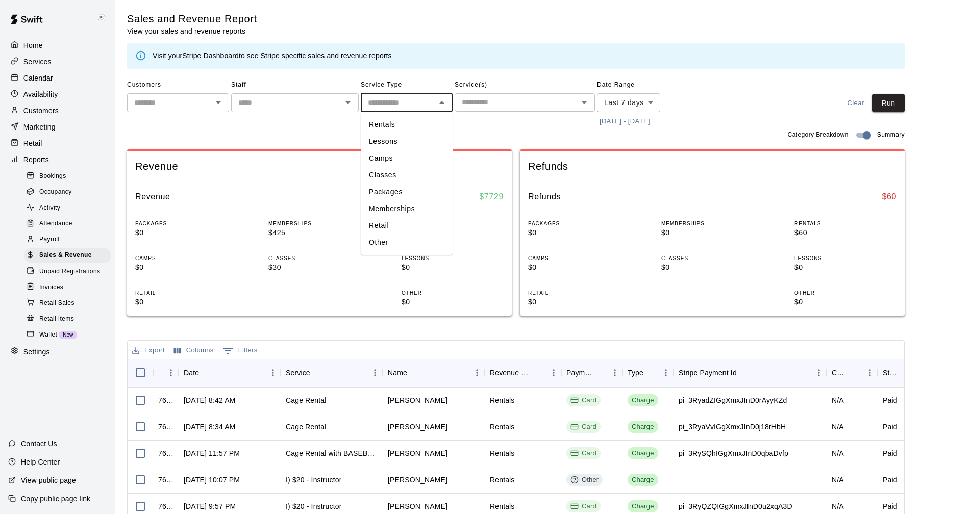
click at [400, 211] on li "Memberships" at bounding box center [407, 208] width 92 height 17
type input "**********"
click at [650, 104] on body "**********" at bounding box center [486, 350] width 972 height 701
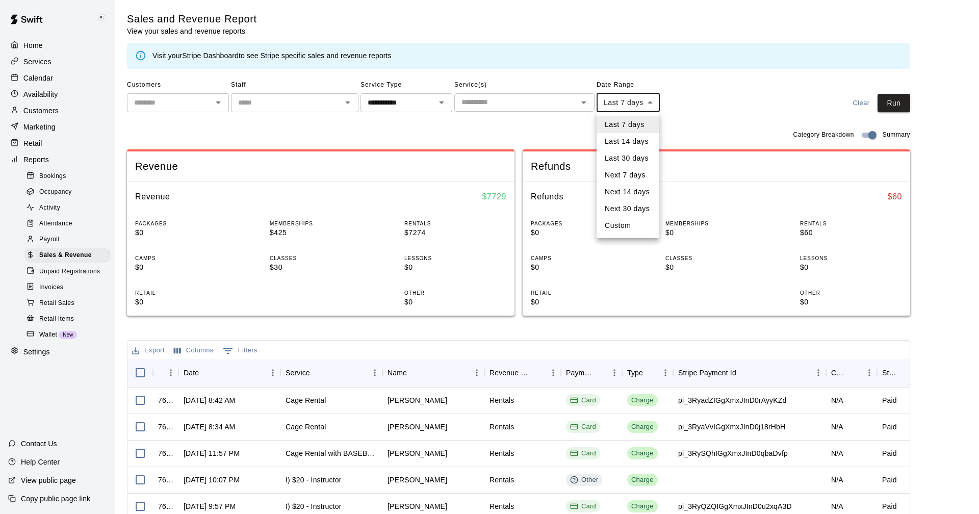
click at [650, 104] on div at bounding box center [489, 257] width 979 height 514
click at [653, 99] on body "**********" at bounding box center [489, 350] width 979 height 701
click at [617, 228] on li "Custom" at bounding box center [628, 225] width 63 height 17
type input "******"
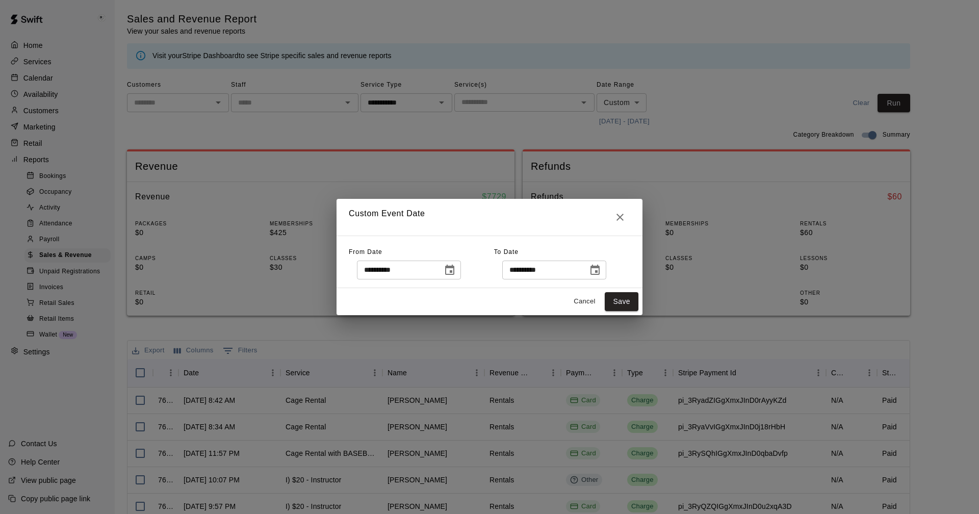
click at [460, 273] on button "Choose date, selected date is Aug 14, 2025" at bounding box center [450, 270] width 20 height 20
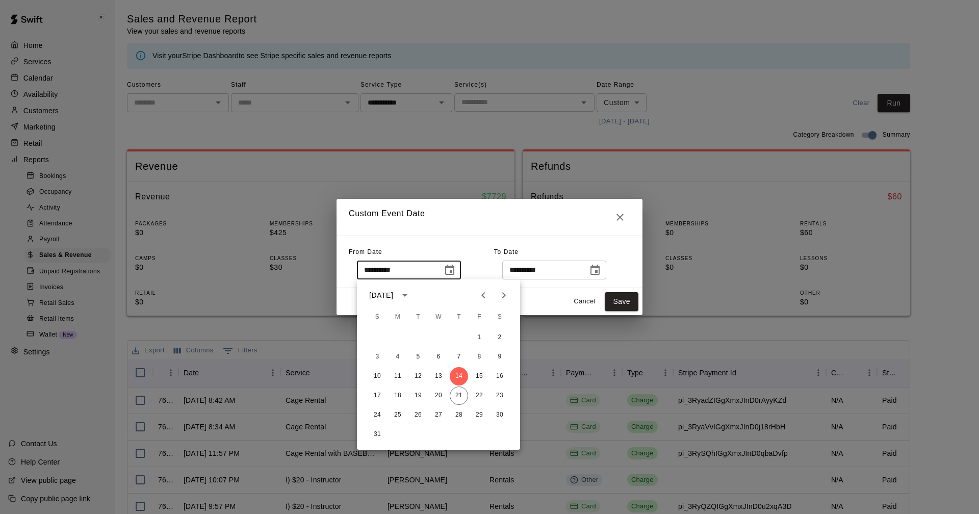
click at [486, 293] on icon "Previous month" at bounding box center [483, 295] width 12 height 12
click at [413, 335] on button "1" at bounding box center [418, 337] width 18 height 18
type input "**********"
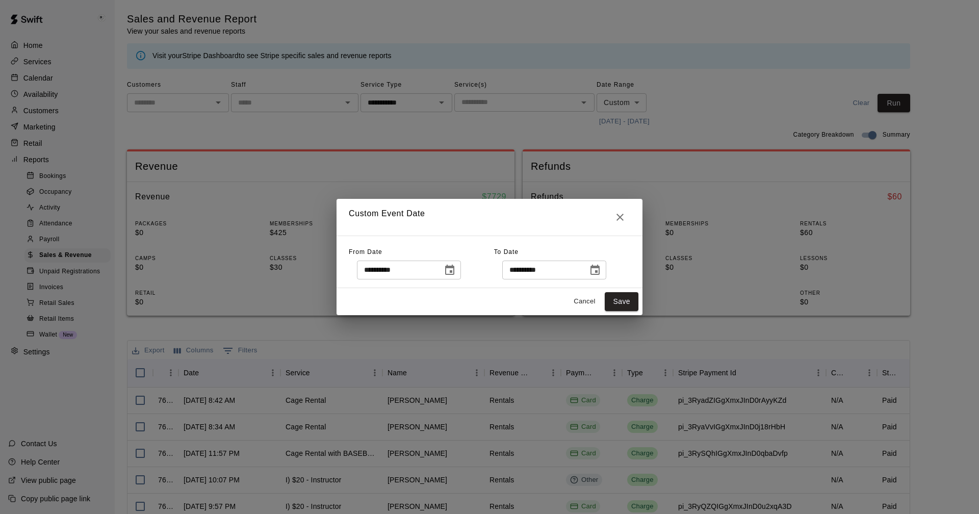
click at [601, 268] on icon "Choose date, selected date is Aug 21, 2025" at bounding box center [595, 270] width 12 height 12
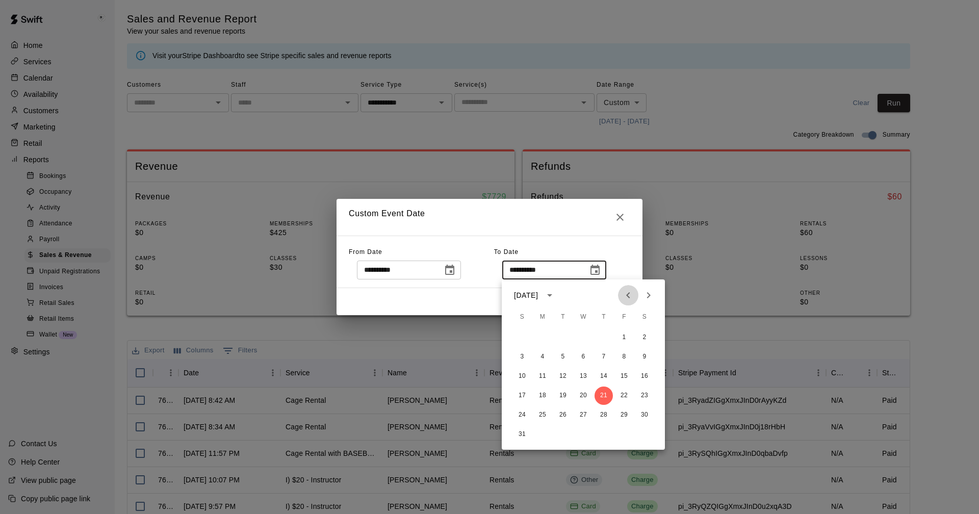
click at [628, 294] on icon "Previous month" at bounding box center [628, 295] width 4 height 6
click at [604, 415] on button "31" at bounding box center [604, 415] width 18 height 18
type input "**********"
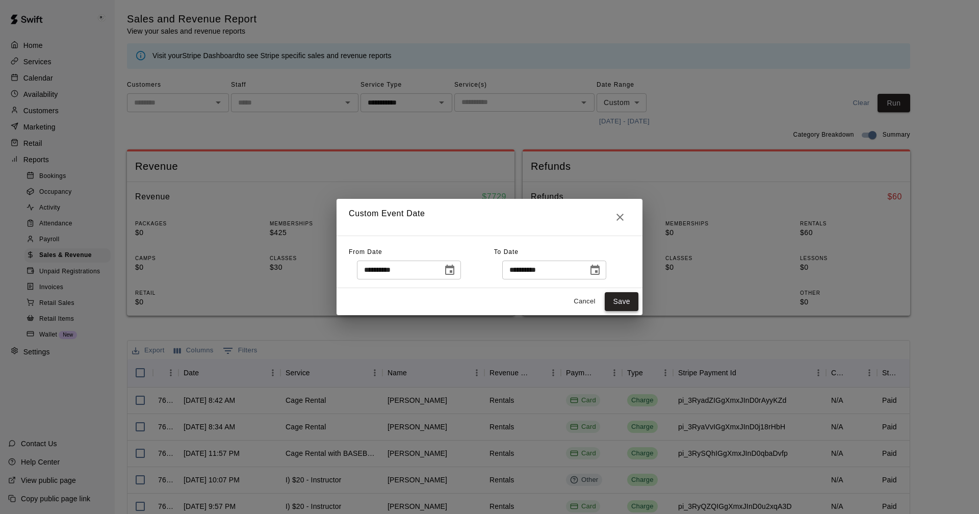
click at [625, 297] on button "Save" at bounding box center [622, 301] width 34 height 19
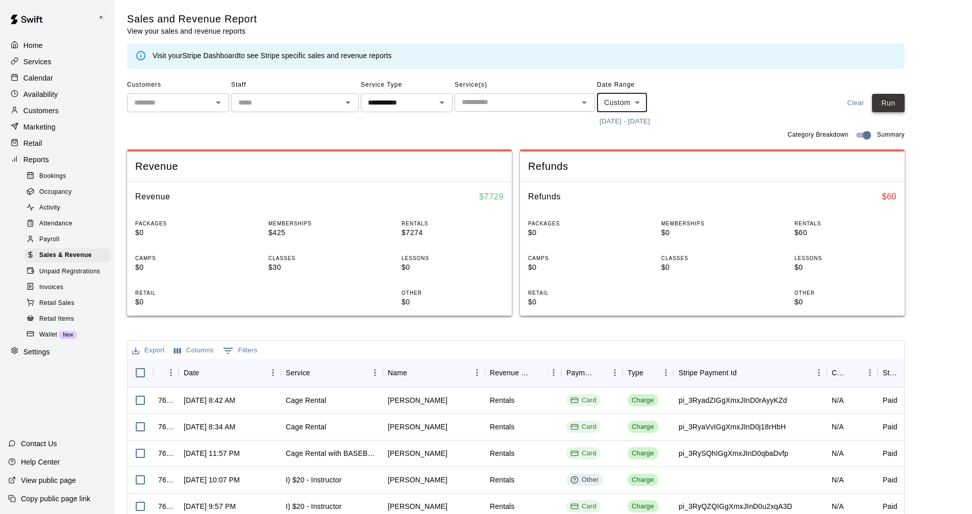
click at [895, 107] on button "Run" at bounding box center [888, 103] width 33 height 19
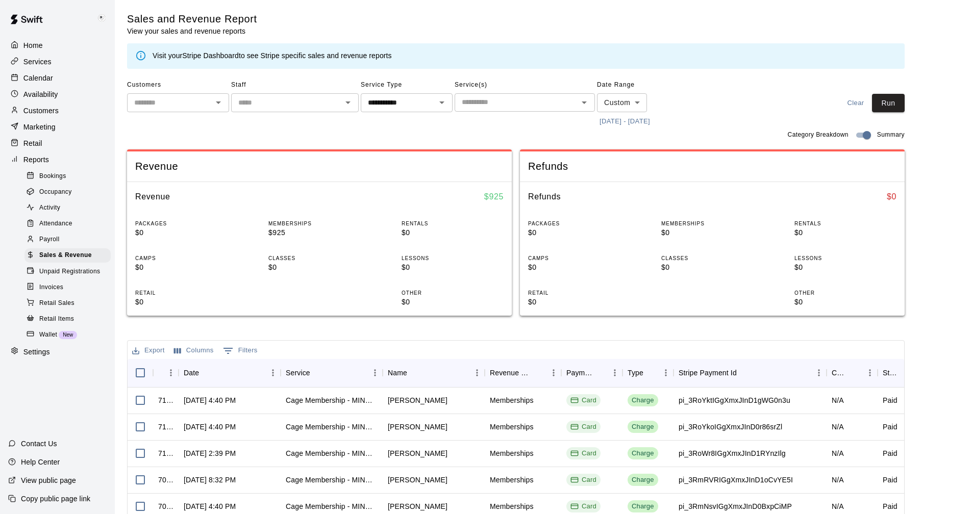
click at [155, 352] on button "Export" at bounding box center [149, 351] width 38 height 16
click at [147, 392] on li "Print" at bounding box center [169, 388] width 79 height 17
click at [147, 346] on button "Export" at bounding box center [149, 351] width 38 height 16
drag, startPoint x: 155, startPoint y: 373, endPoint x: 164, endPoint y: 373, distance: 9.7
click at [155, 373] on li "Download as CSV" at bounding box center [169, 371] width 79 height 17
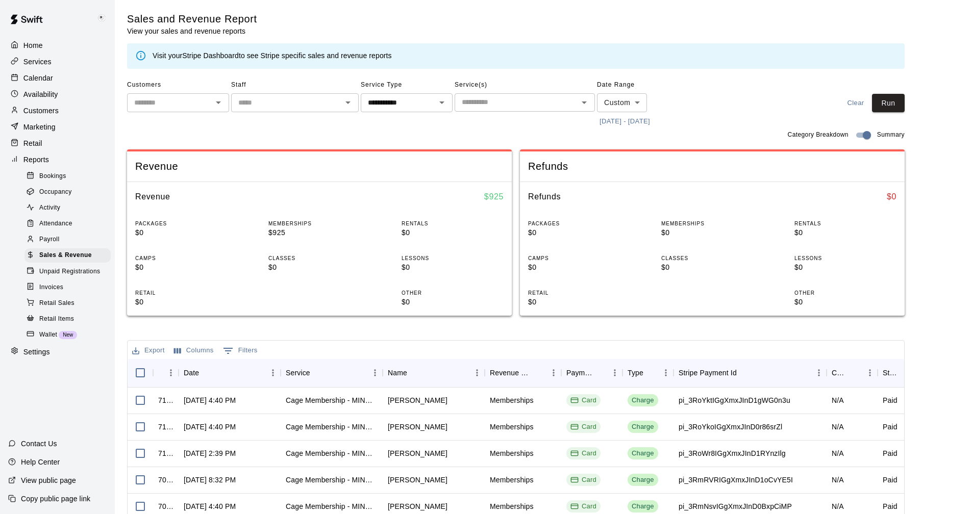
click at [634, 121] on button "7/1/2025 - 7/31/2025" at bounding box center [625, 122] width 56 height 16
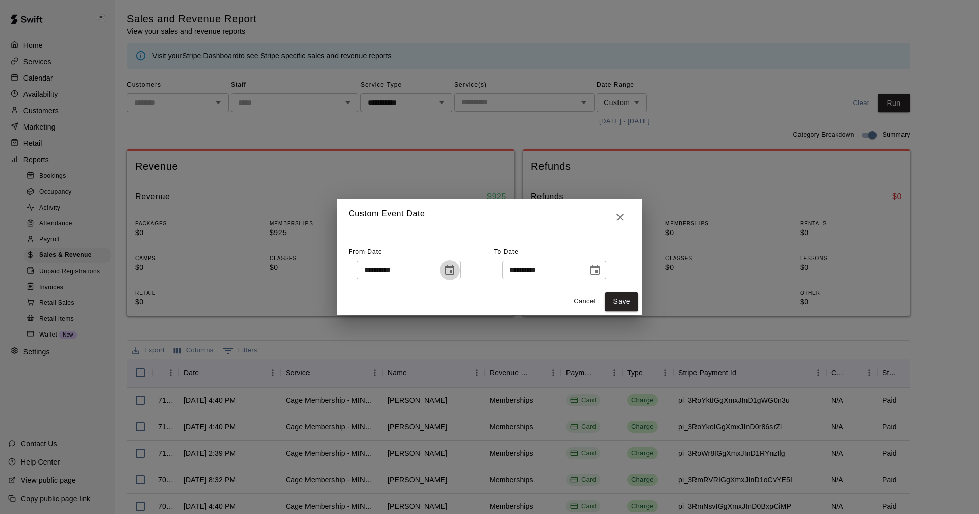
click at [456, 272] on icon "Choose date, selected date is Jul 1, 2025" at bounding box center [450, 270] width 12 height 12
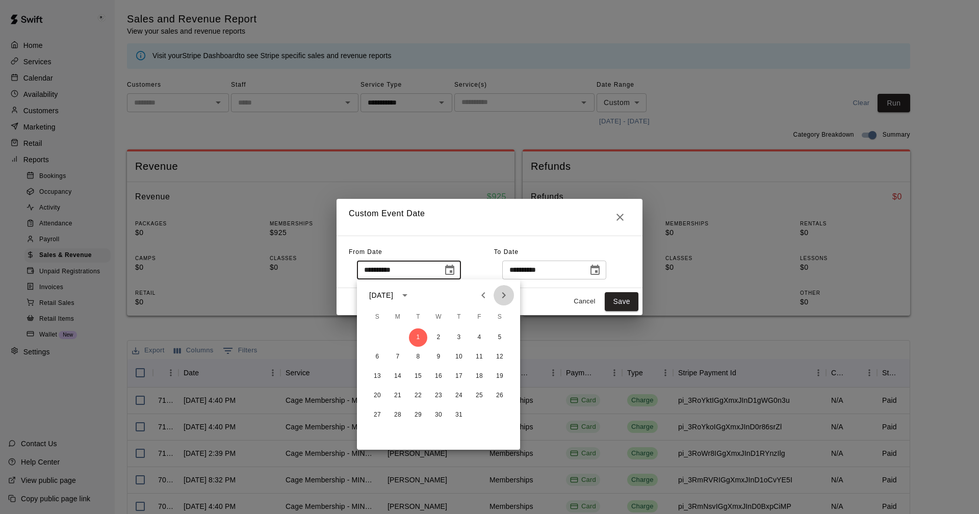
click at [497, 291] on button "Next month" at bounding box center [504, 295] width 20 height 20
click at [477, 335] on button "1" at bounding box center [479, 337] width 18 height 18
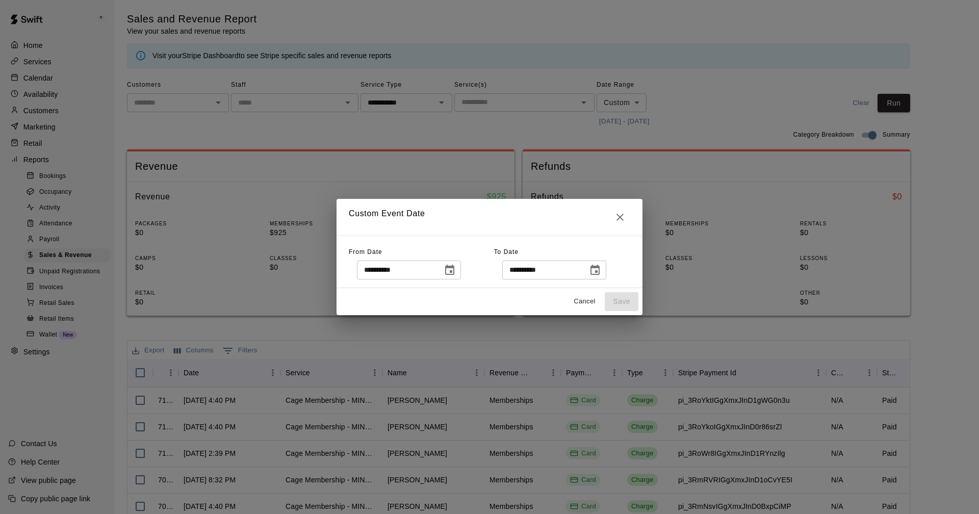
type input "**********"
click at [601, 267] on icon "Choose date, selected date is Jul 31, 2025" at bounding box center [595, 270] width 12 height 12
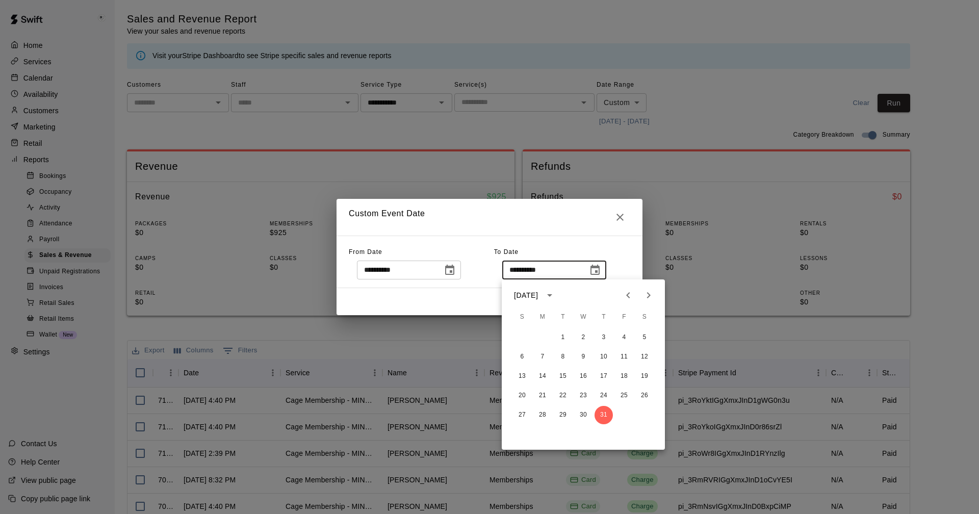
click at [649, 295] on icon "Next month" at bounding box center [649, 295] width 12 height 12
click at [602, 395] on button "21" at bounding box center [604, 396] width 18 height 18
type input "**********"
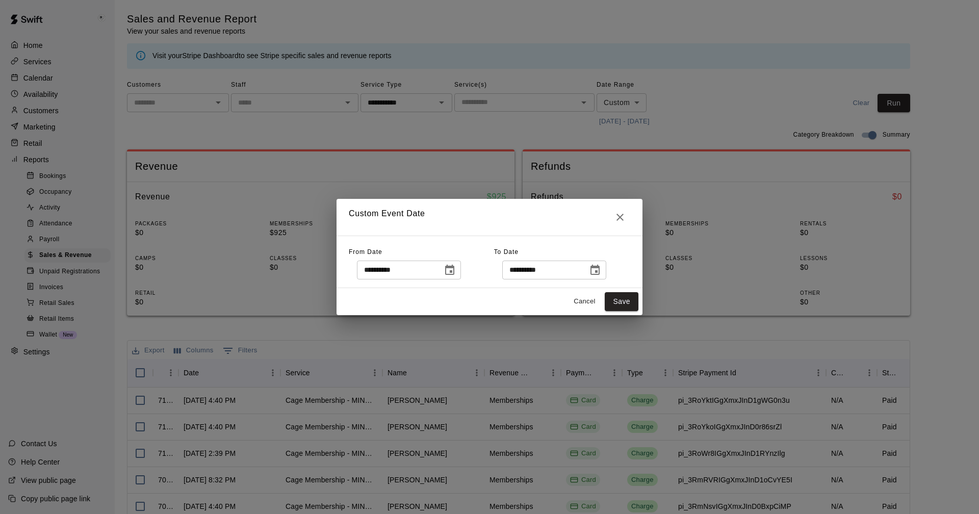
click at [621, 312] on div "Cancel Save" at bounding box center [490, 301] width 306 height 27
click at [621, 303] on button "Save" at bounding box center [622, 301] width 34 height 19
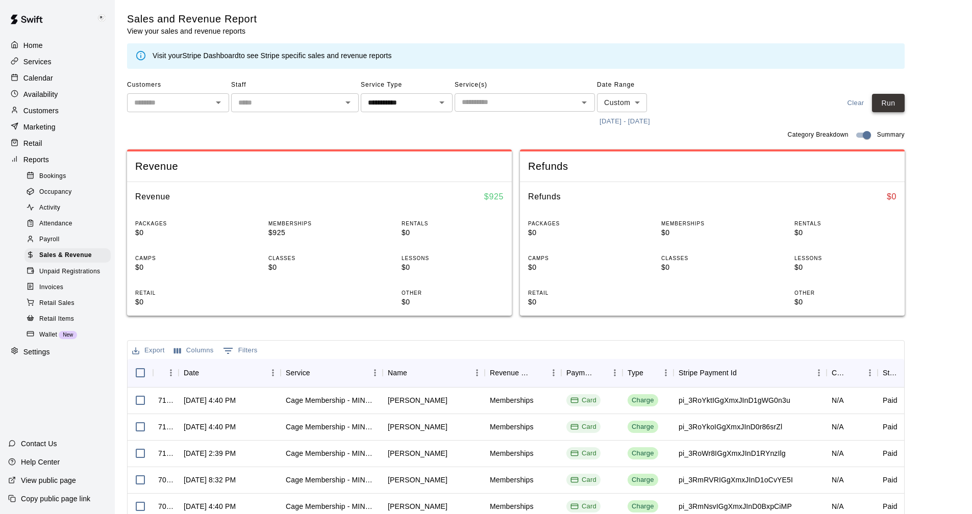
click at [892, 107] on button "Run" at bounding box center [888, 103] width 33 height 19
click at [158, 351] on button "Export" at bounding box center [149, 351] width 38 height 16
drag, startPoint x: 151, startPoint y: 372, endPoint x: 160, endPoint y: 374, distance: 9.4
click at [151, 372] on li "Download as CSV" at bounding box center [169, 371] width 79 height 17
click at [644, 118] on button "8/1/2025 - 8/21/2025" at bounding box center [625, 122] width 56 height 16
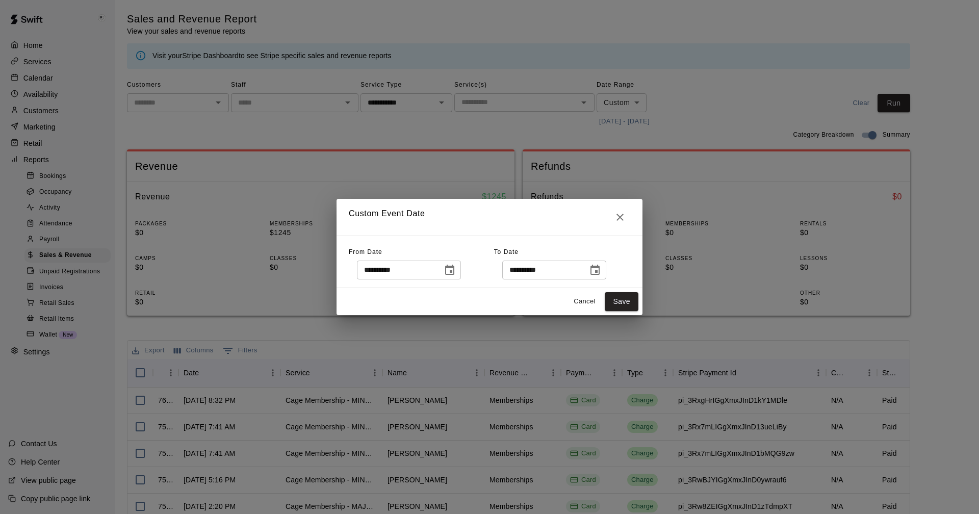
click at [454, 266] on icon "Choose date, selected date is Aug 1, 2025" at bounding box center [449, 270] width 9 height 10
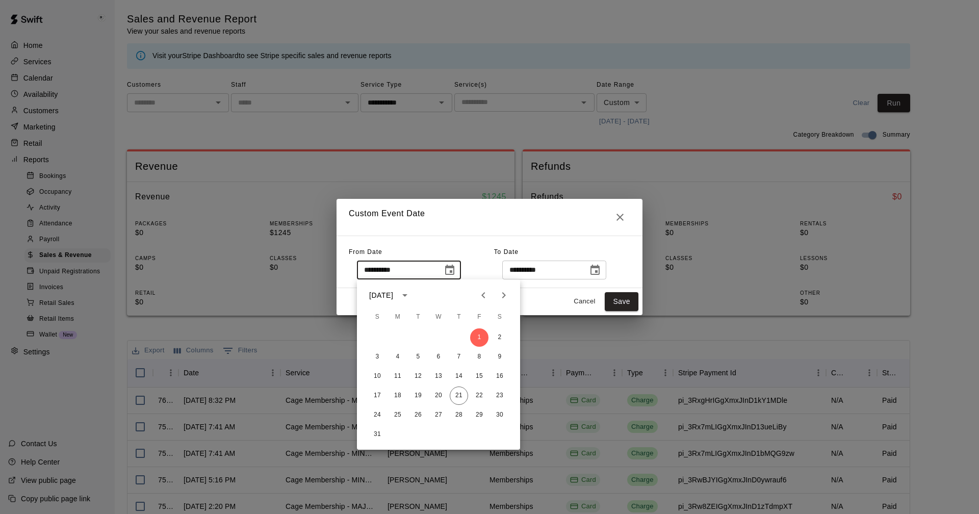
click at [454, 268] on icon "Choose date, selected date is Aug 1, 2025" at bounding box center [449, 270] width 9 height 10
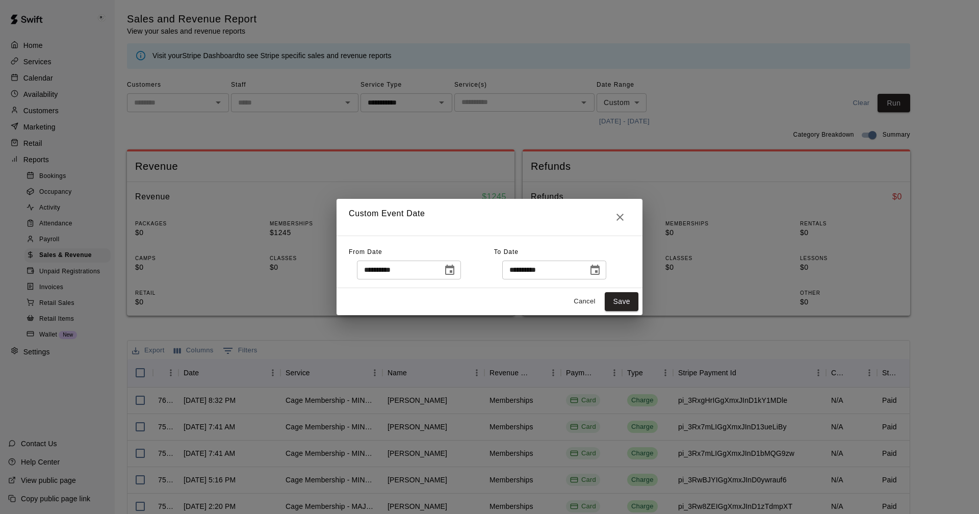
click at [454, 268] on icon "Choose date, selected date is Aug 1, 2025" at bounding box center [449, 270] width 9 height 10
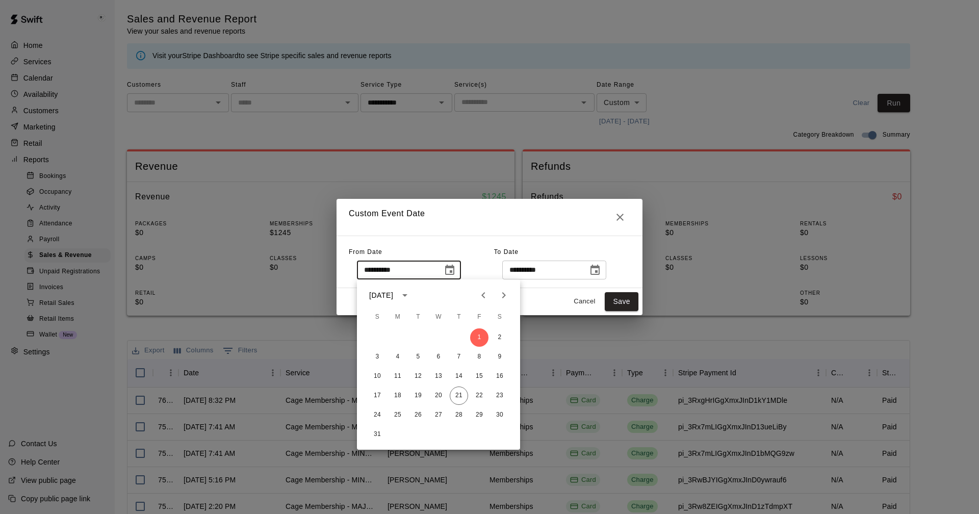
click at [486, 294] on icon "Previous month" at bounding box center [483, 295] width 12 height 12
click at [418, 336] on button "1" at bounding box center [418, 337] width 18 height 18
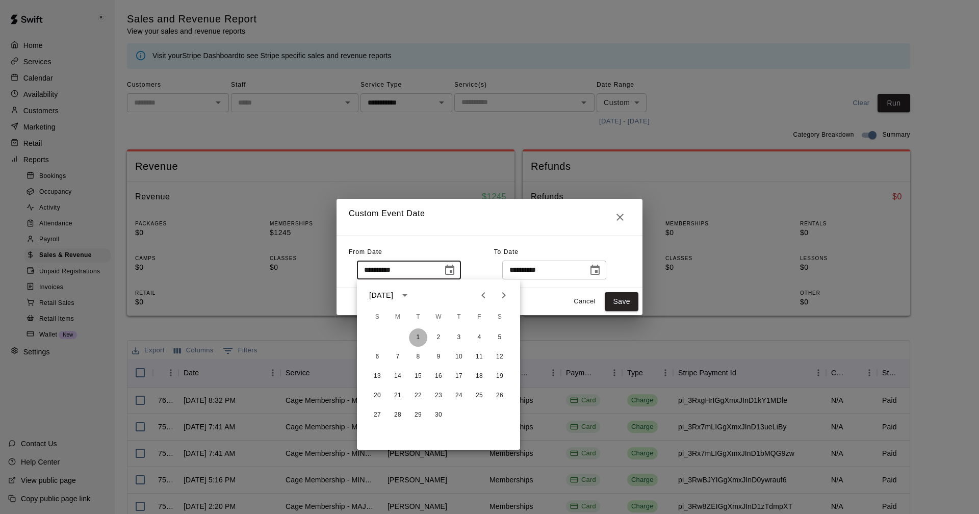
type input "**********"
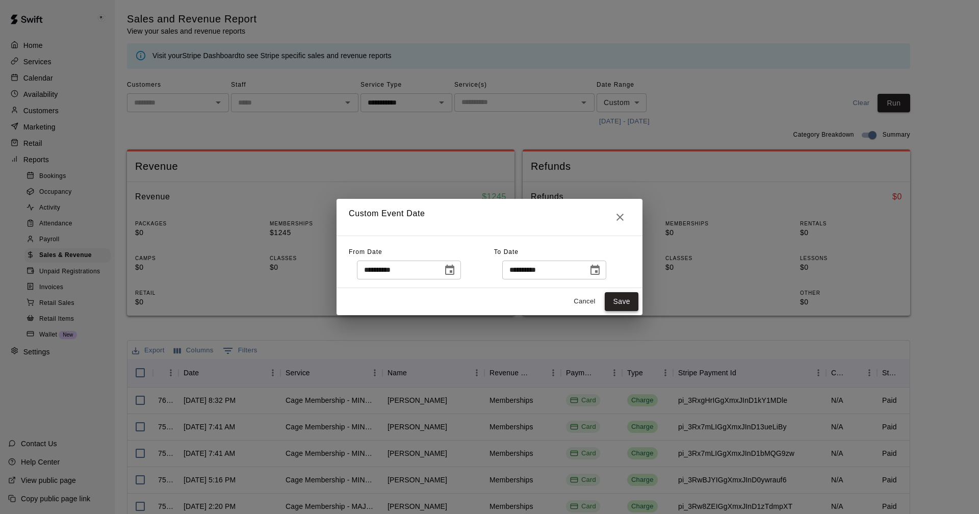
click at [621, 300] on button "Save" at bounding box center [622, 301] width 34 height 19
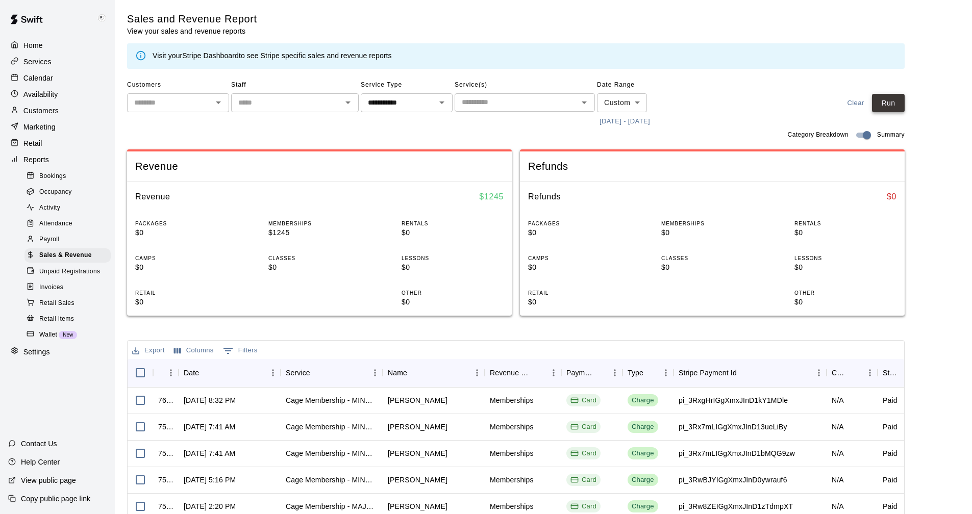
click at [896, 100] on button "Run" at bounding box center [888, 103] width 33 height 19
click at [58, 293] on span "Invoices" at bounding box center [51, 288] width 24 height 10
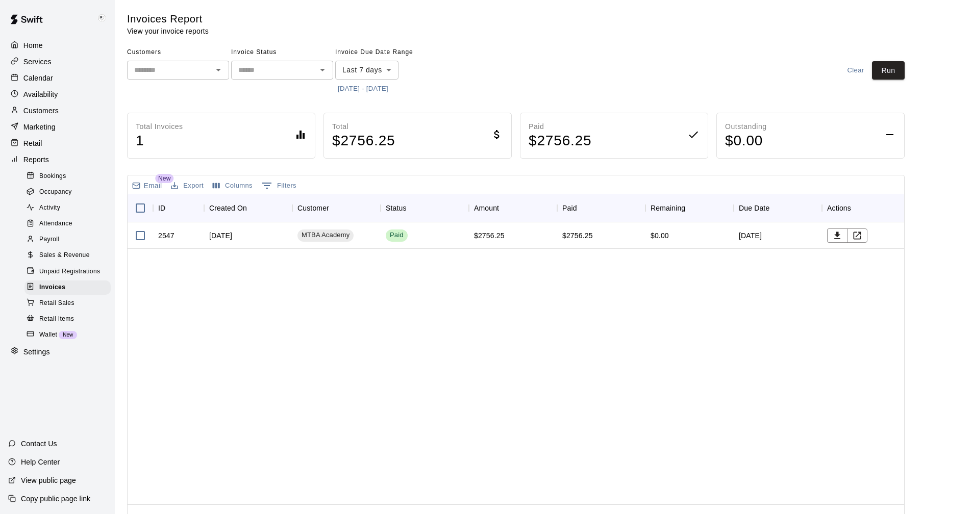
click at [37, 60] on p "Services" at bounding box center [37, 62] width 28 height 10
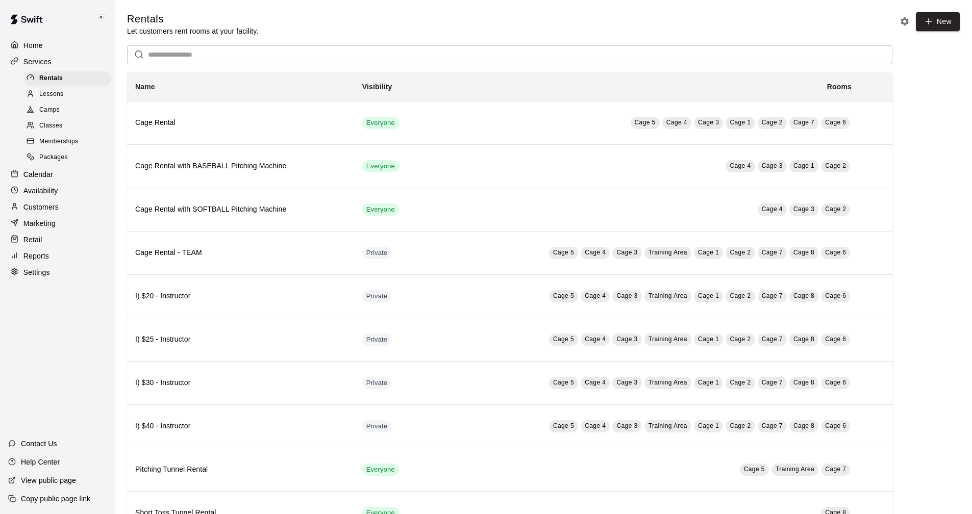
click at [33, 45] on p "Home" at bounding box center [32, 45] width 19 height 10
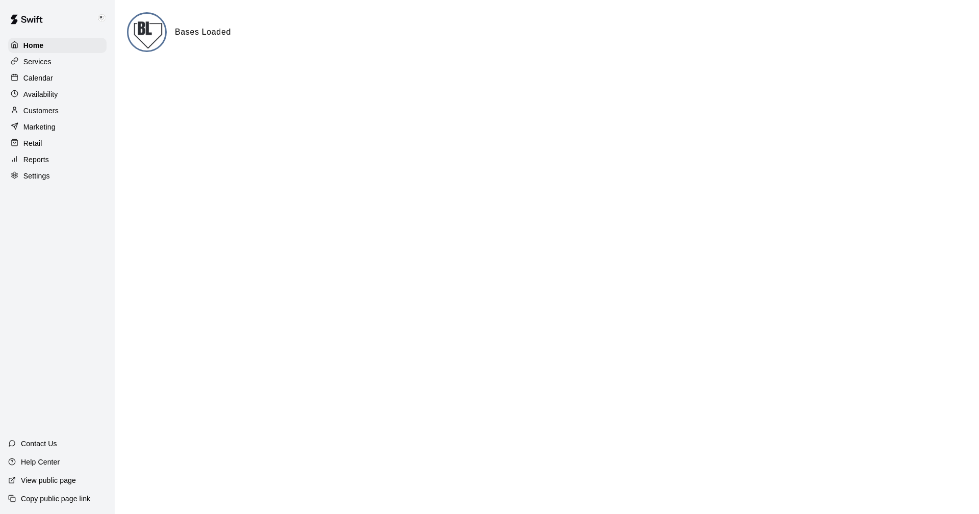
click at [34, 78] on p "Calendar" at bounding box center [38, 78] width 30 height 10
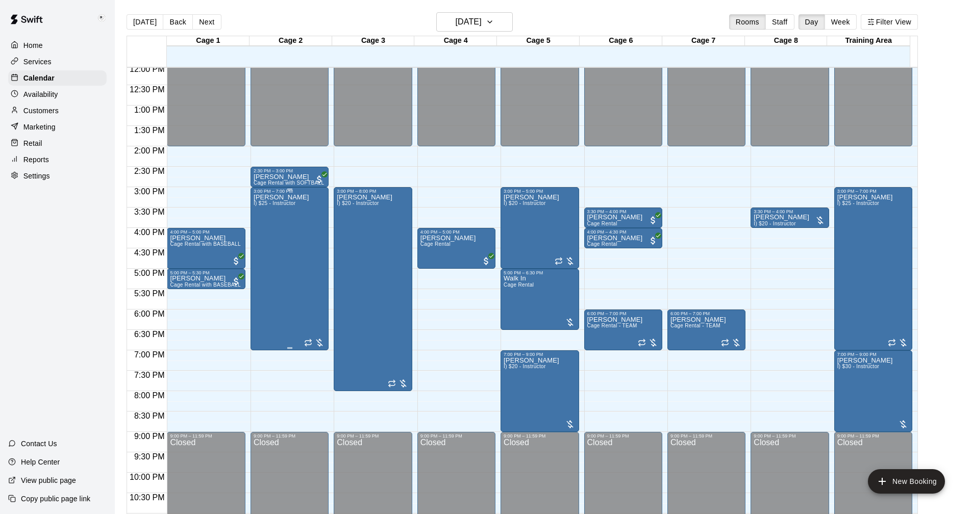
scroll to position [499, 0]
